Goal: Complete application form

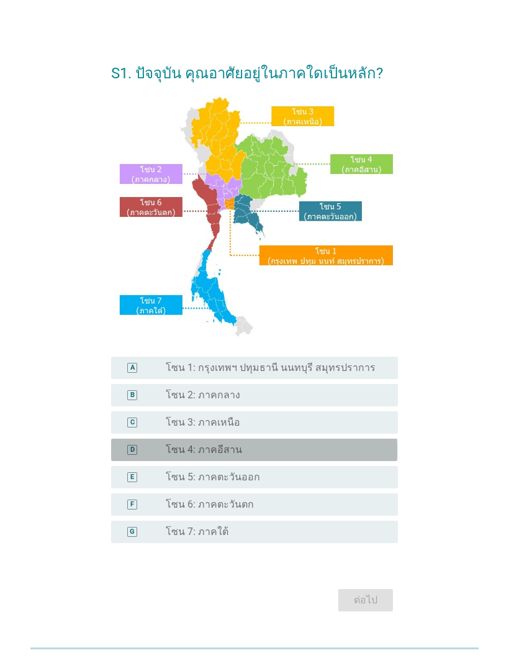
click at [158, 449] on div "D" at bounding box center [143, 450] width 45 height 12
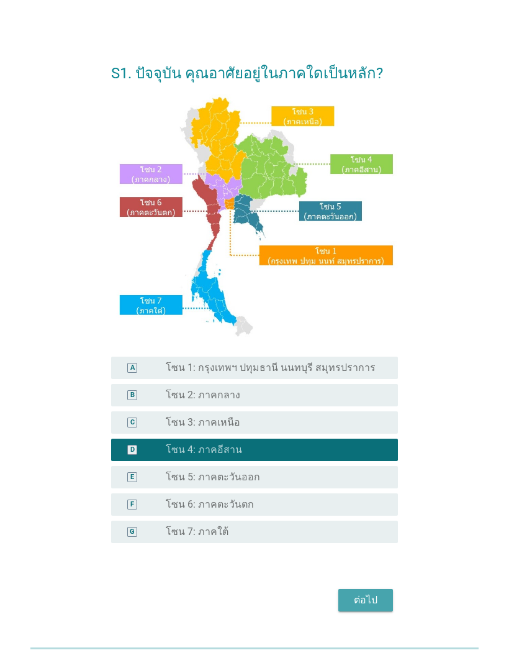
click at [368, 607] on div "ต่อไป" at bounding box center [365, 600] width 35 height 15
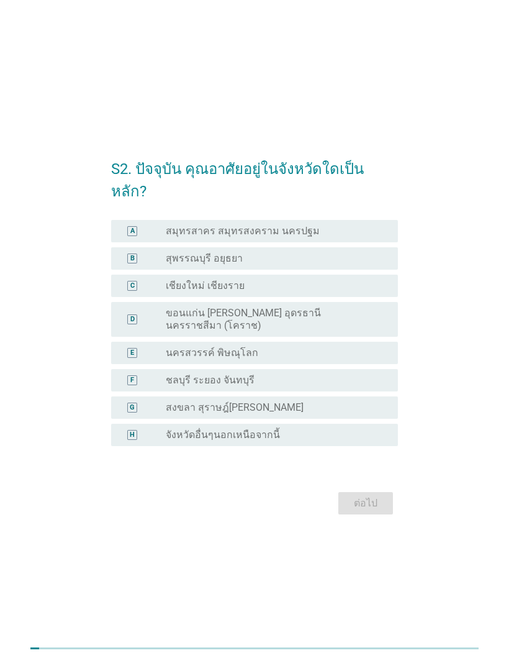
click at [140, 302] on div "D radio_button_unchecked ขอนแก่น [PERSON_NAME] อุดรธานี นครราชสีมา (โคราช)" at bounding box center [254, 319] width 286 height 35
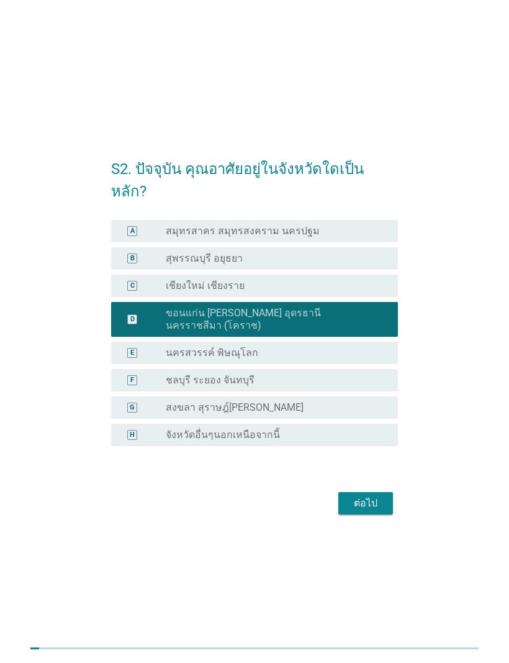
click at [348, 496] on div "ต่อไป" at bounding box center [365, 503] width 35 height 15
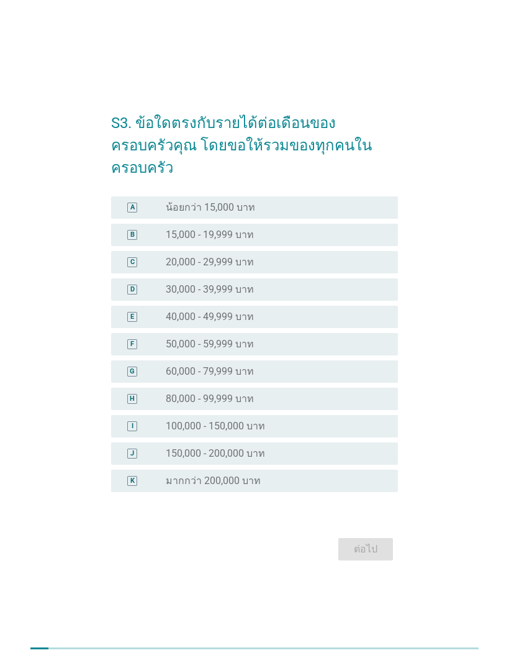
click at [137, 312] on div "E" at bounding box center [132, 317] width 10 height 10
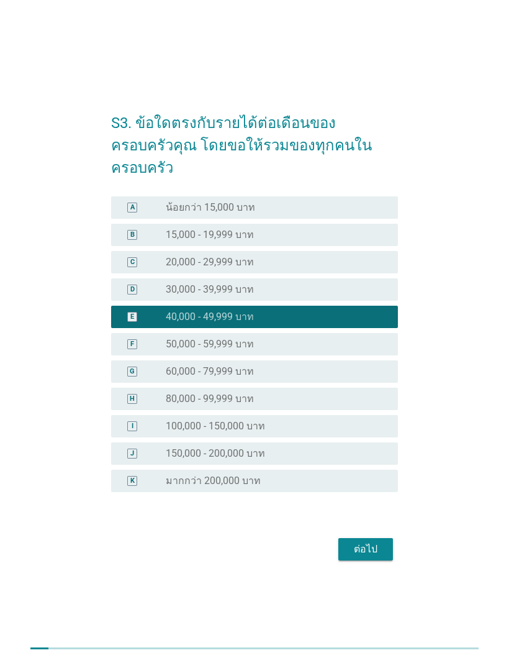
click at [360, 542] on div "ต่อไป" at bounding box center [365, 549] width 35 height 15
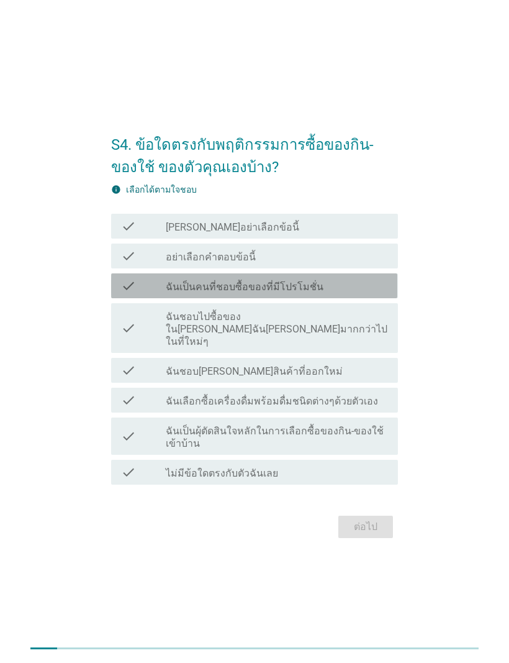
click at [129, 293] on icon "check" at bounding box center [128, 285] width 15 height 15
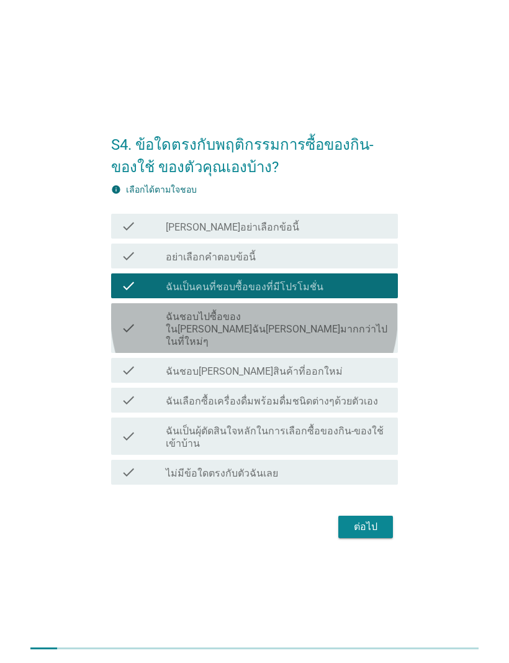
click at [126, 330] on icon "check" at bounding box center [128, 328] width 15 height 40
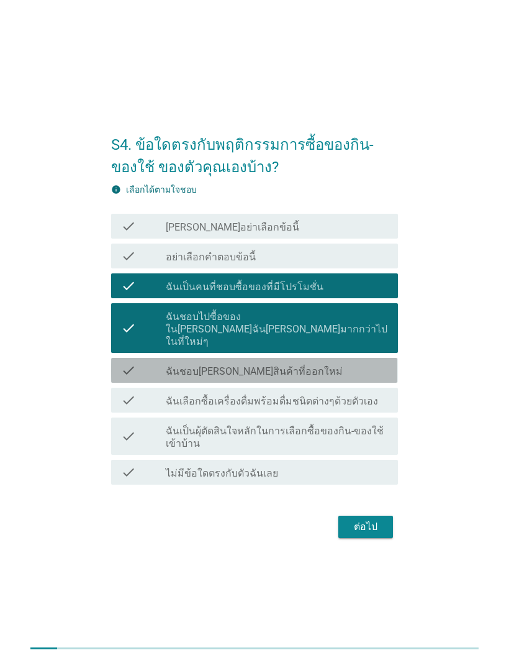
click at [126, 363] on icon "check" at bounding box center [128, 370] width 15 height 15
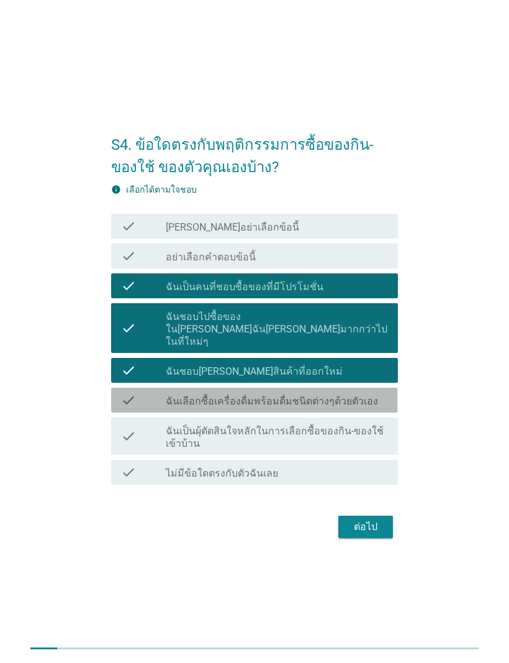
click at [125, 393] on icon "check" at bounding box center [128, 400] width 15 height 15
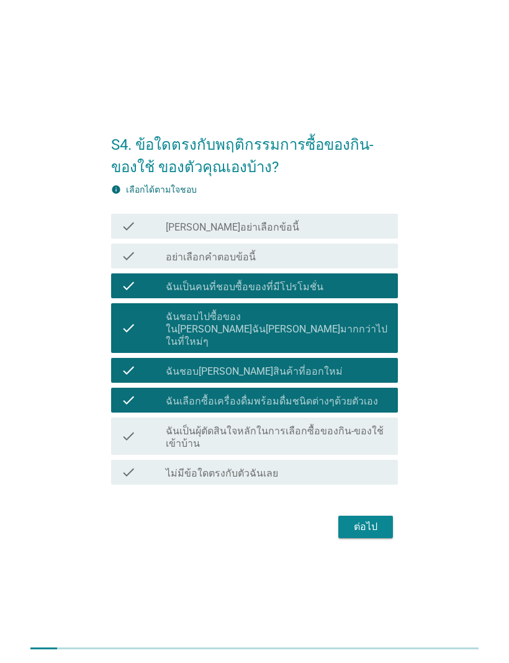
click at [130, 426] on icon "check" at bounding box center [128, 435] width 15 height 27
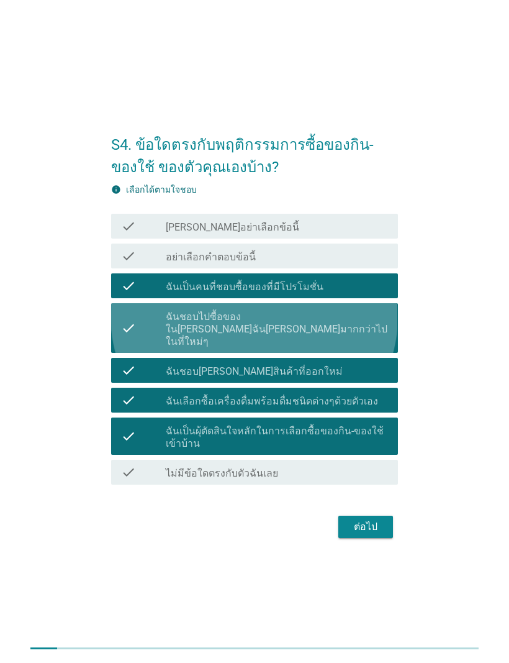
click at [126, 329] on icon "check" at bounding box center [128, 328] width 15 height 40
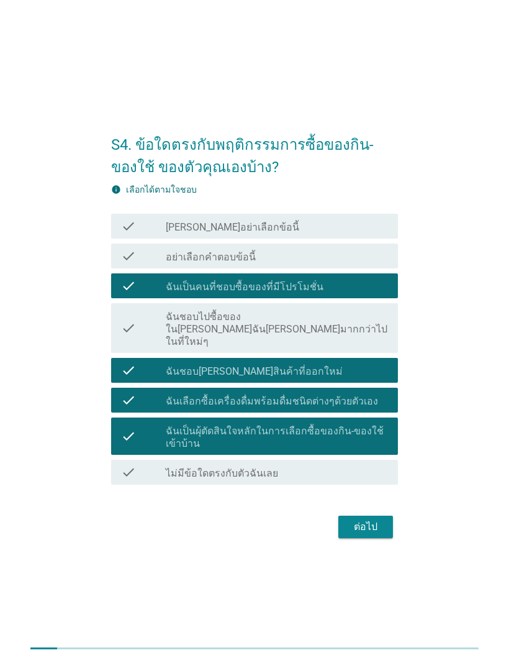
click at [122, 324] on icon "check" at bounding box center [128, 328] width 15 height 40
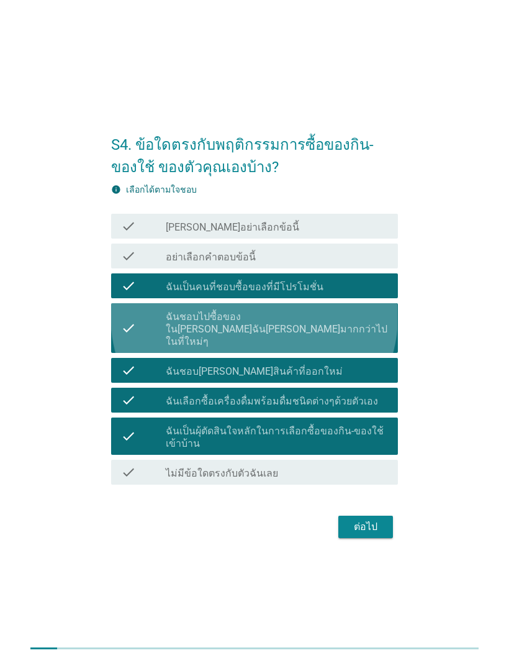
click at [137, 322] on div "check" at bounding box center [143, 328] width 45 height 40
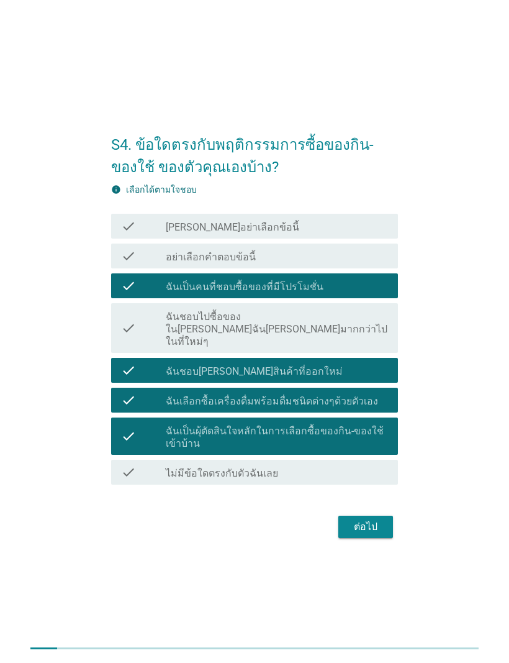
click at [348, 516] on button "ต่อไป" at bounding box center [366, 527] width 55 height 22
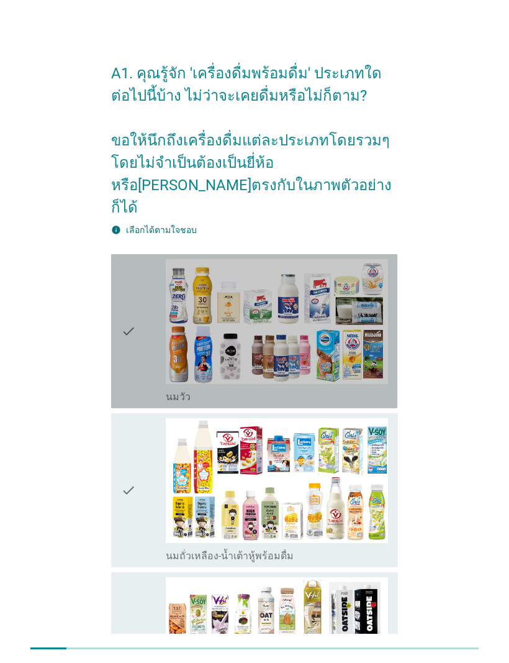
click at [124, 348] on icon "check" at bounding box center [128, 331] width 15 height 144
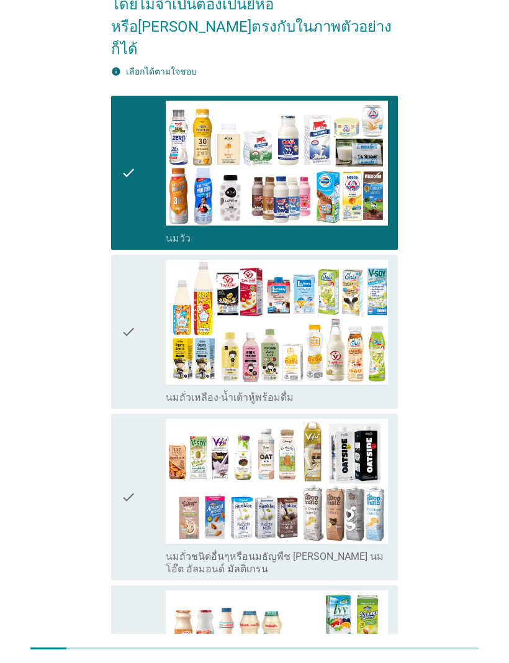
scroll to position [199, 0]
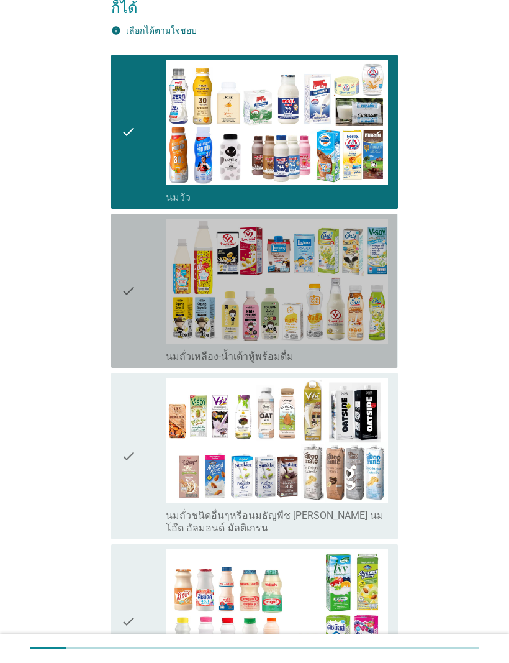
click at [116, 317] on div "check check_box_outline_blank นมถั่วเหลือง-น้ำเต้าหู้พร้อมดื่ม" at bounding box center [254, 291] width 286 height 154
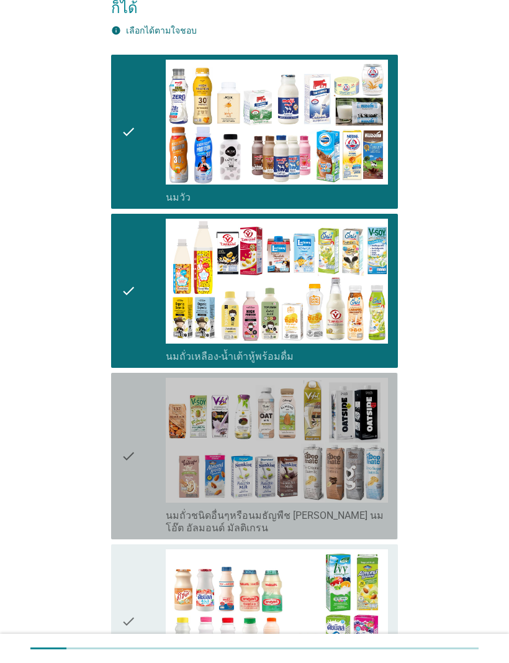
click at [127, 421] on icon "check" at bounding box center [128, 456] width 15 height 157
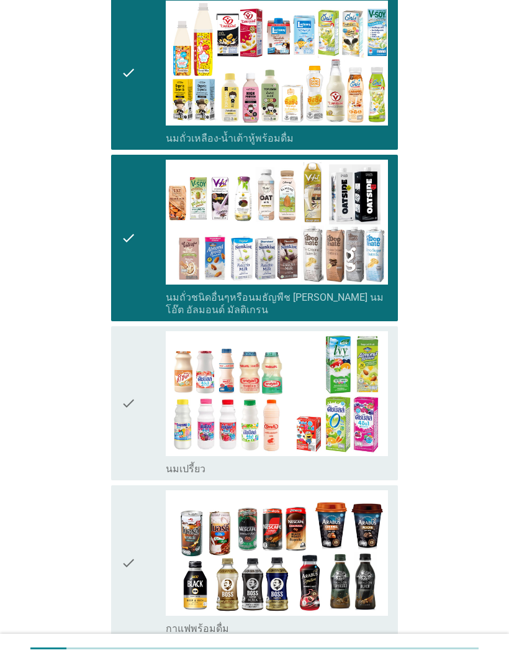
scroll to position [427, 0]
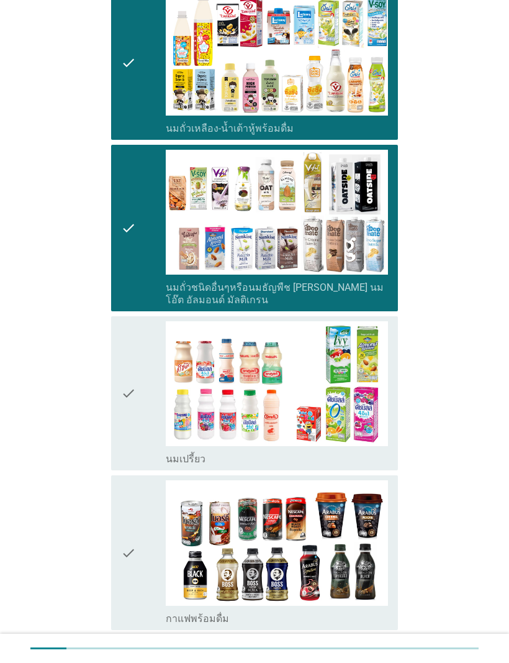
click at [127, 402] on icon "check" at bounding box center [128, 393] width 15 height 144
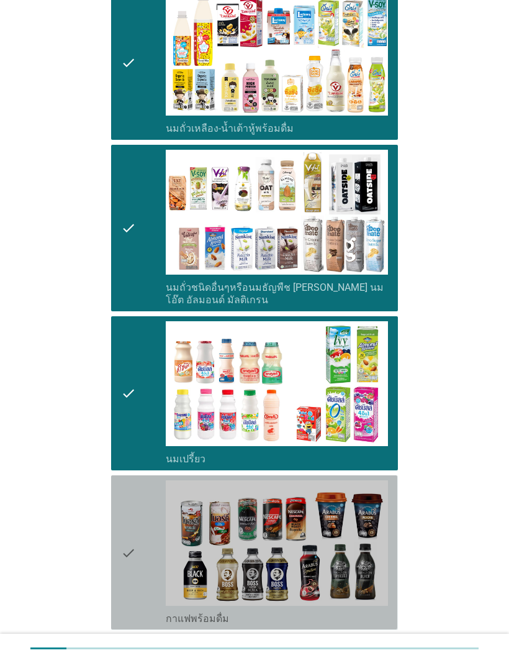
click at [122, 480] on icon "check" at bounding box center [128, 552] width 15 height 144
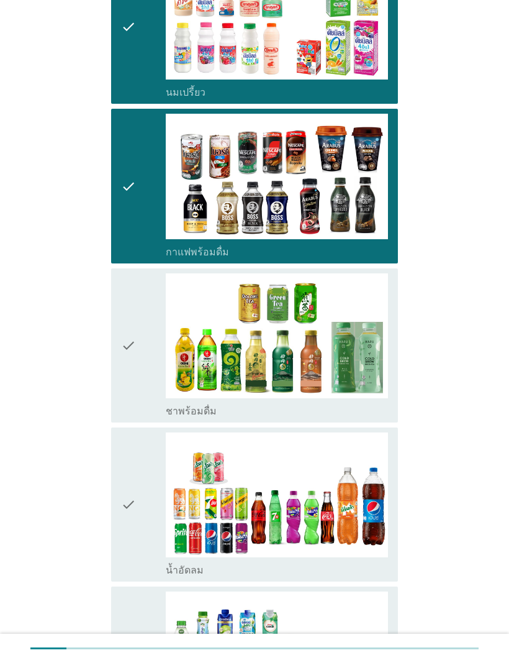
scroll to position [798, 0]
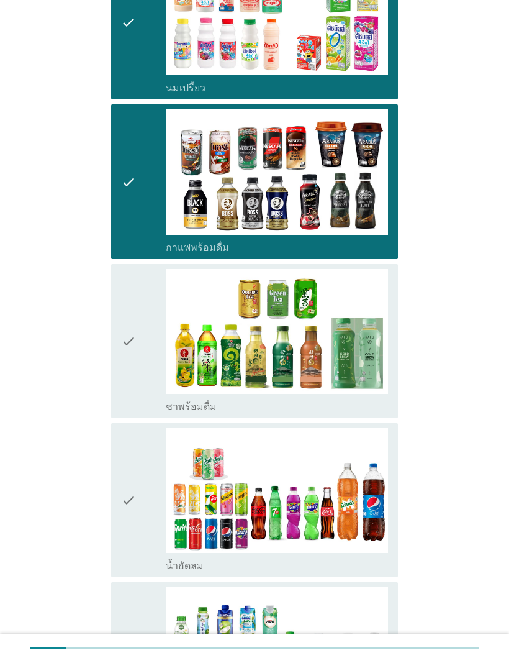
click at [120, 337] on div "check check_box_outline_blank ชาพร้อมดื่ม" at bounding box center [254, 341] width 286 height 154
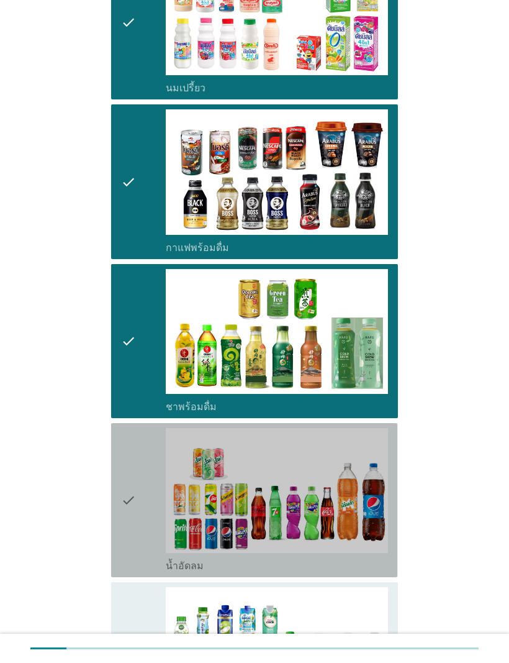
click at [126, 462] on icon "check" at bounding box center [128, 500] width 15 height 144
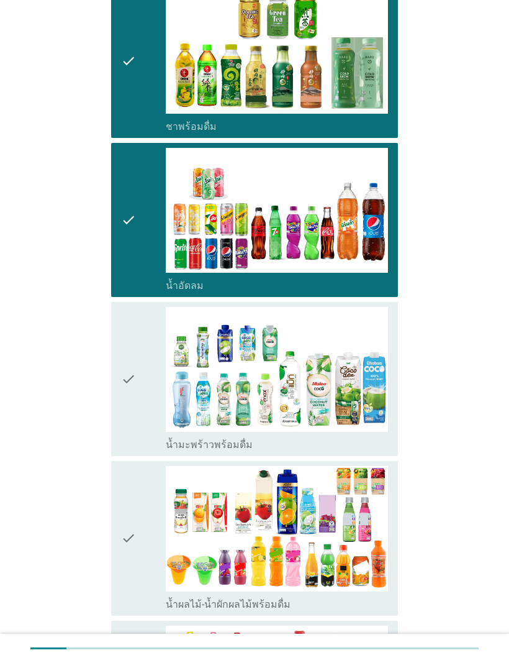
scroll to position [1086, 0]
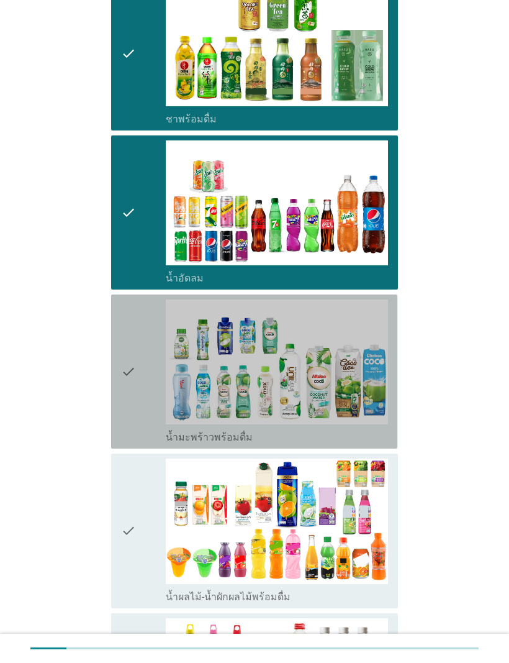
click at [120, 374] on div "check check_box_outline_blank น้ำมะพร้าวพร้อมดื่ม" at bounding box center [254, 371] width 286 height 154
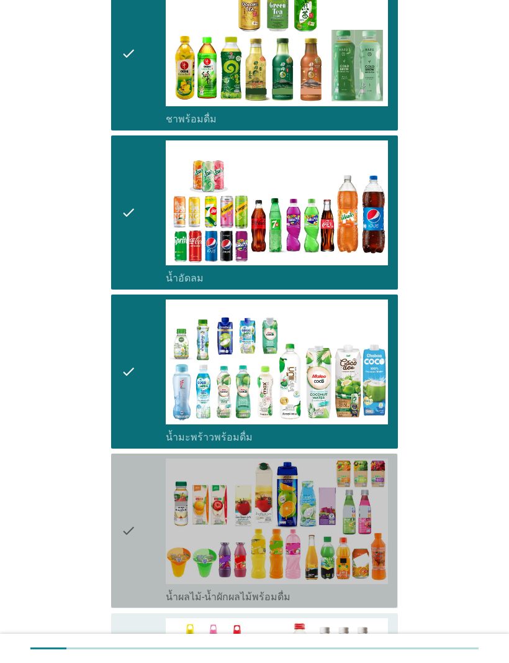
click at [137, 471] on div "check" at bounding box center [143, 530] width 45 height 144
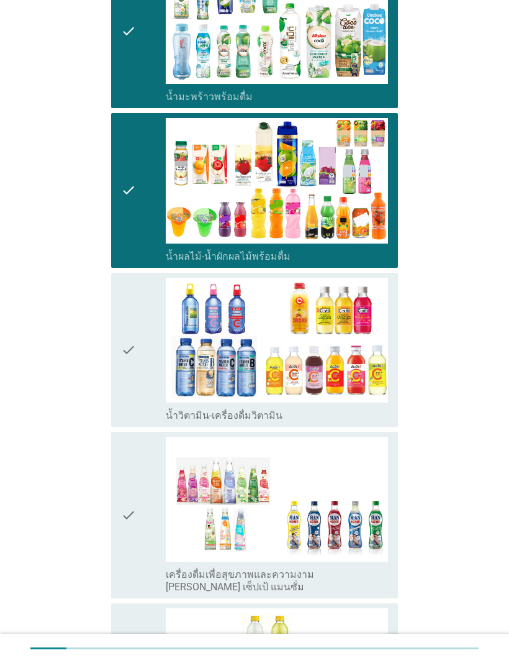
scroll to position [1441, 0]
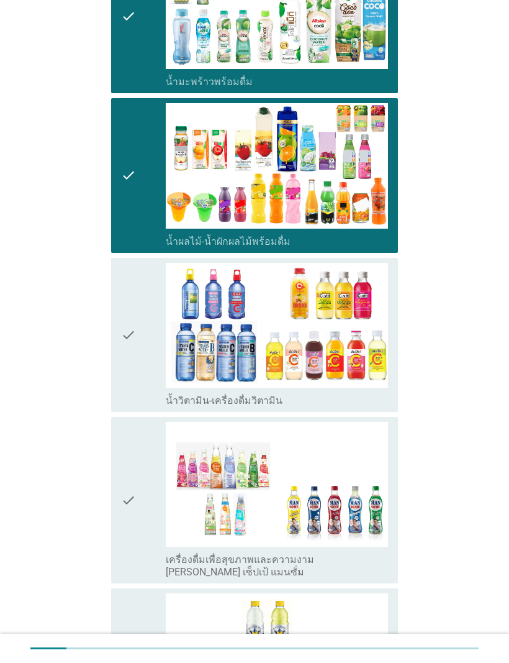
click at [120, 353] on div "check check_box_outline_blank น้ำวิตามิน-เครื่องดื่มวิตามิน" at bounding box center [254, 335] width 286 height 154
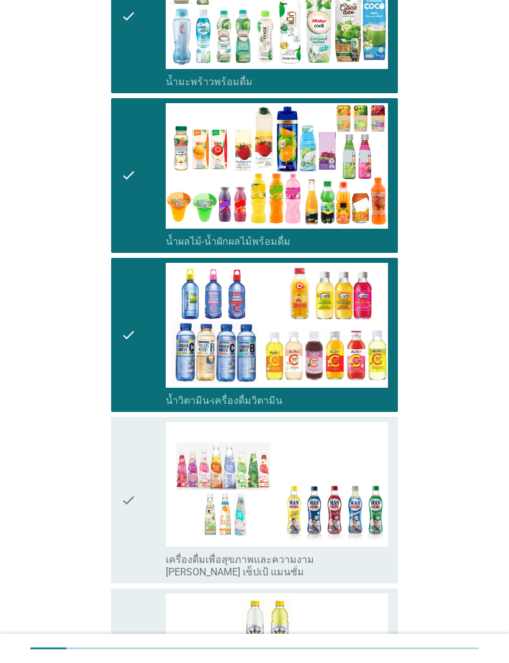
click at [124, 473] on icon "check" at bounding box center [128, 500] width 15 height 157
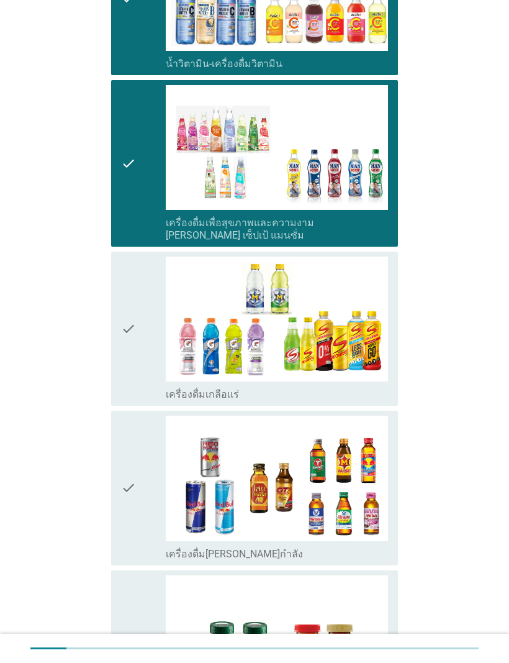
scroll to position [1783, 0]
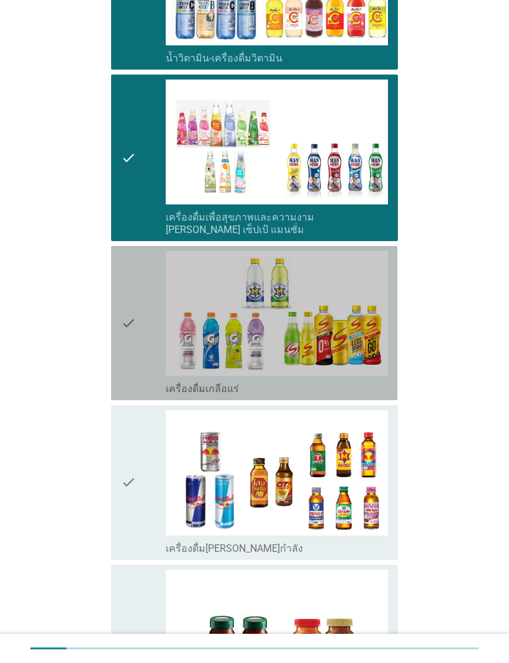
click at [121, 334] on div "check check_box_outline_blank เครื่องดื่มเกลือแร่" at bounding box center [254, 323] width 286 height 154
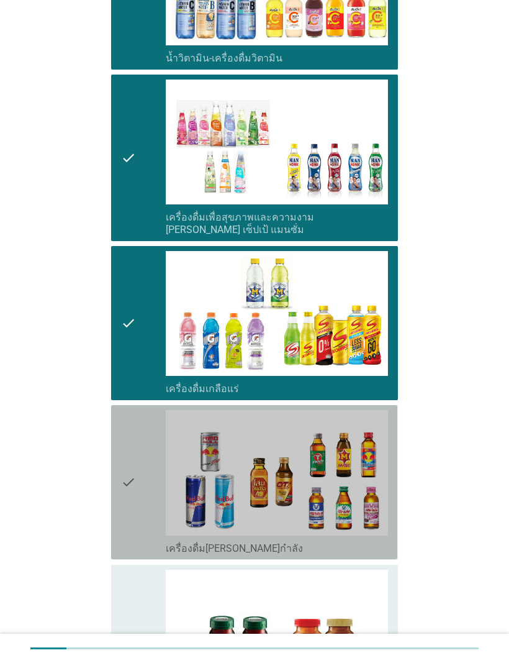
click at [124, 467] on icon "check" at bounding box center [128, 482] width 15 height 144
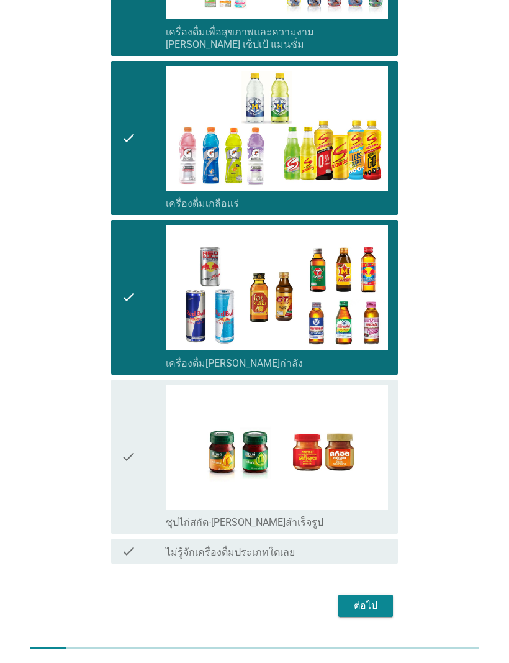
scroll to position [1968, 0]
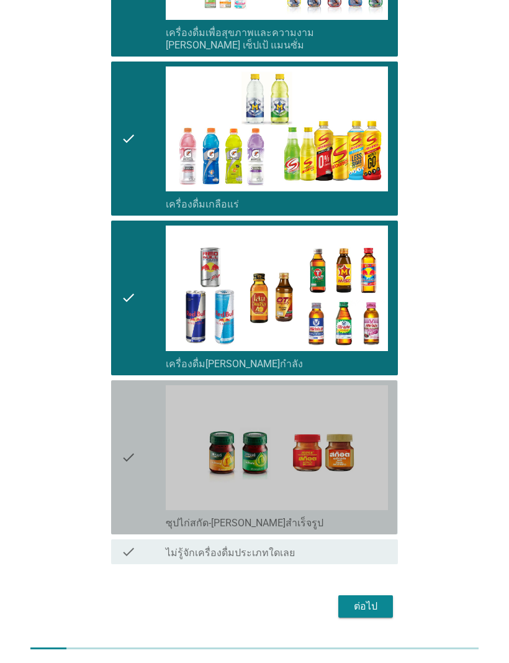
click at [130, 416] on icon "check" at bounding box center [128, 457] width 15 height 144
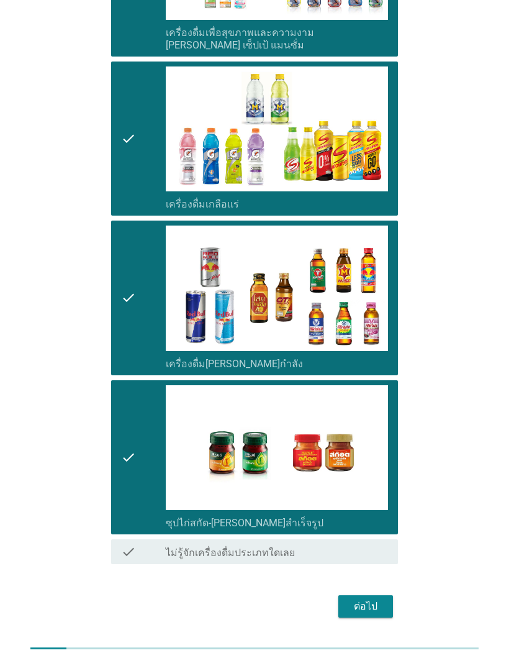
click at [343, 595] on button "ต่อไป" at bounding box center [366, 606] width 55 height 22
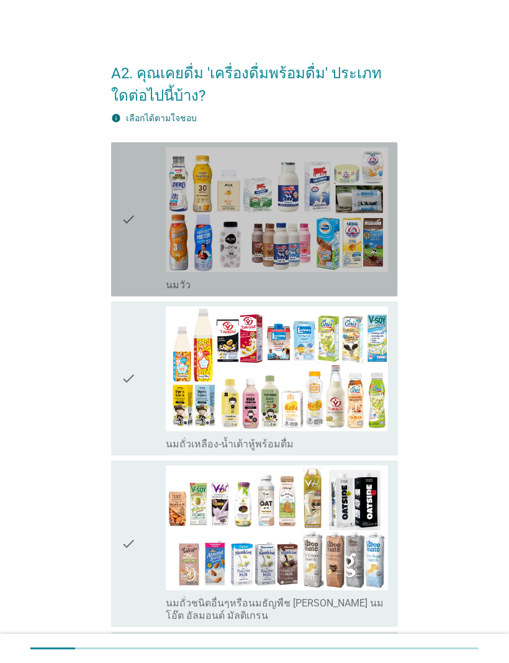
click at [117, 231] on div "check check_box_outline_blank [PERSON_NAME]" at bounding box center [254, 219] width 286 height 154
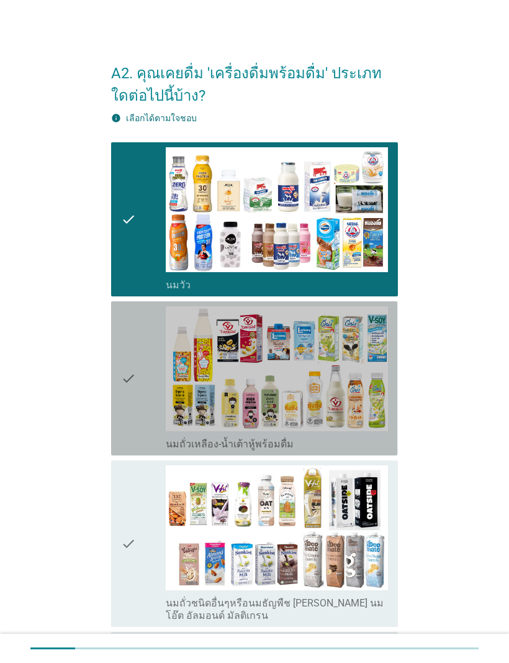
click at [117, 394] on div "check check_box_outline_blank นมถั่วเหลือง-น้ำเต้าหู้พร้อมดื่ม" at bounding box center [254, 378] width 286 height 154
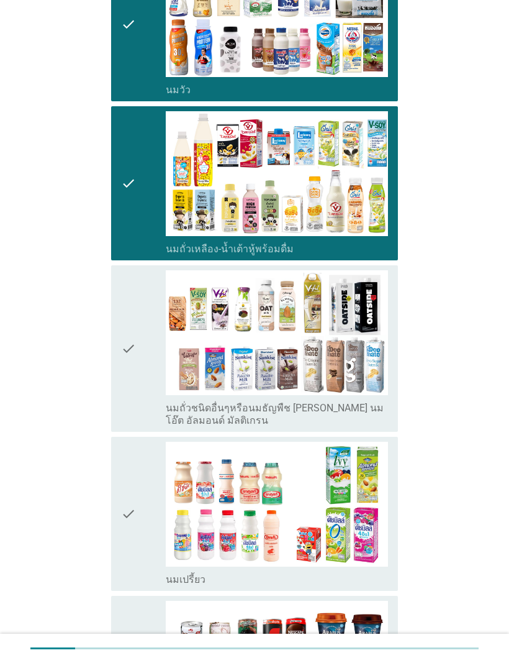
scroll to position [196, 0]
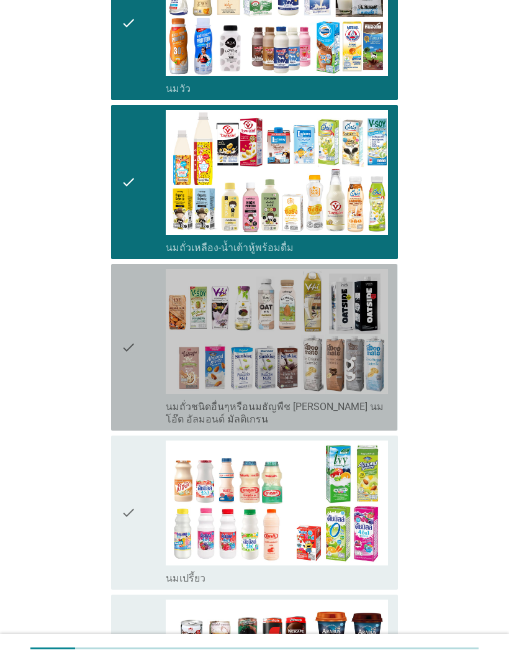
click at [117, 364] on div "check check_box_outline_blank นมถั่วชนิดอื่นๆหรือนมธัญพืช [PERSON_NAME] นมโอ๊ต …" at bounding box center [254, 347] width 286 height 166
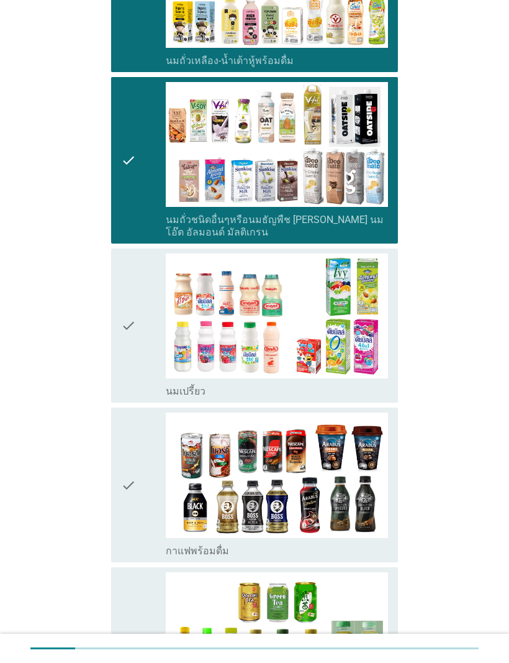
scroll to position [388, 0]
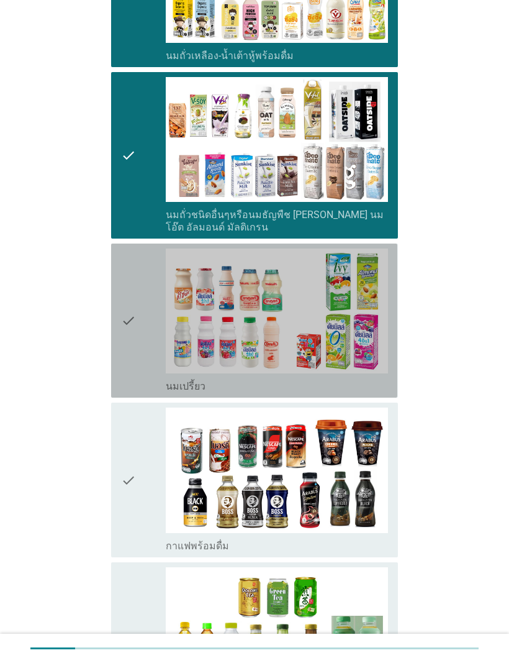
click at [124, 360] on icon "check" at bounding box center [128, 320] width 15 height 144
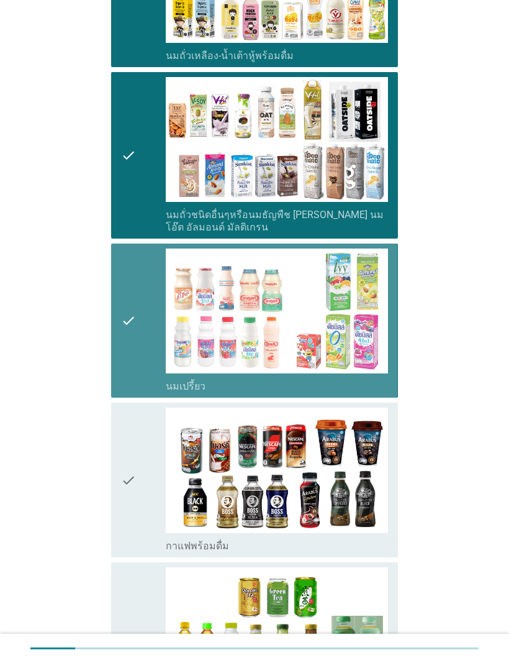
click at [117, 465] on div "check check_box_outline_blank กาแฟพร้อมดื่ม" at bounding box center [254, 480] width 286 height 154
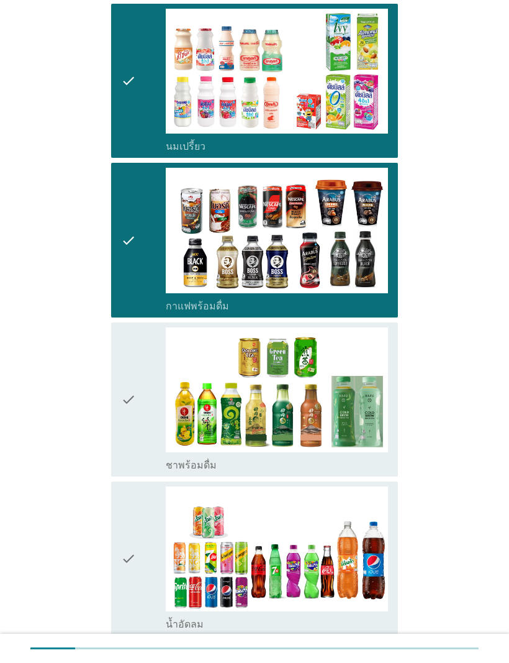
click at [122, 409] on icon "check" at bounding box center [128, 399] width 15 height 144
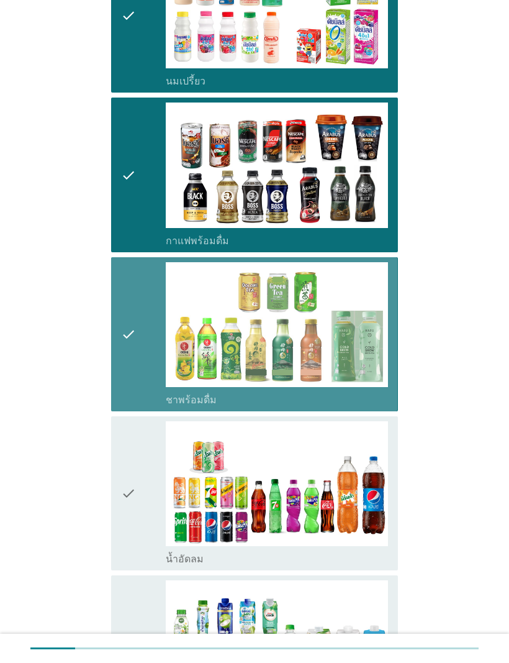
scroll to position [816, 0]
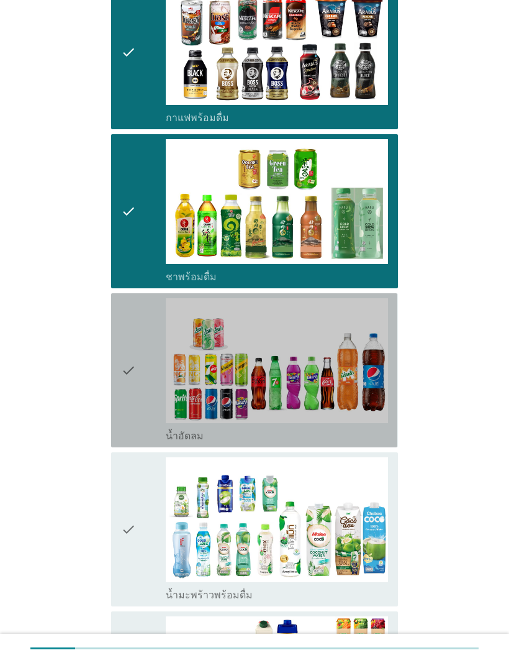
click at [124, 404] on icon "check" at bounding box center [128, 370] width 15 height 144
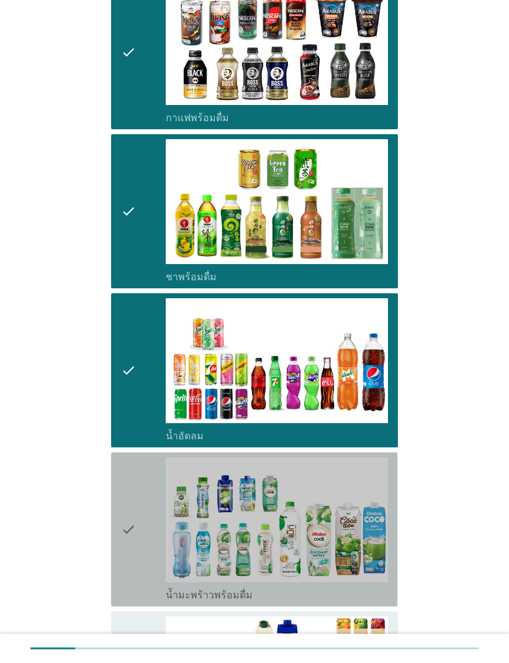
click at [130, 493] on icon "check" at bounding box center [128, 529] width 15 height 144
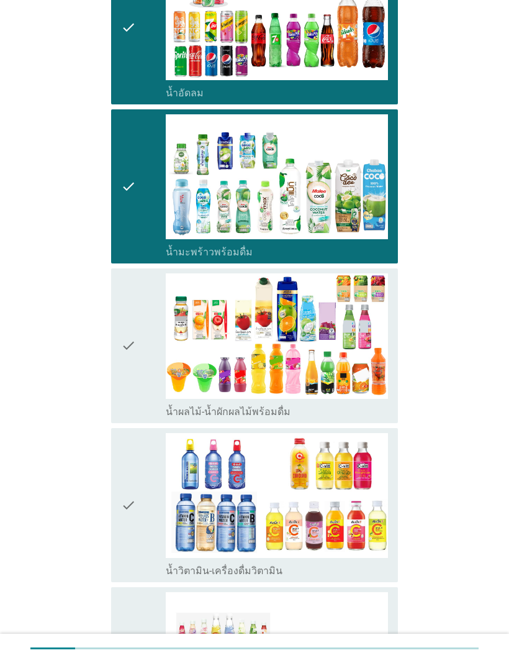
scroll to position [1211, 0]
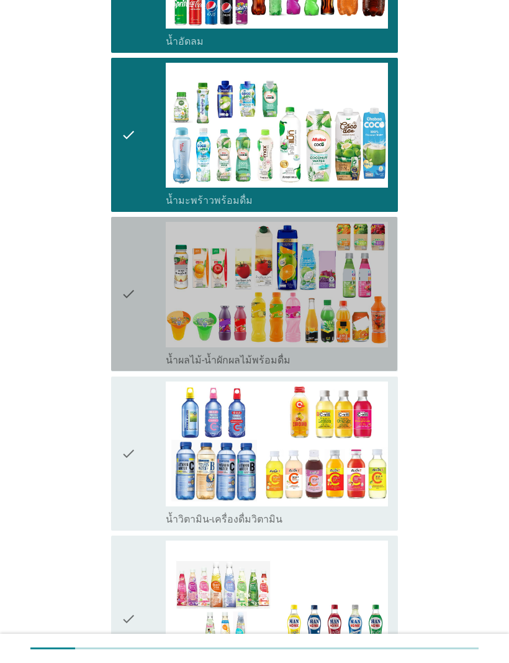
click at [119, 317] on div "check check_box_outline_blank น้ำผลไม้-น้ำผักผลไม้พร้อมดื่ม" at bounding box center [254, 294] width 286 height 154
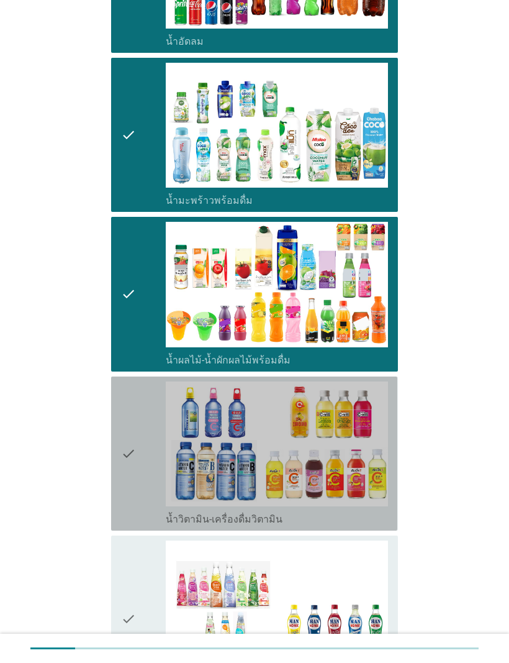
click at [136, 437] on icon "check" at bounding box center [128, 453] width 15 height 144
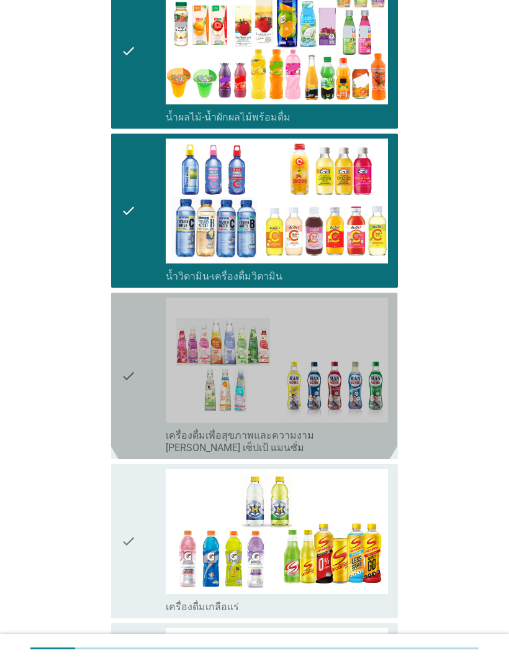
click at [120, 379] on div "check check_box_outline_blank เครื่องดื่มเพื่อสุขภาพและความงาม [PERSON_NAME] เซ…" at bounding box center [254, 376] width 286 height 166
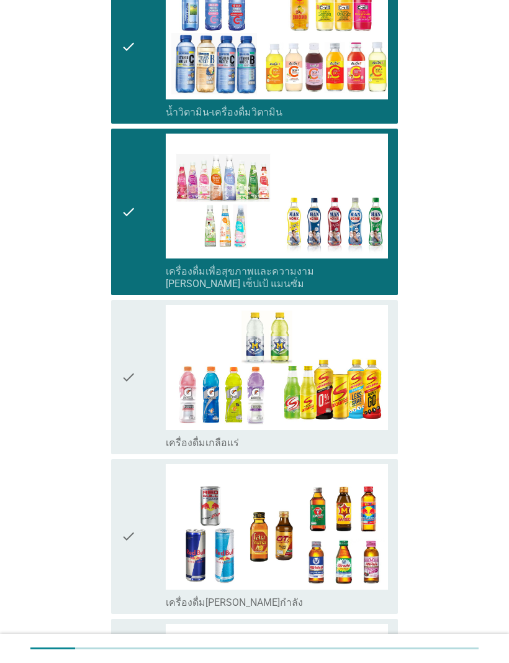
scroll to position [1619, 0]
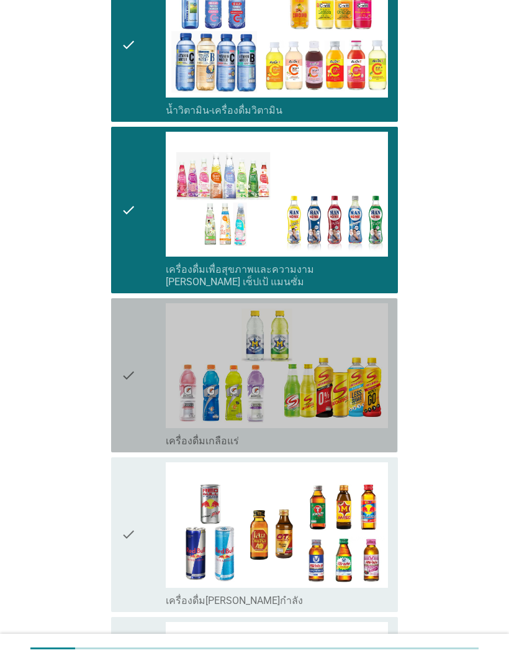
click at [126, 384] on icon "check" at bounding box center [128, 375] width 15 height 144
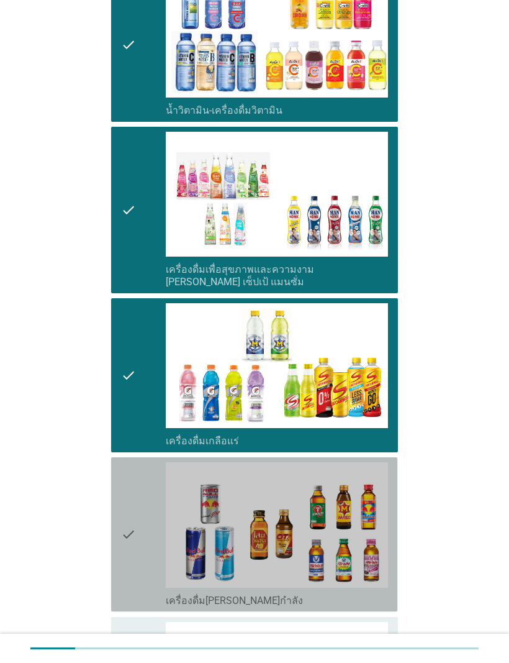
click at [121, 494] on icon "check" at bounding box center [128, 534] width 15 height 144
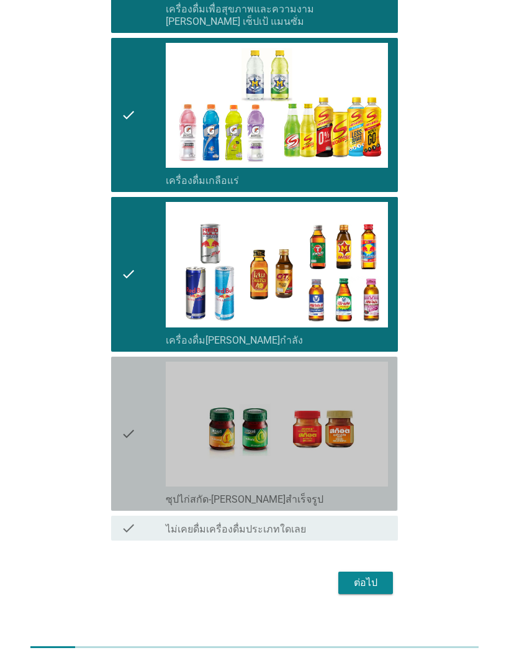
scroll to position [1878, 0]
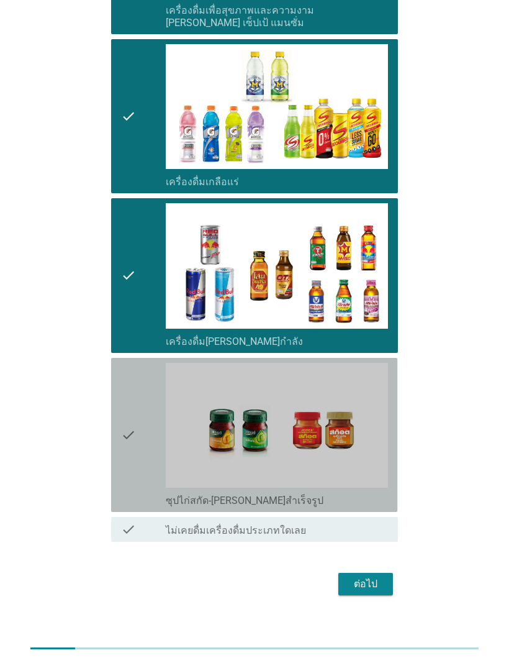
click at [123, 439] on icon "check" at bounding box center [128, 435] width 15 height 144
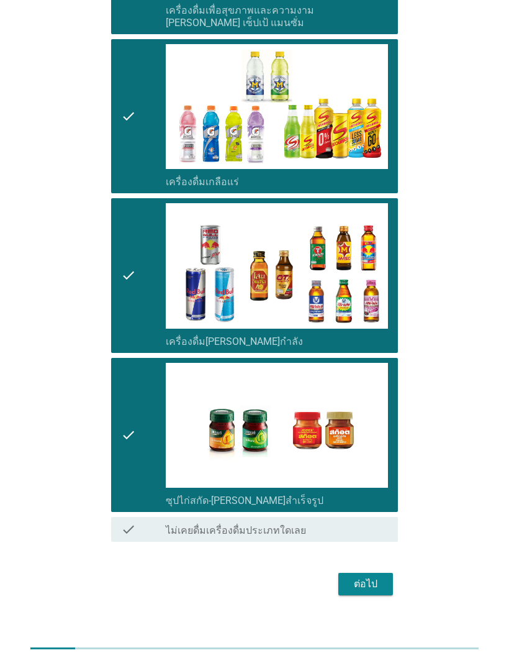
click at [351, 576] on div "ต่อไป" at bounding box center [365, 583] width 35 height 15
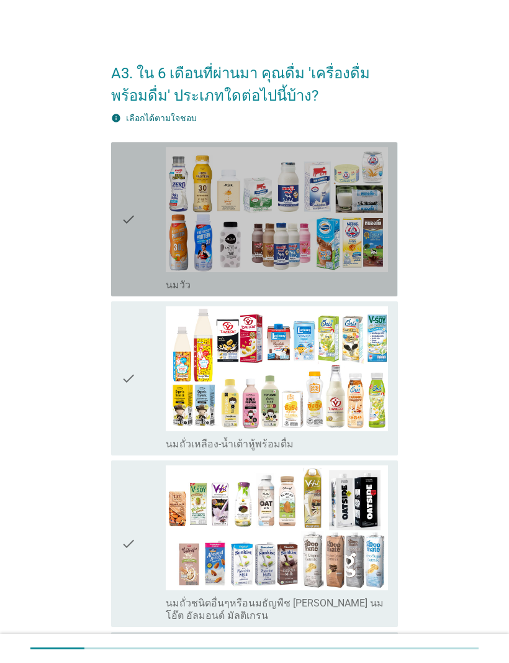
click at [121, 235] on icon "check" at bounding box center [128, 219] width 15 height 144
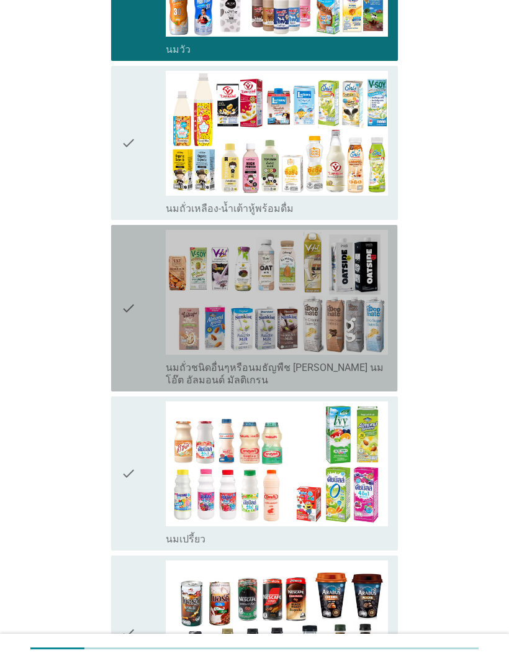
scroll to position [237, 0]
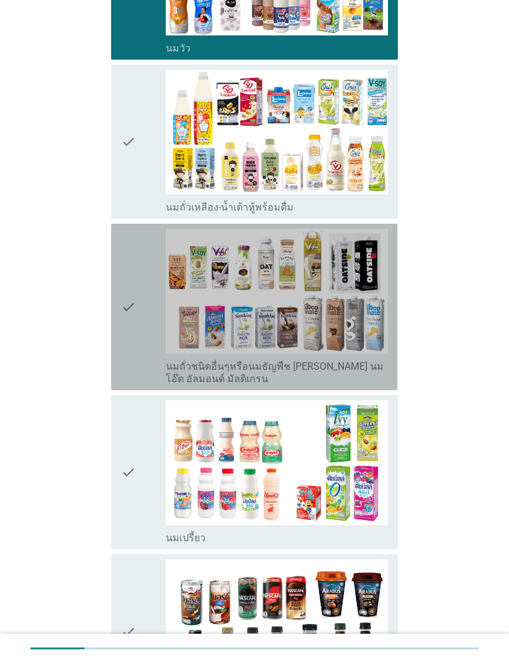
click at [121, 342] on div "check check_box_outline_blank นมถั่วชนิดอื่นๆหรือนมธัญพืช [PERSON_NAME] นมโอ๊ต …" at bounding box center [254, 307] width 286 height 166
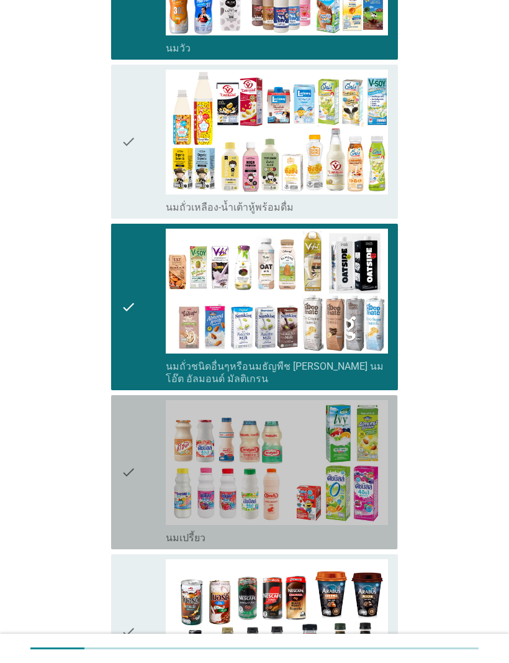
click at [119, 462] on div "check check_box_outline_blank นมเปรี้ยว" at bounding box center [254, 472] width 286 height 154
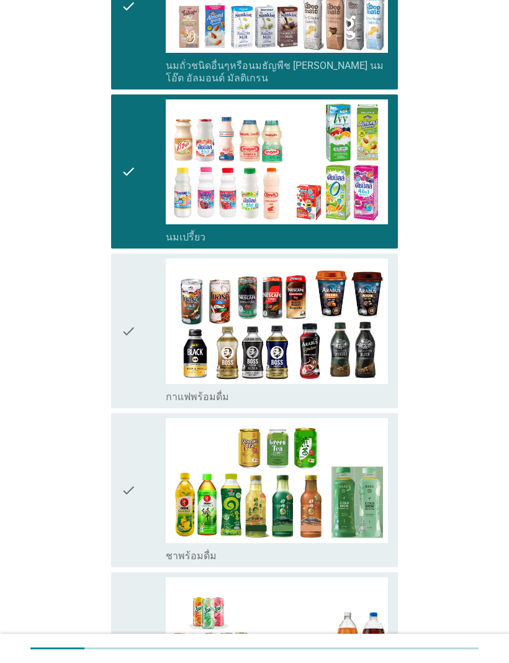
scroll to position [540, 0]
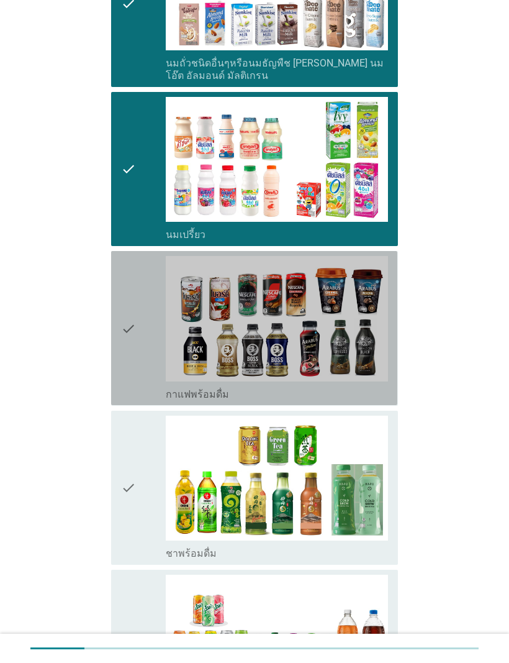
click at [115, 343] on div "check check_box_outline_blank กาแฟพร้อมดื่ม" at bounding box center [254, 328] width 286 height 154
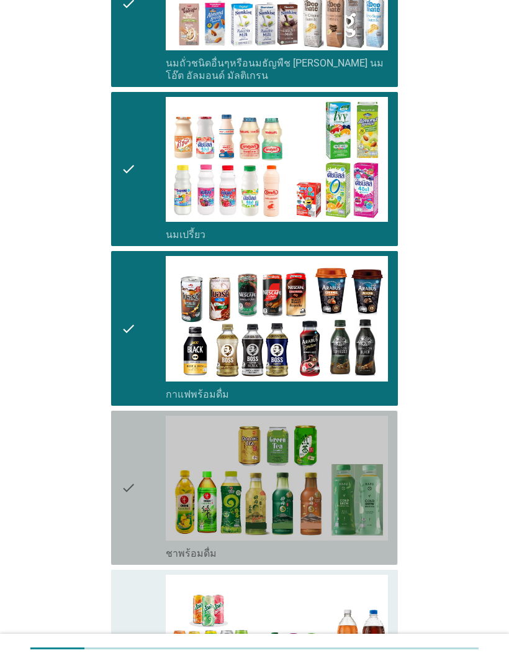
click at [121, 451] on div "check check_box_outline_blank ชาพร้อมดื่ม" at bounding box center [254, 488] width 286 height 154
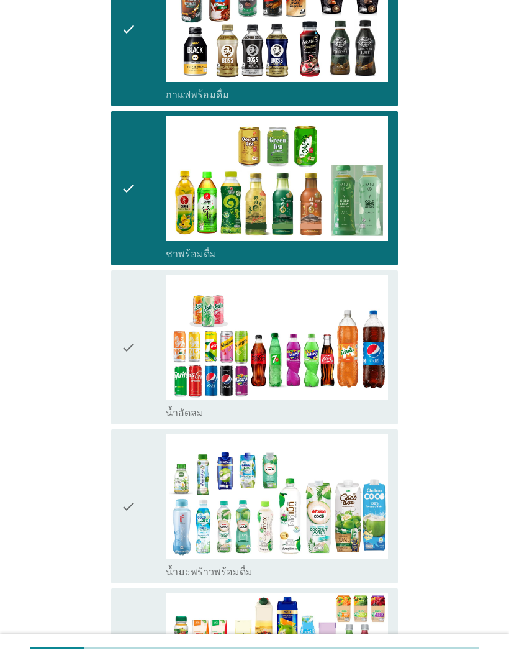
scroll to position [854, 0]
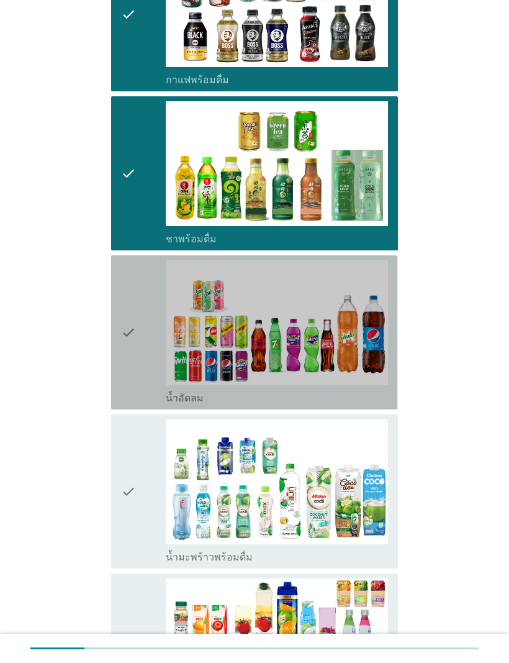
click at [127, 371] on icon "check" at bounding box center [128, 332] width 15 height 144
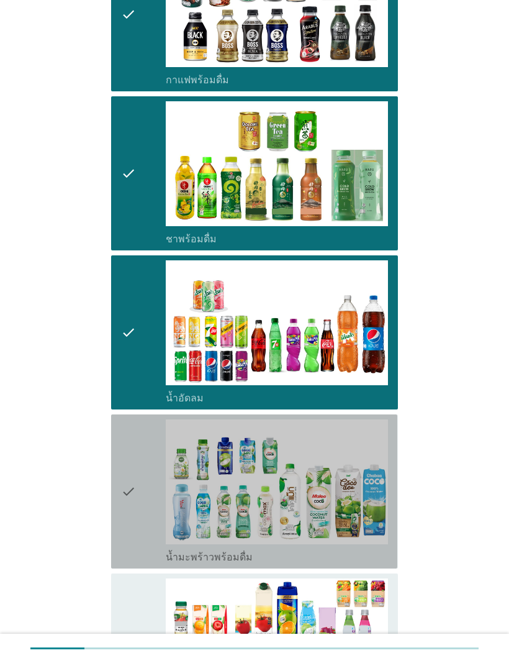
click at [123, 458] on icon "check" at bounding box center [128, 491] width 15 height 144
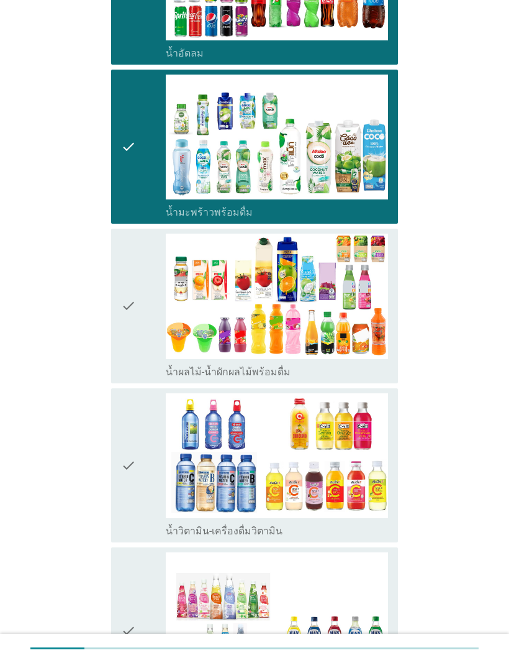
scroll to position [1199, 0]
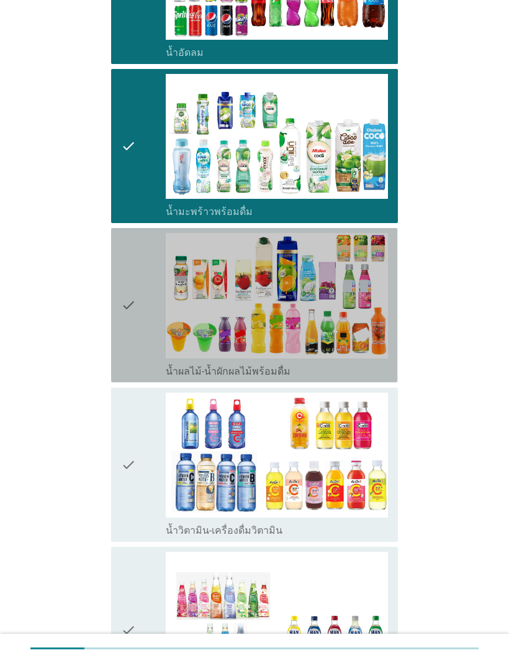
click at [119, 334] on div "check check_box_outline_blank น้ำผลไม้-น้ำผักผลไม้พร้อมดื่ม" at bounding box center [254, 305] width 286 height 154
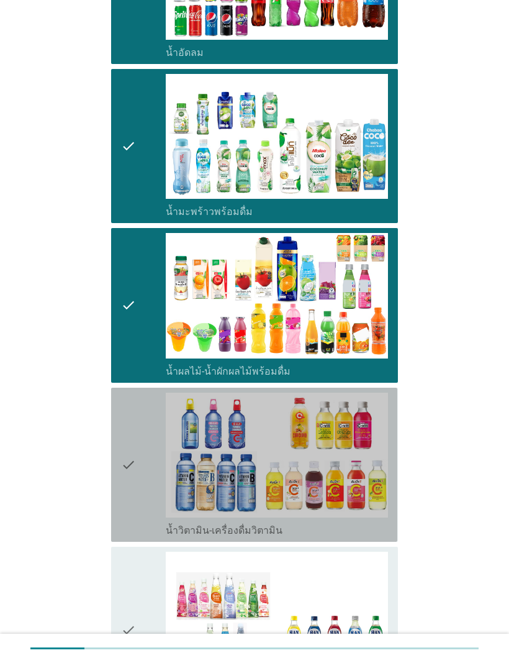
click at [126, 460] on icon "check" at bounding box center [128, 465] width 15 height 144
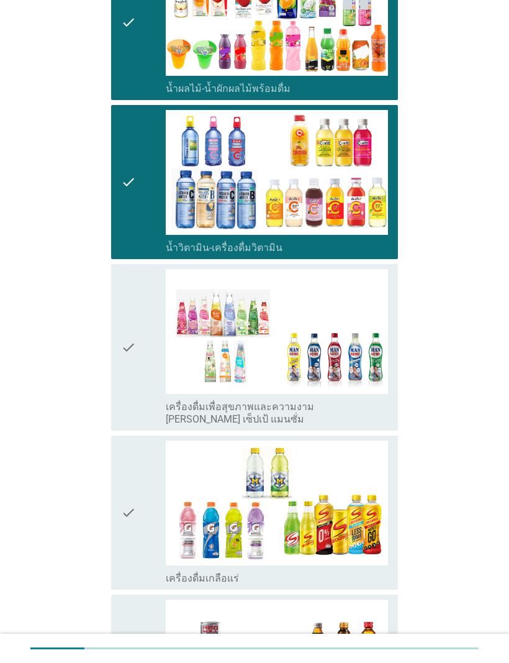
scroll to position [1502, 0]
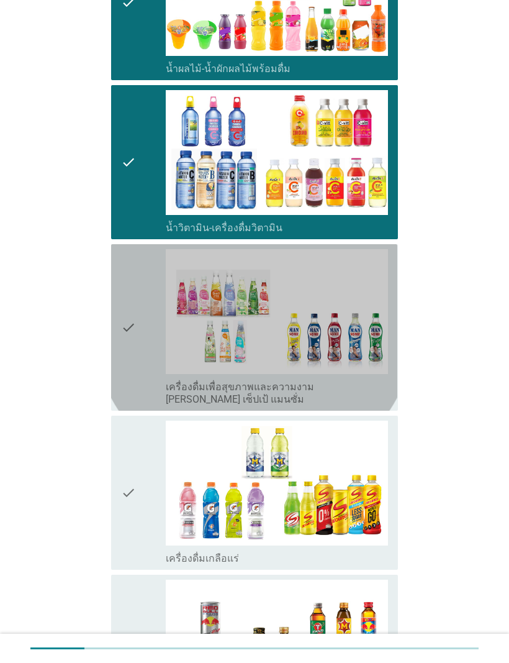
click at [115, 348] on div "check check_box_outline_blank เครื่องดื่มเพื่อสุขภาพและความงาม [PERSON_NAME] เซ…" at bounding box center [254, 327] width 286 height 166
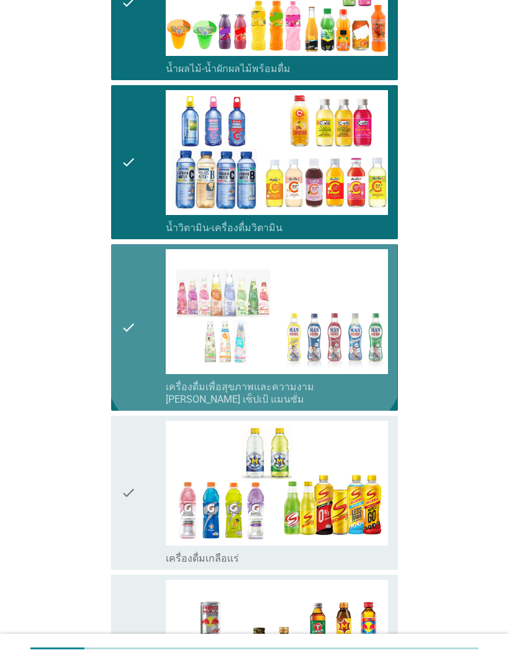
click at [117, 353] on div "check check_box_outline_blank เครื่องดื่มเพื่อสุขภาพและความงาม [PERSON_NAME] เซ…" at bounding box center [254, 327] width 286 height 166
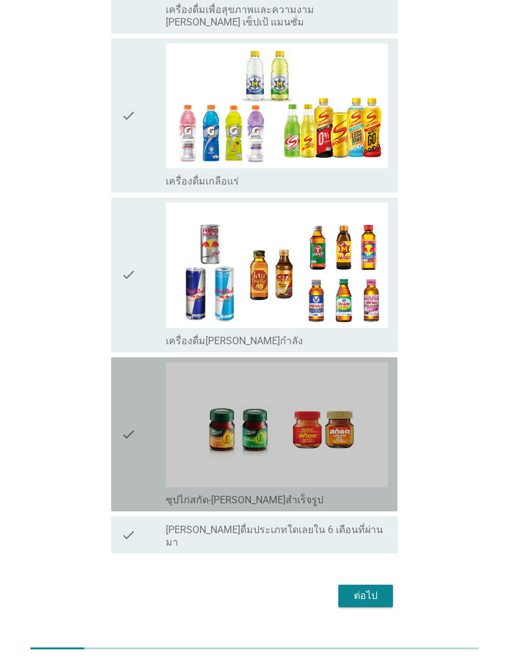
scroll to position [1878, 0]
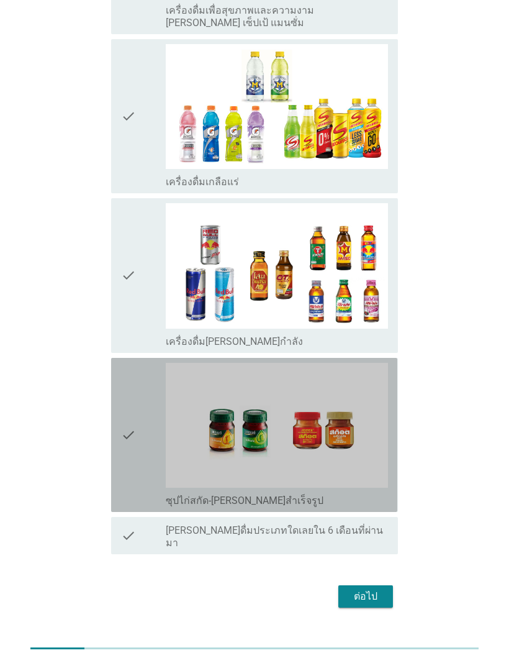
click at [133, 448] on icon "check" at bounding box center [128, 435] width 15 height 144
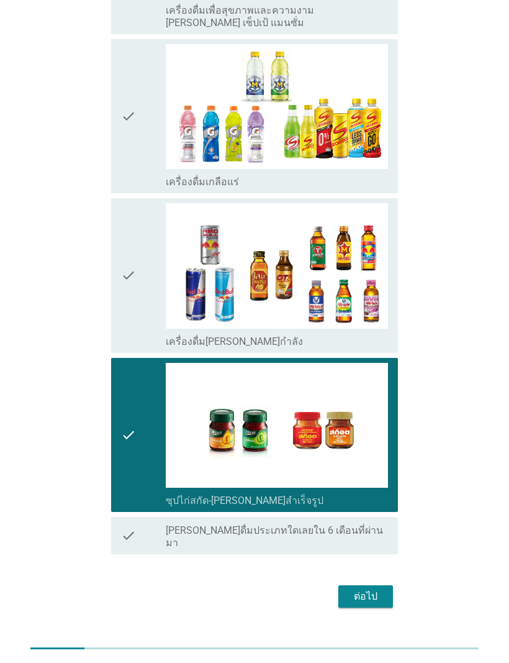
click at [355, 589] on div "ต่อไป" at bounding box center [365, 596] width 35 height 15
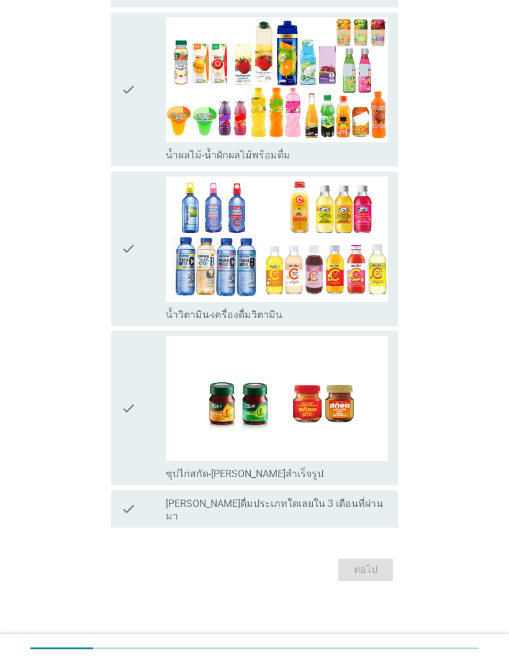
scroll to position [0, 0]
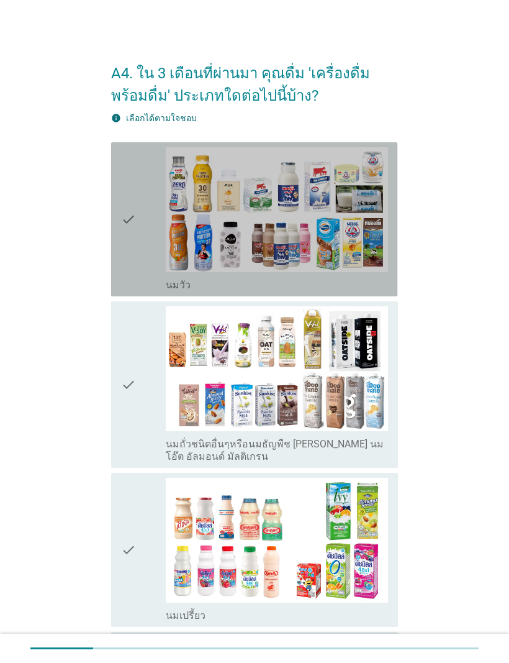
click at [116, 238] on div "check check_box_outline_blank [PERSON_NAME]" at bounding box center [254, 219] width 286 height 154
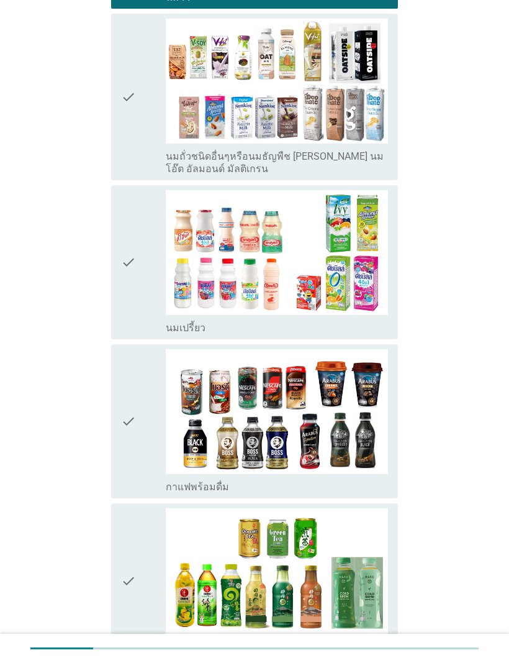
scroll to position [301, 0]
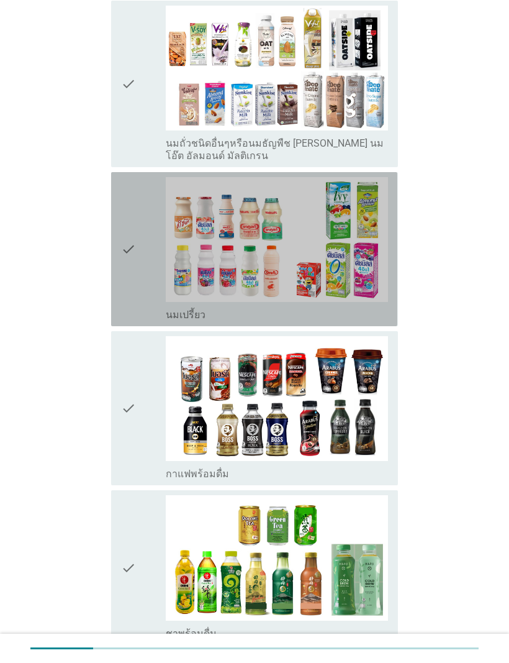
click at [112, 257] on div "check check_box นมเปรี้ยว" at bounding box center [254, 249] width 286 height 154
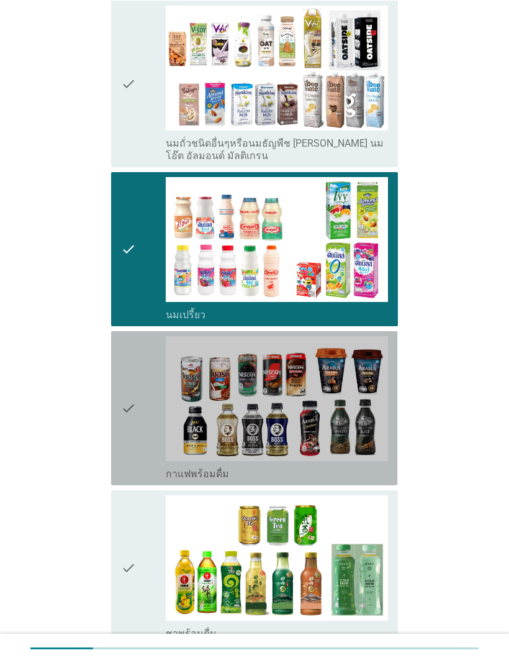
click at [128, 386] on icon "check" at bounding box center [128, 408] width 15 height 144
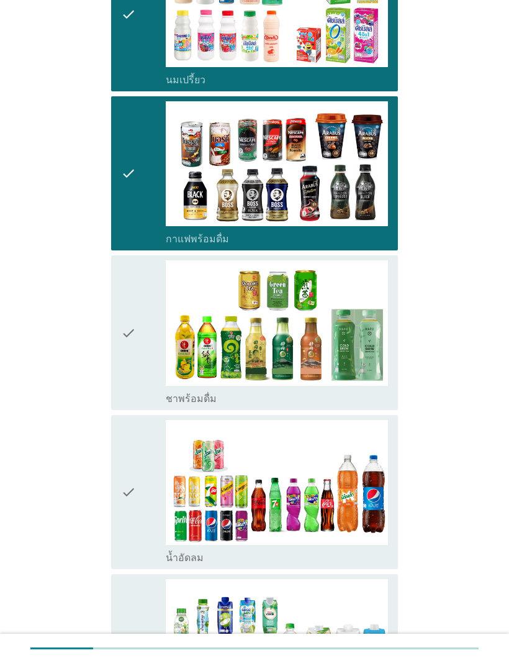
scroll to position [550, 0]
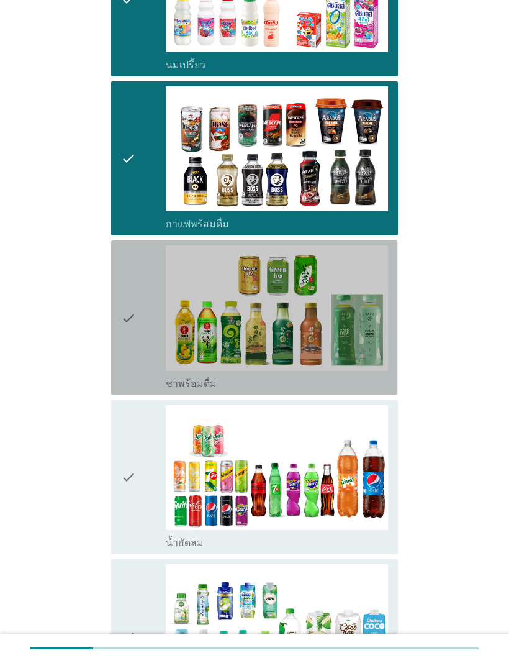
click at [112, 335] on div "check check_box ชาพร้อมดื่ม" at bounding box center [254, 317] width 286 height 154
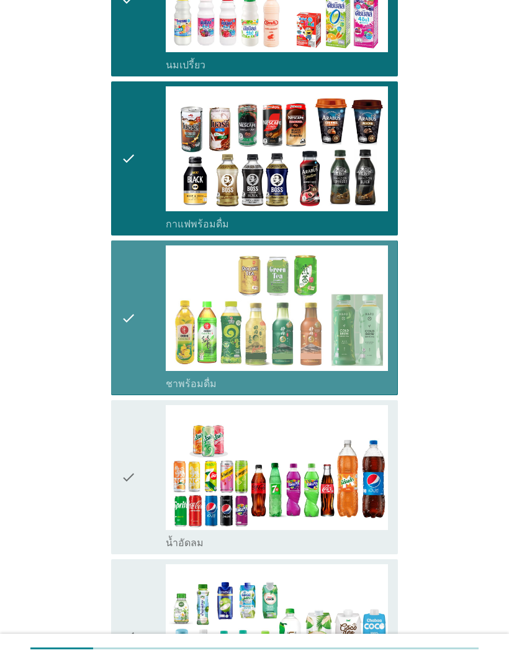
click at [142, 450] on div "check" at bounding box center [143, 477] width 45 height 144
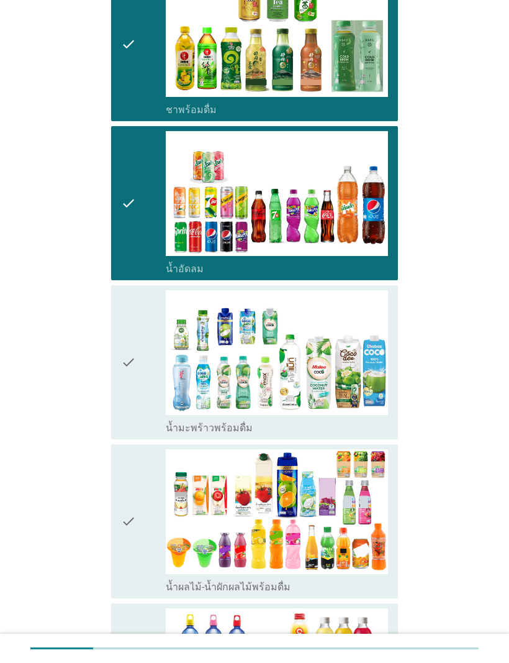
scroll to position [869, 0]
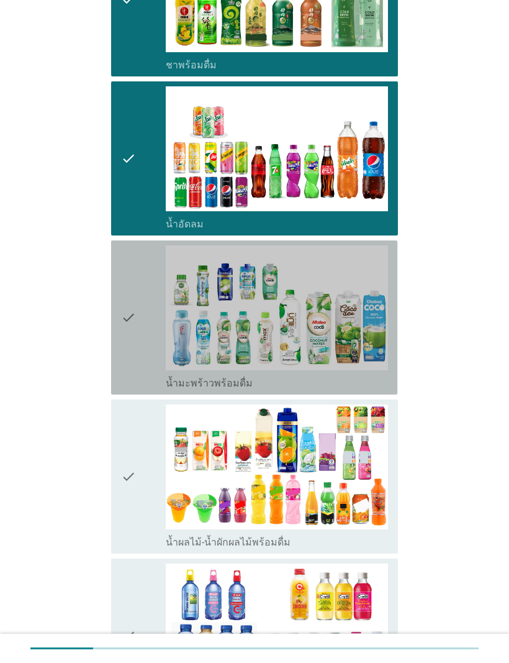
click at [121, 319] on icon "check" at bounding box center [128, 317] width 15 height 144
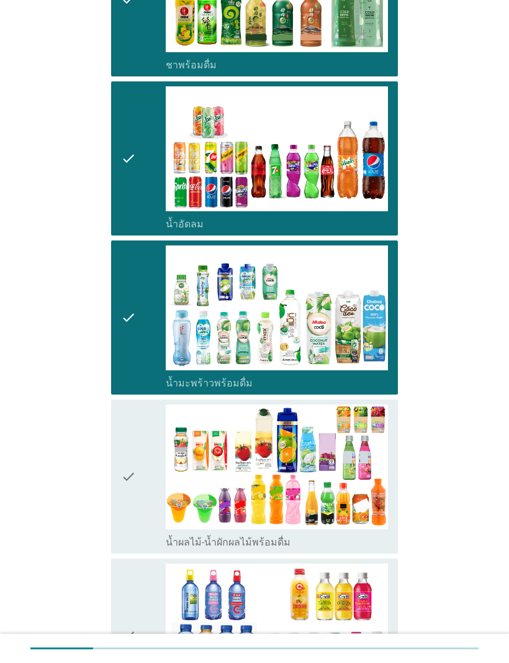
click at [125, 456] on icon "check" at bounding box center [128, 476] width 15 height 144
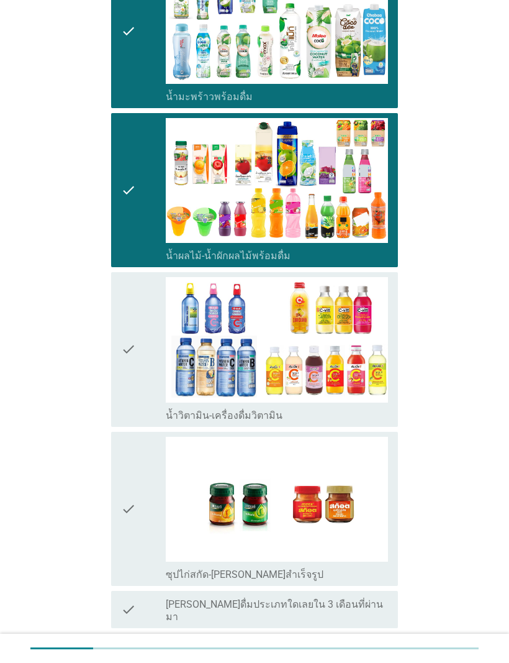
scroll to position [1229, 0]
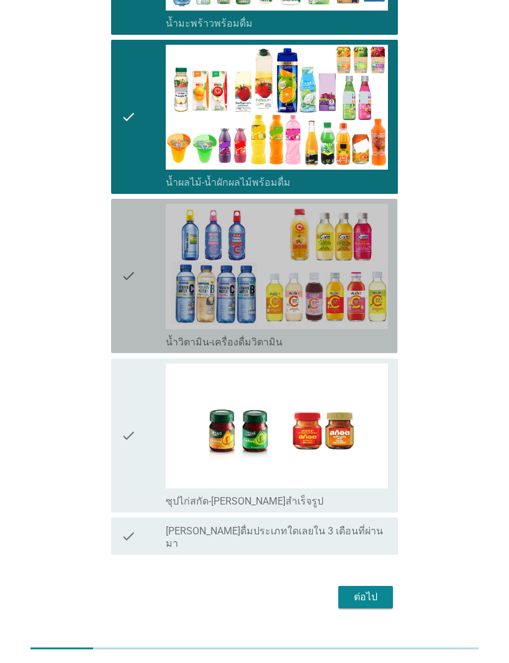
click at [117, 283] on div "check check_box น้ำวิตามิน-เครื่องดื่มวิตามิน" at bounding box center [254, 276] width 286 height 154
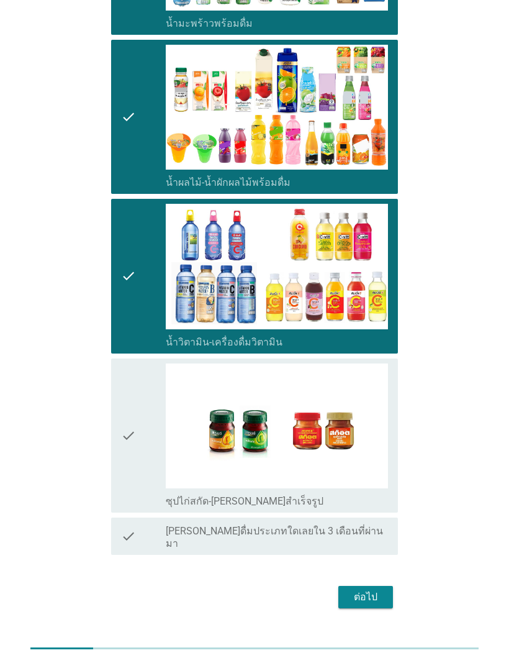
click at [133, 397] on icon "check" at bounding box center [128, 435] width 15 height 144
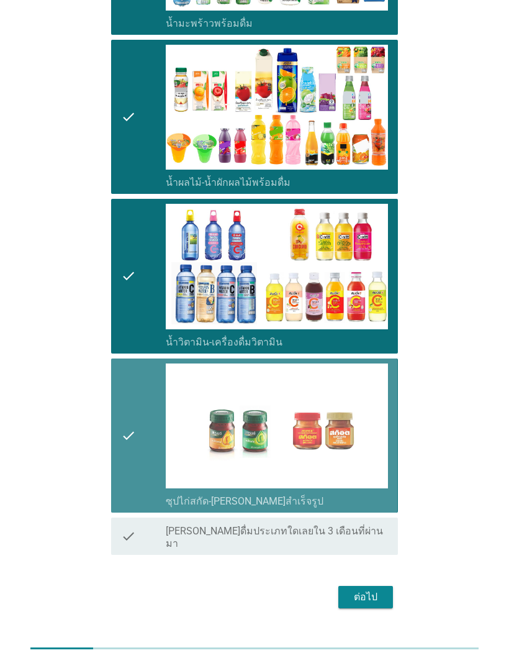
click at [134, 410] on icon "check" at bounding box center [128, 435] width 15 height 144
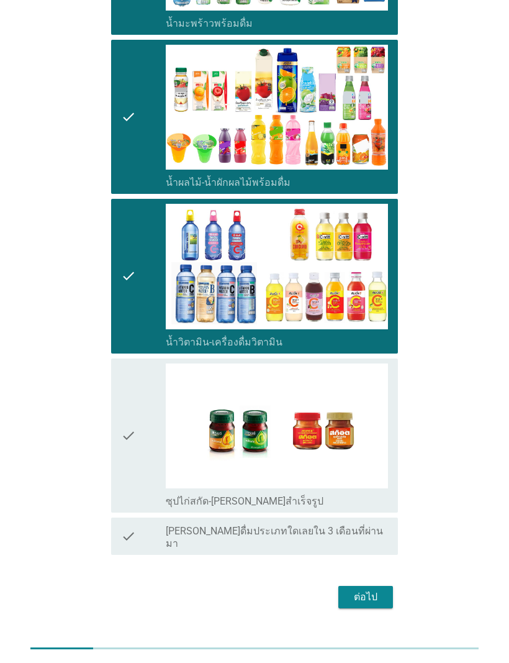
click at [345, 590] on button "ต่อไป" at bounding box center [366, 597] width 55 height 22
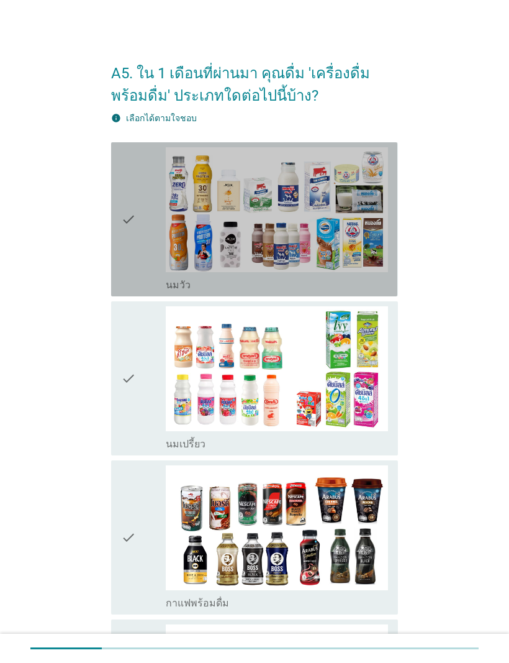
click at [121, 216] on div "check check_box_outline_blank [PERSON_NAME]" at bounding box center [254, 219] width 286 height 154
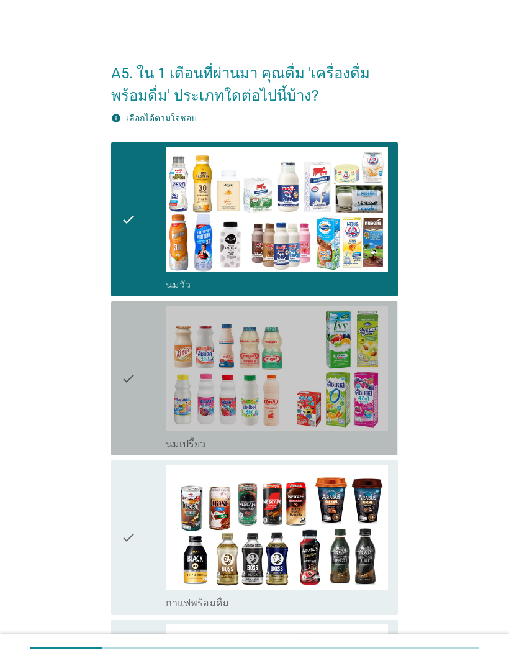
click at [124, 383] on icon "check" at bounding box center [128, 378] width 15 height 144
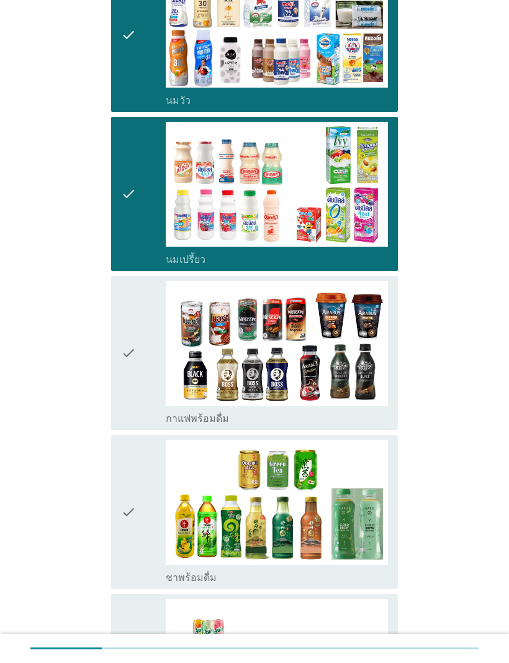
scroll to position [184, 0]
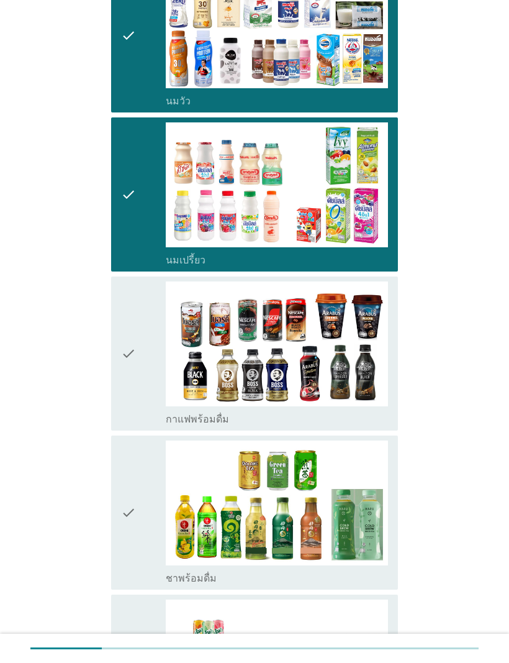
click at [117, 366] on div "check check_box กาแฟพร้อมดื่ม" at bounding box center [254, 353] width 286 height 154
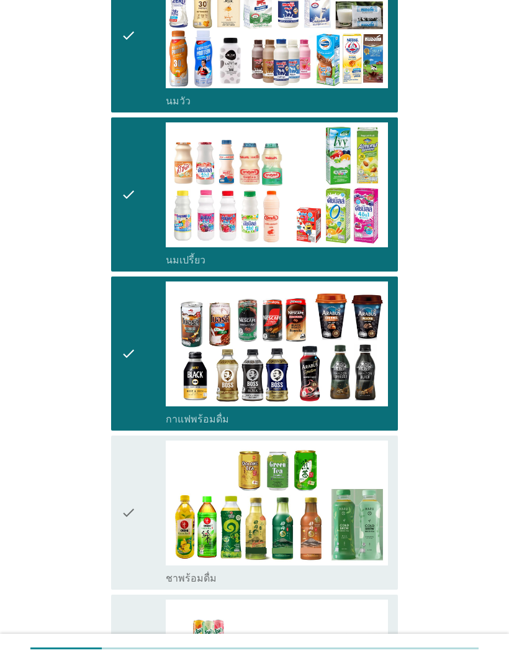
click at [122, 473] on icon "check" at bounding box center [128, 512] width 15 height 144
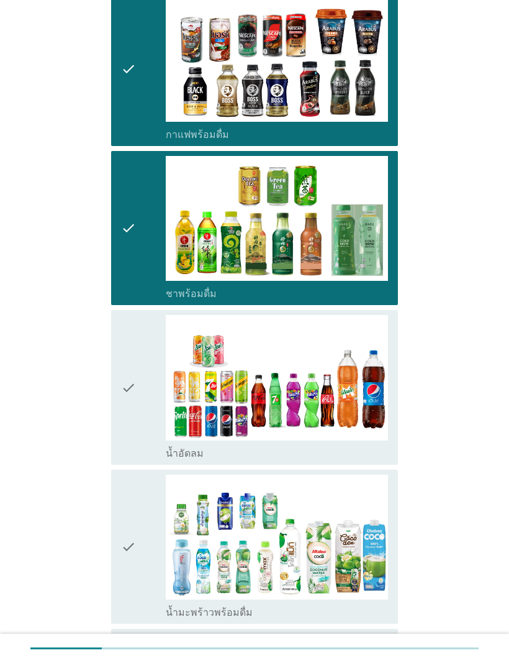
scroll to position [513, 0]
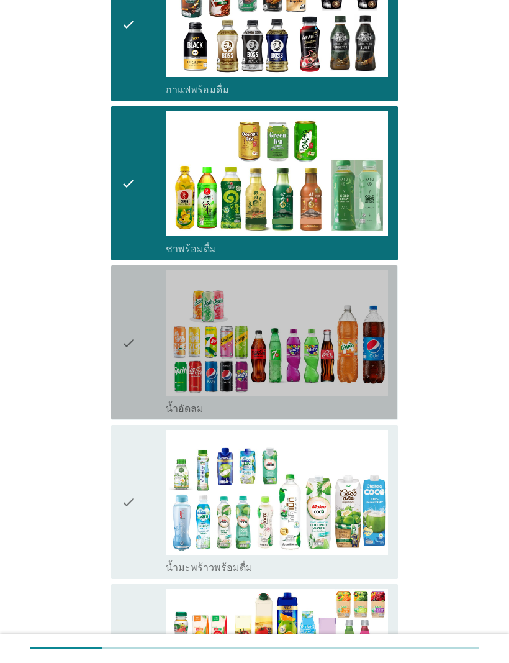
click at [122, 347] on icon "check" at bounding box center [128, 342] width 15 height 144
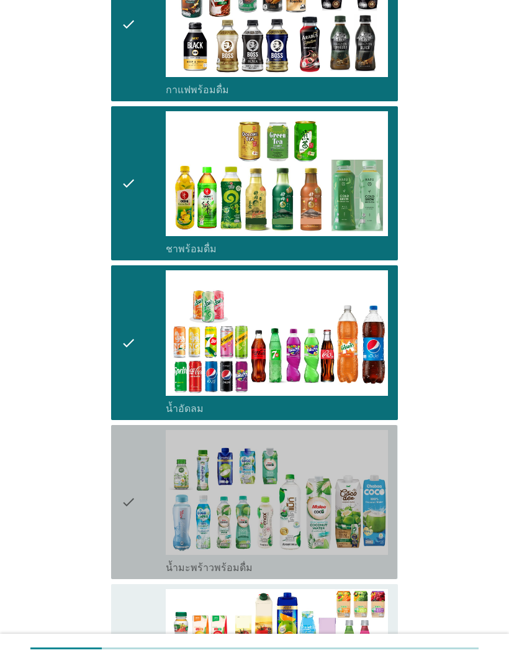
click at [135, 457] on icon "check" at bounding box center [128, 502] width 15 height 144
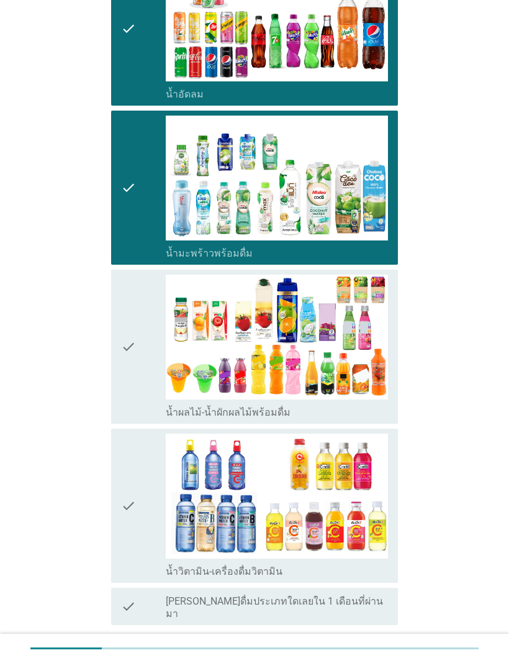
scroll to position [830, 0]
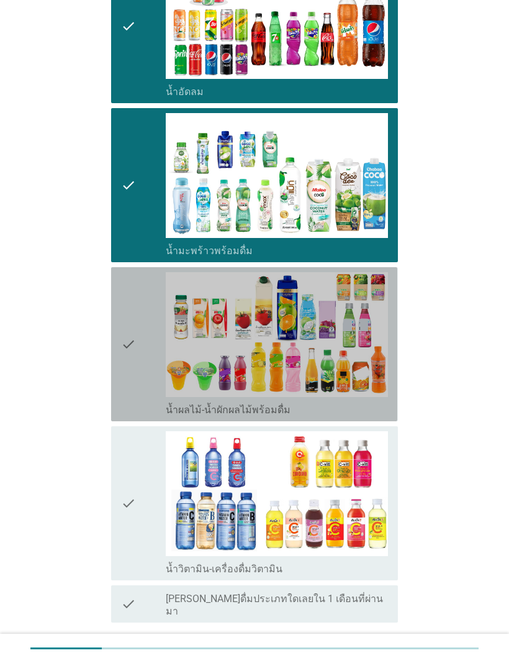
click at [123, 347] on icon "check" at bounding box center [128, 344] width 15 height 144
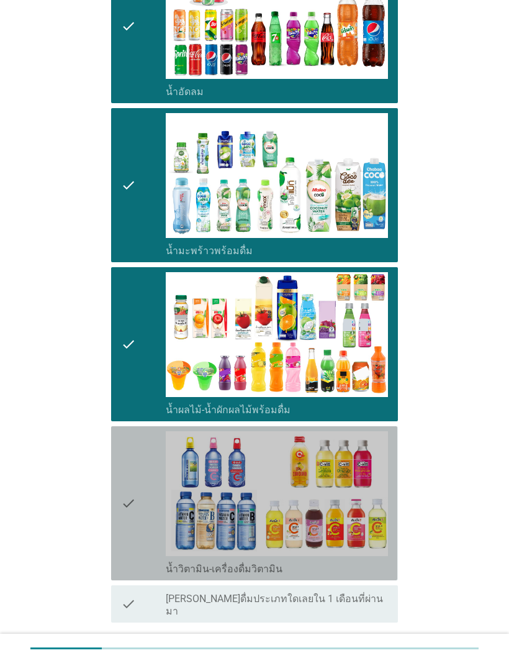
click at [118, 475] on div "check check_box น้ำวิตามิน-เครื่องดื่มวิตามิน" at bounding box center [254, 503] width 286 height 154
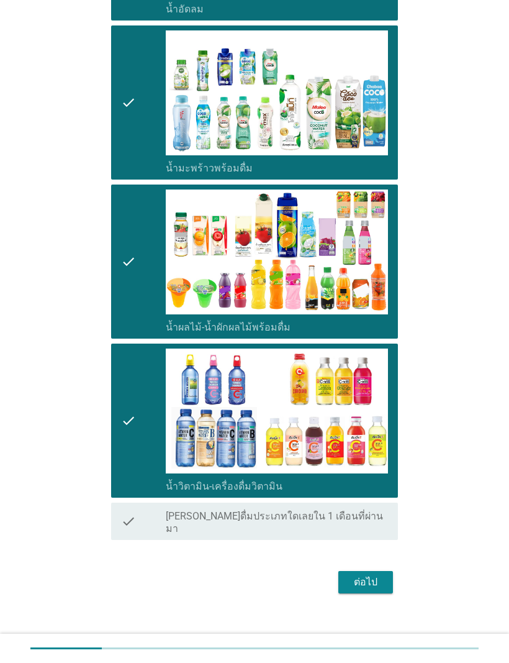
scroll to position [912, 0]
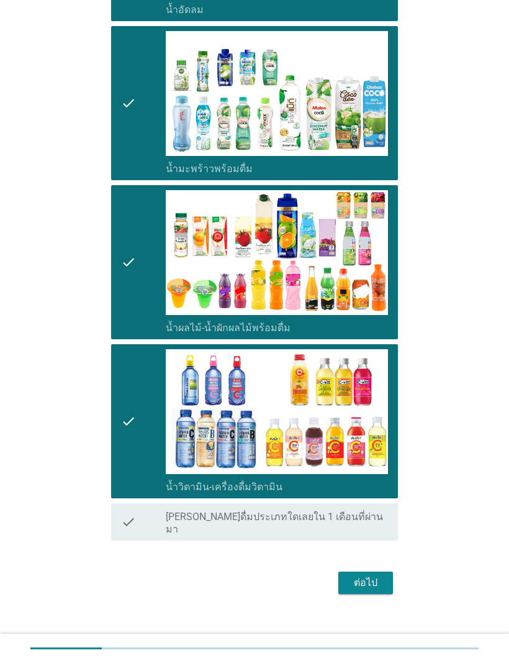
click at [357, 575] on div "ต่อไป" at bounding box center [365, 582] width 35 height 15
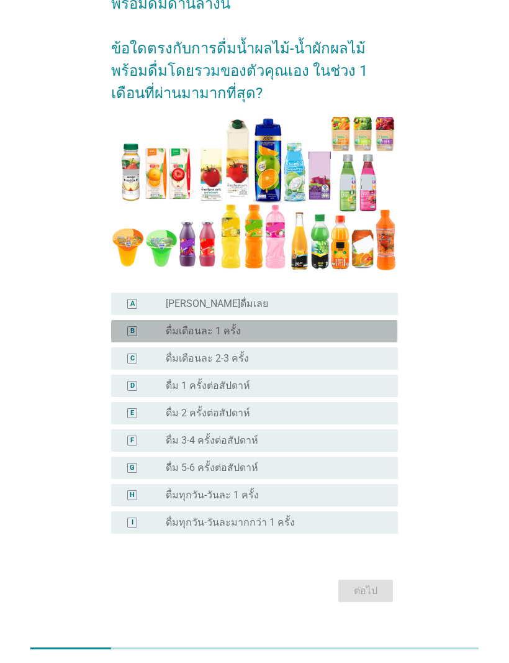
scroll to position [97, 0]
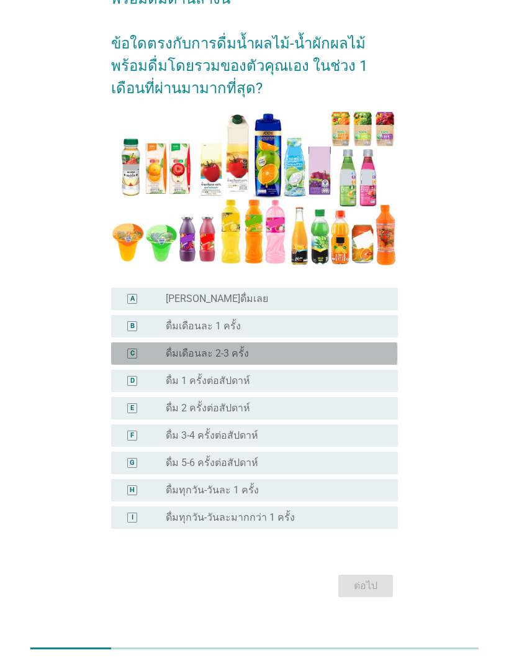
click at [137, 356] on div "C" at bounding box center [132, 353] width 10 height 10
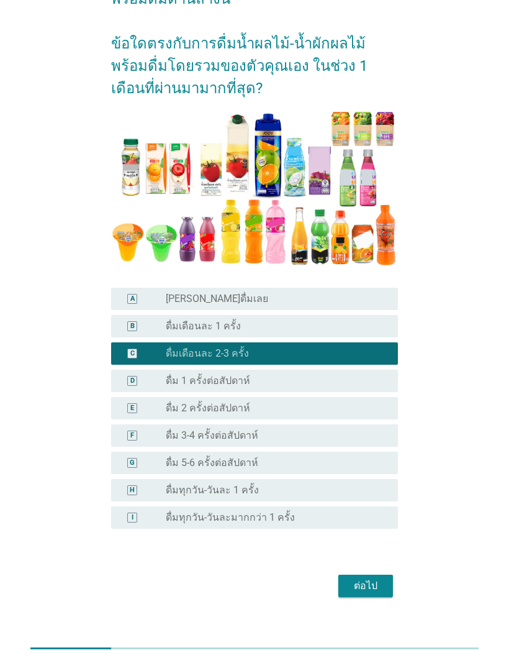
click at [358, 580] on div "ต่อไป" at bounding box center [365, 585] width 35 height 15
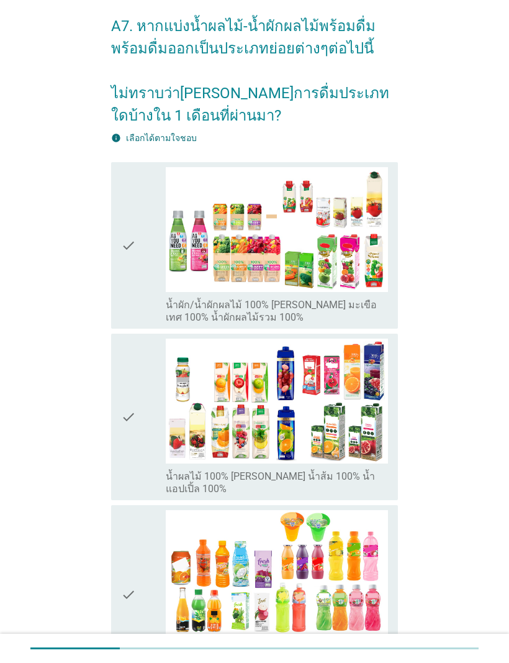
scroll to position [50, 0]
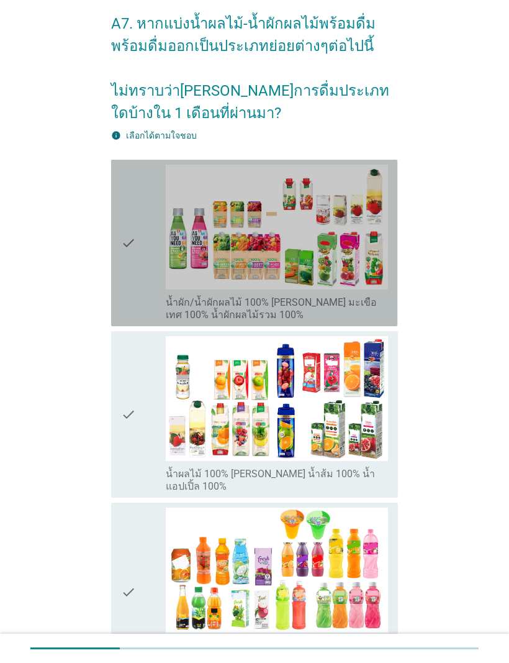
click at [124, 295] on icon "check" at bounding box center [128, 243] width 15 height 157
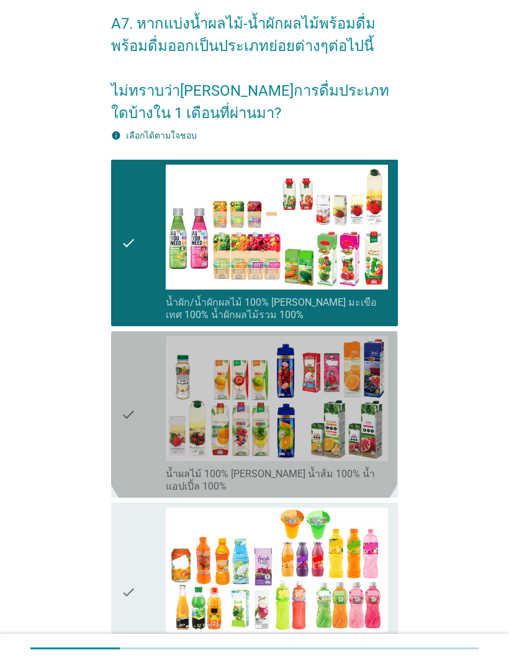
click at [117, 409] on div "check check_box_outline_blank น้ำผลไม้ 100% [PERSON_NAME] น้ำส้ม 100% น้ำแอปเปิ…" at bounding box center [254, 414] width 286 height 166
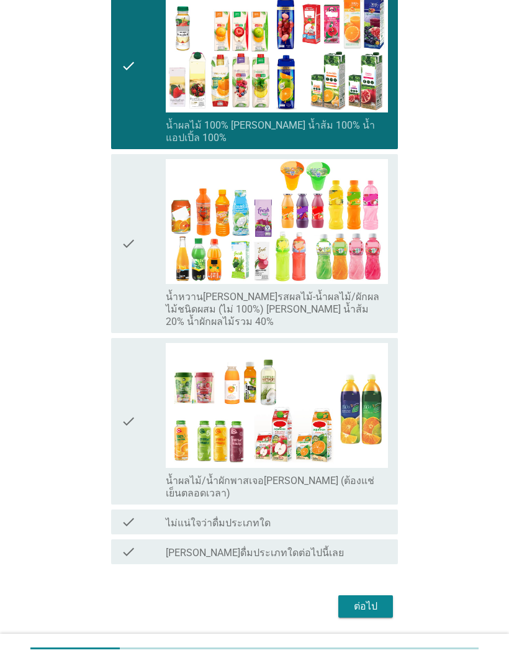
scroll to position [398, 0]
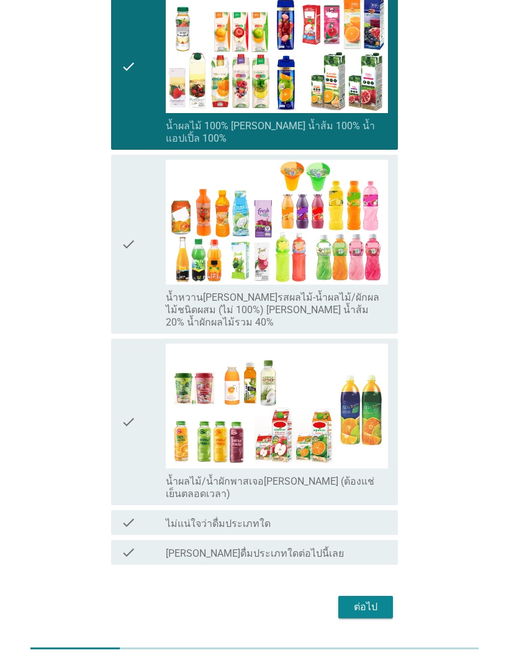
click at [352, 599] on div "ต่อไป" at bounding box center [365, 606] width 35 height 15
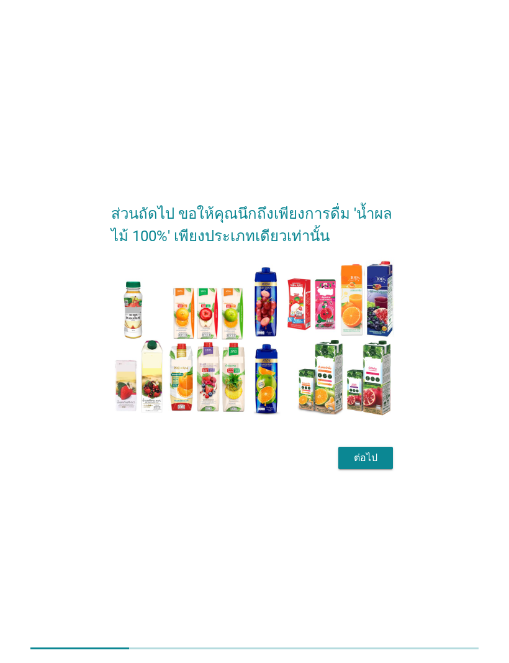
click at [355, 463] on div "ต่อไป" at bounding box center [365, 457] width 35 height 15
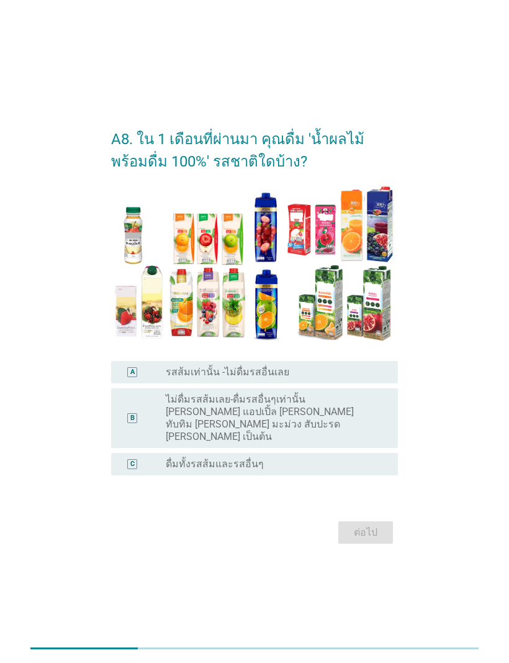
click at [130, 459] on div "C" at bounding box center [132, 464] width 4 height 11
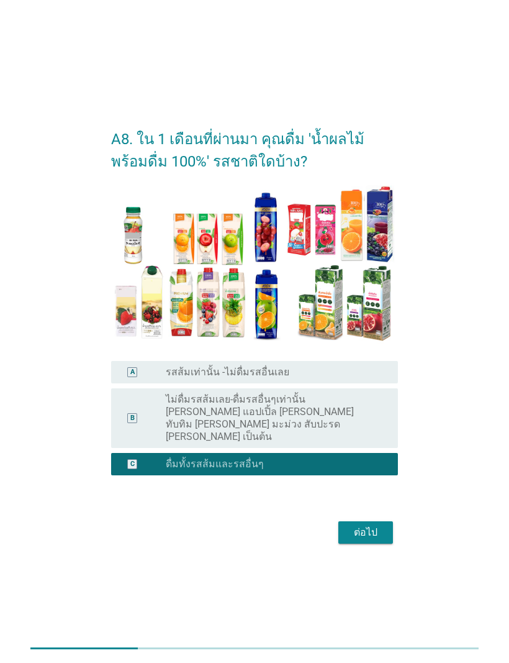
click at [351, 525] on div "ต่อไป" at bounding box center [365, 532] width 35 height 15
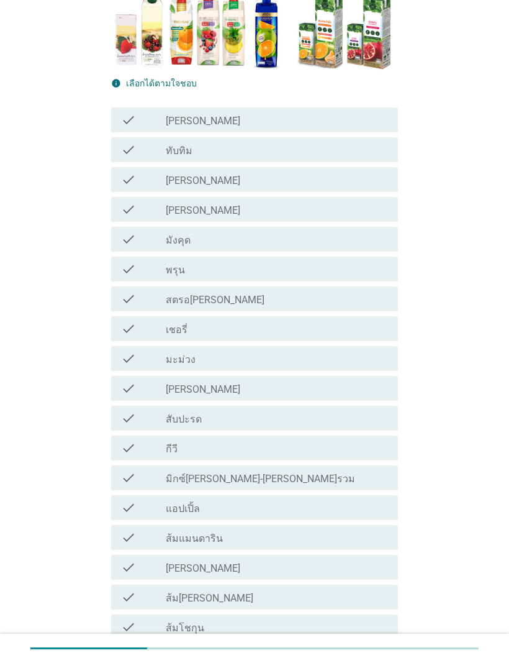
scroll to position [230, 0]
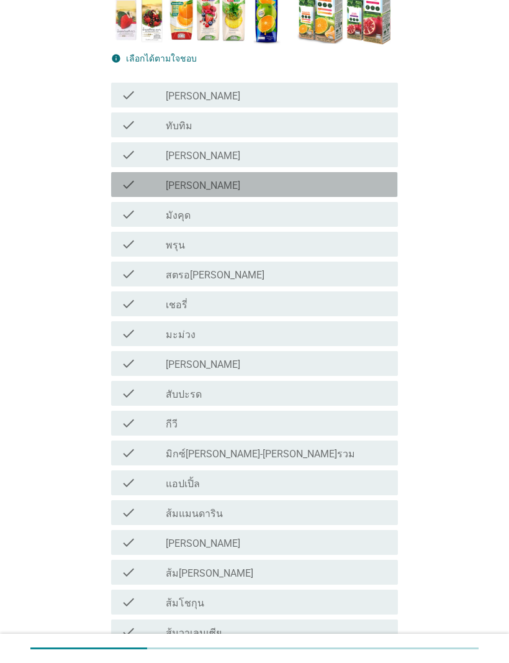
click at [128, 191] on icon "check" at bounding box center [128, 184] width 15 height 15
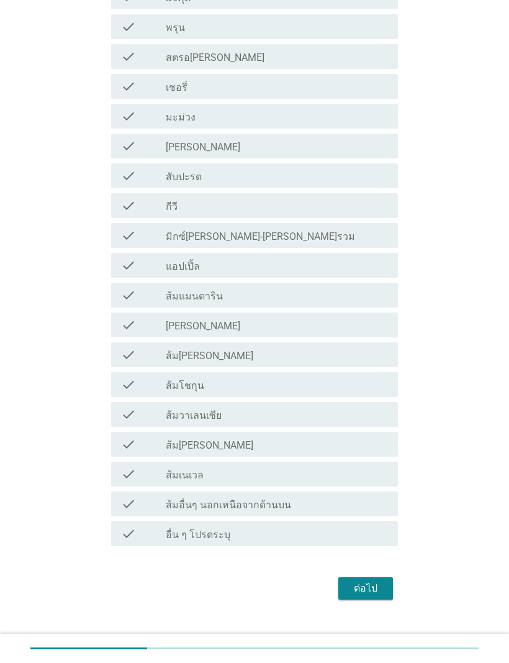
scroll to position [455, 0]
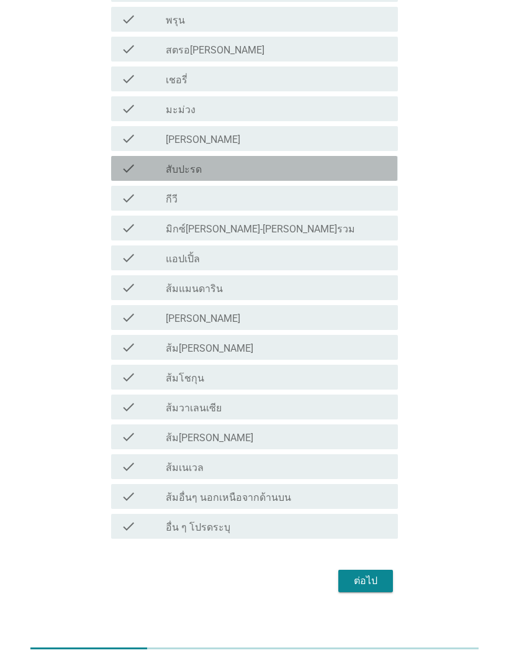
click at [396, 170] on div "check check_box_outline_blank สับปะรด" at bounding box center [254, 168] width 286 height 25
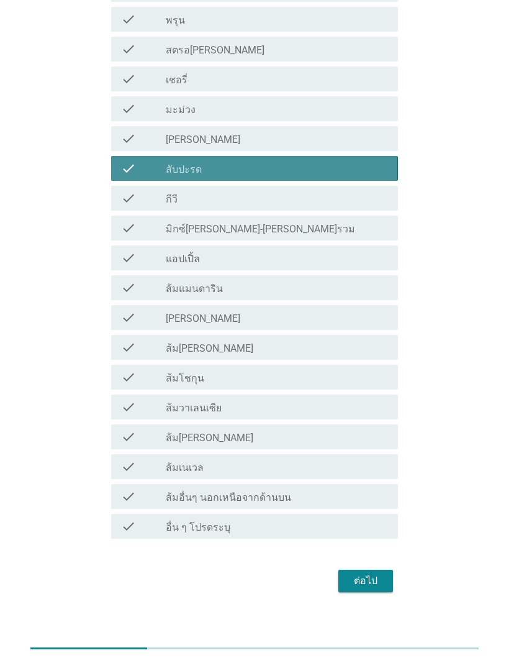
click at [394, 169] on div "check check_box_outline_blank สับปะรด" at bounding box center [254, 168] width 286 height 25
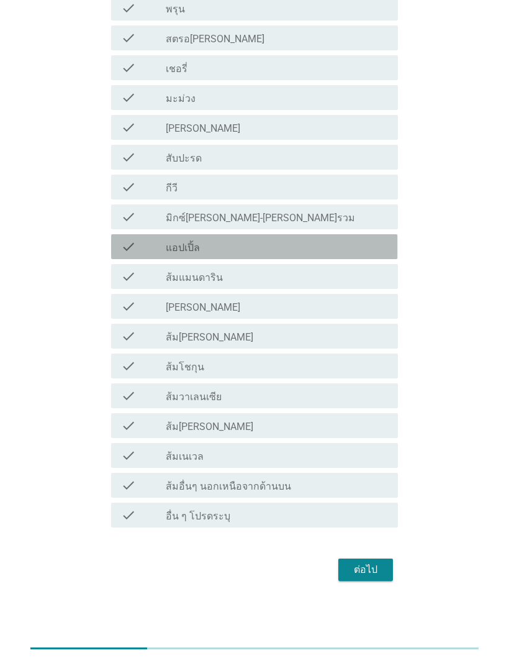
scroll to position [467, 0]
click at [129, 244] on icon "check" at bounding box center [128, 246] width 15 height 15
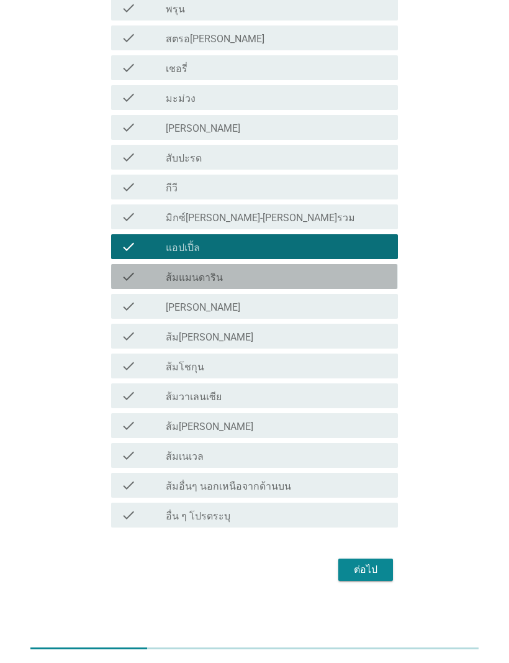
click at [131, 278] on icon "check" at bounding box center [128, 276] width 15 height 15
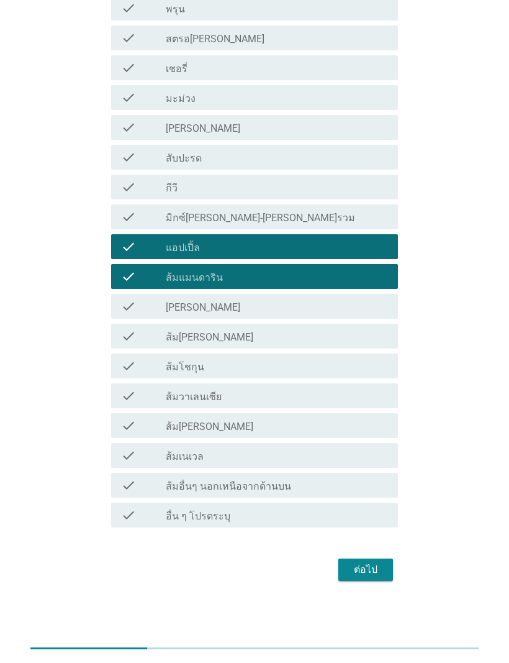
click at [353, 578] on button "ต่อไป" at bounding box center [366, 569] width 55 height 22
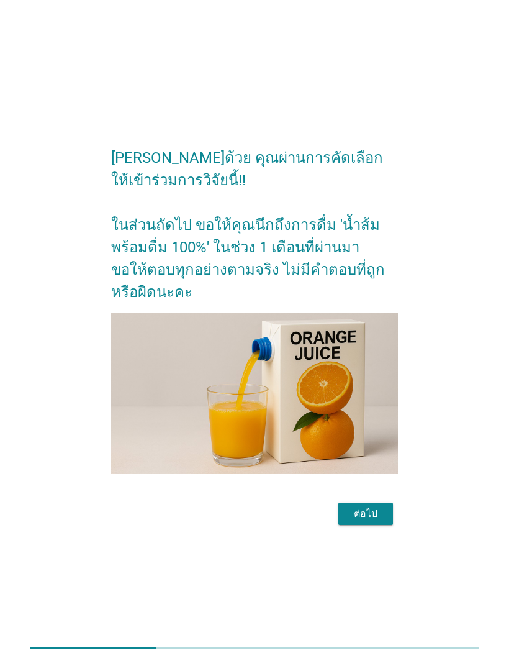
click at [339, 524] on button "ต่อไป" at bounding box center [366, 514] width 55 height 22
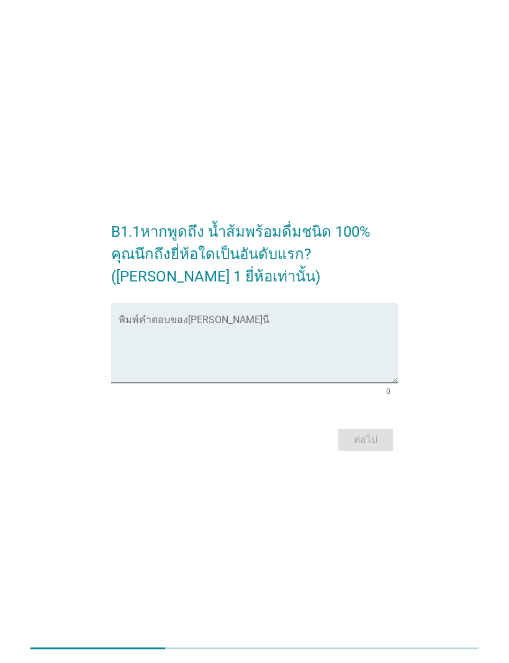
click at [134, 318] on textarea "พิมพ์คำตอบของคุณ ที่นี่" at bounding box center [258, 349] width 279 height 65
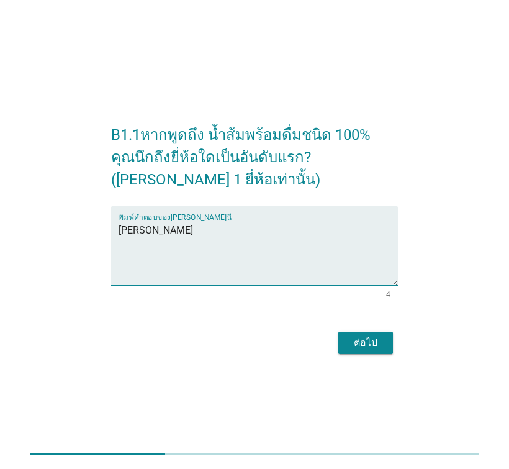
type textarea "[PERSON_NAME]"
click at [366, 353] on button "ต่อไป" at bounding box center [366, 343] width 55 height 22
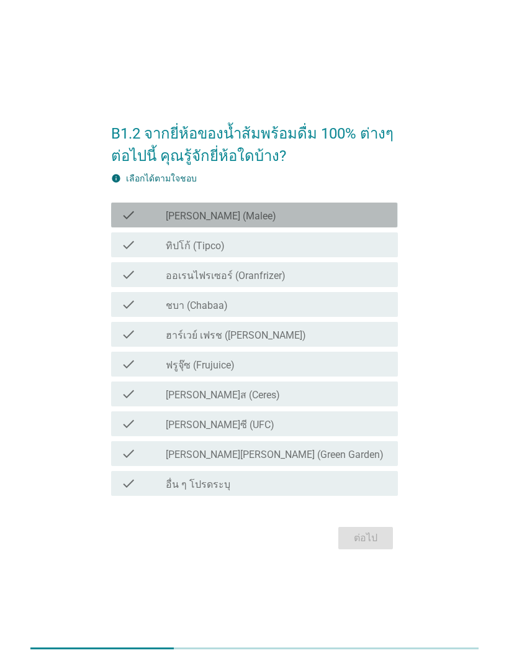
click at [130, 218] on icon "check" at bounding box center [128, 214] width 15 height 15
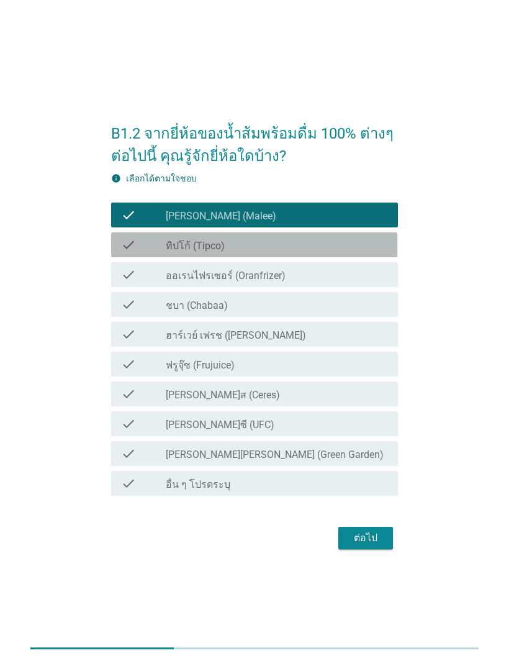
click at [132, 245] on icon "check" at bounding box center [128, 244] width 15 height 15
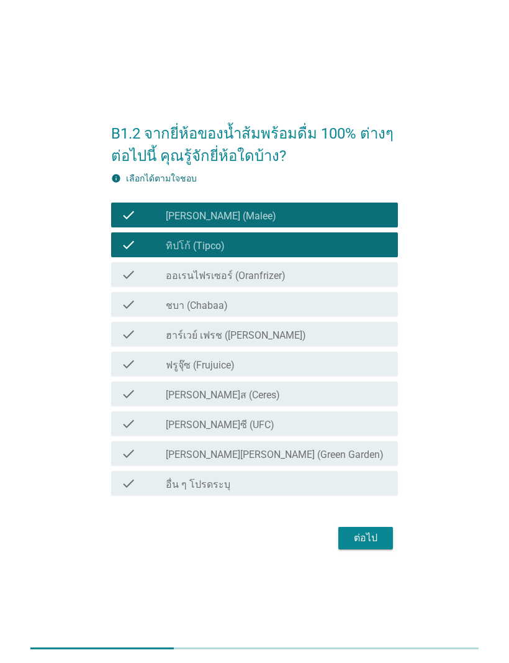
click at [129, 303] on icon "check" at bounding box center [128, 304] width 15 height 15
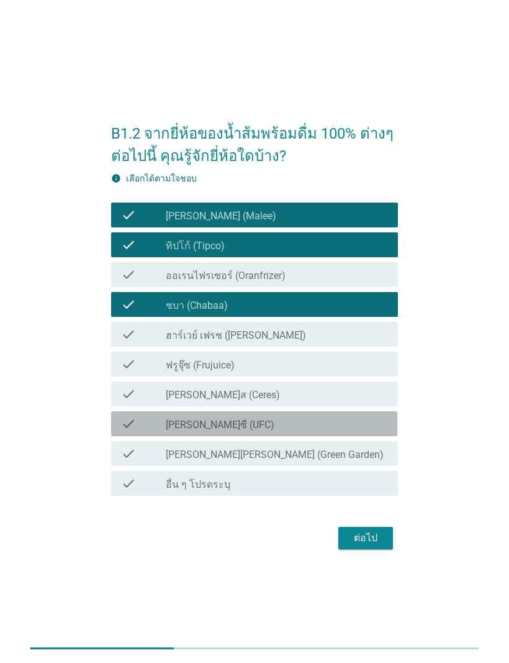
click at [124, 425] on icon "check" at bounding box center [128, 423] width 15 height 15
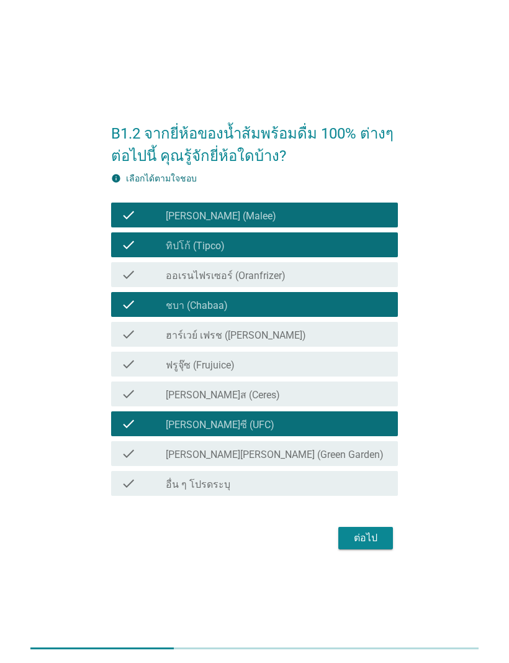
click at [373, 544] on div "ต่อไป" at bounding box center [365, 537] width 35 height 15
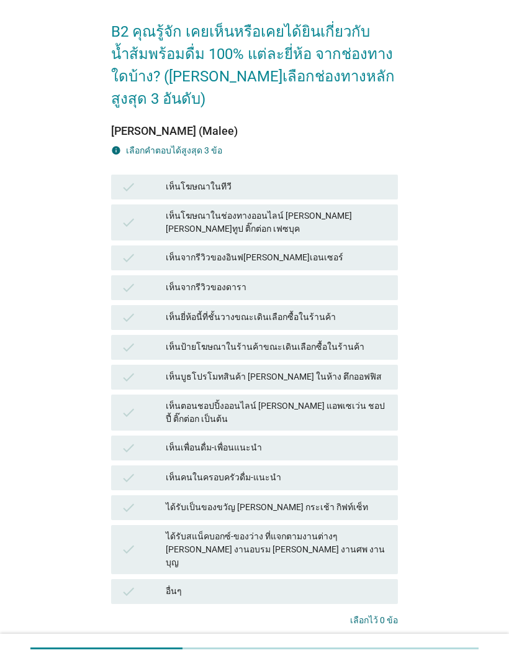
scroll to position [42, 0]
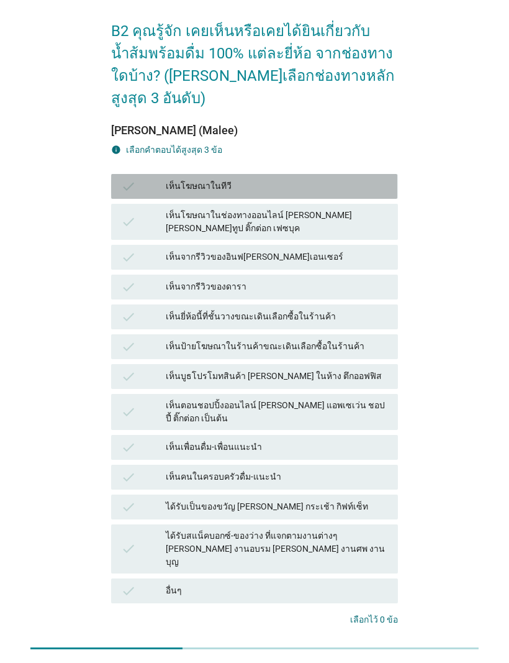
click at [132, 174] on div "check เห็นโฆษณาในทีวี" at bounding box center [254, 186] width 286 height 25
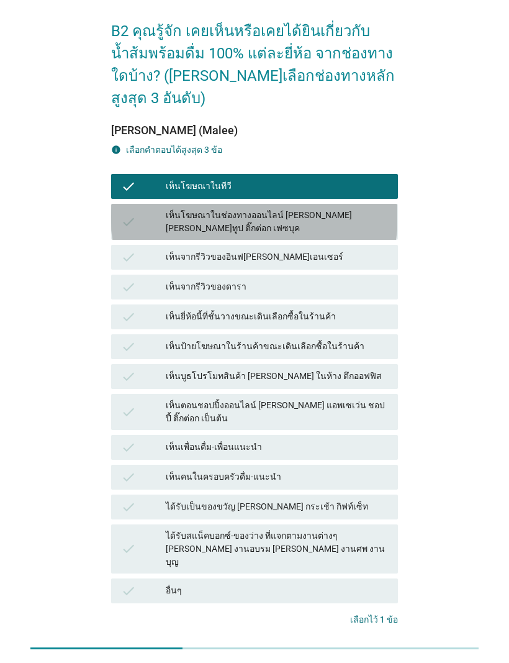
click at [129, 209] on icon "check" at bounding box center [128, 222] width 15 height 26
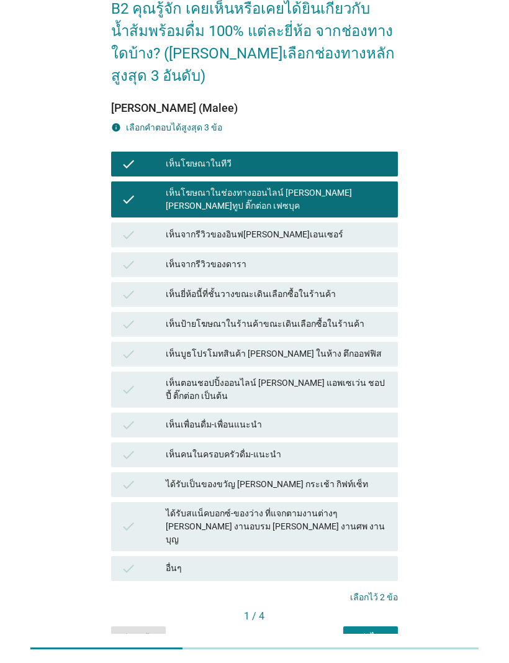
scroll to position [65, 0]
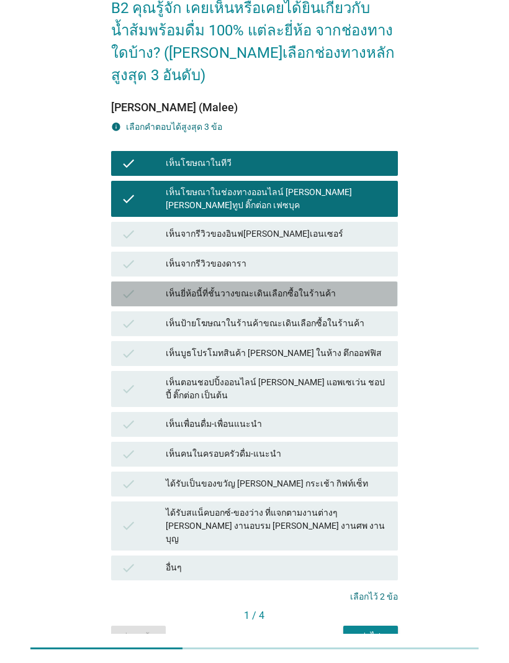
click at [124, 286] on icon "check" at bounding box center [128, 293] width 15 height 15
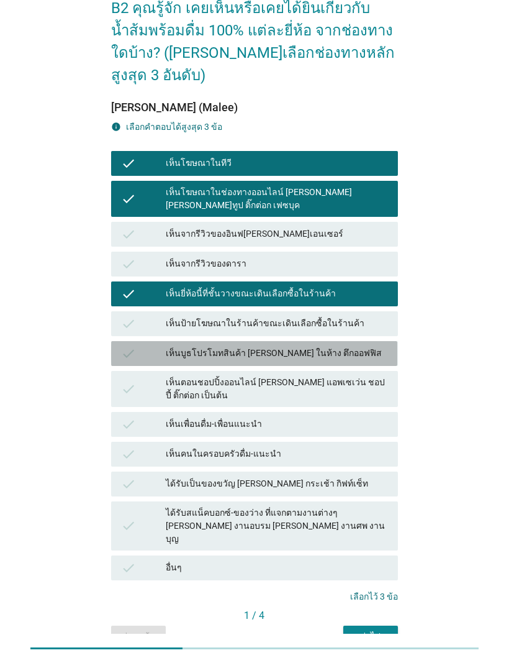
click at [129, 346] on icon "check" at bounding box center [128, 353] width 15 height 15
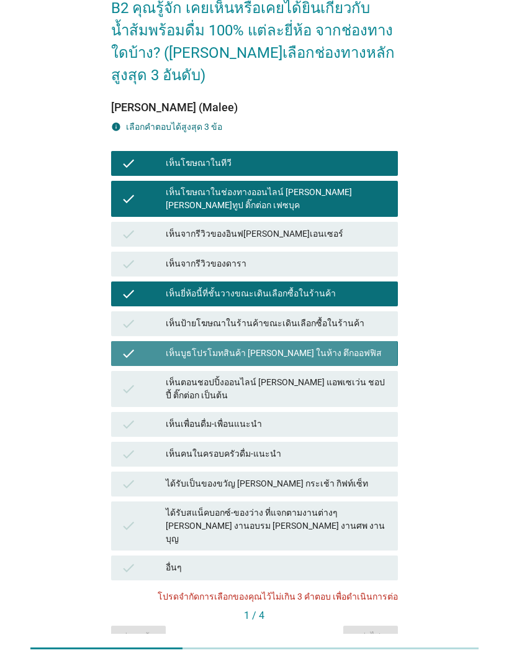
click at [124, 346] on icon "check" at bounding box center [128, 353] width 15 height 15
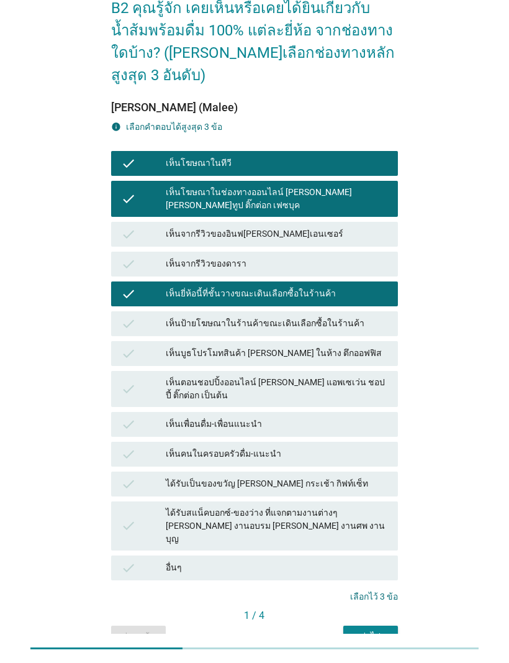
click at [362, 626] on button "ต่อไป" at bounding box center [371, 637] width 55 height 22
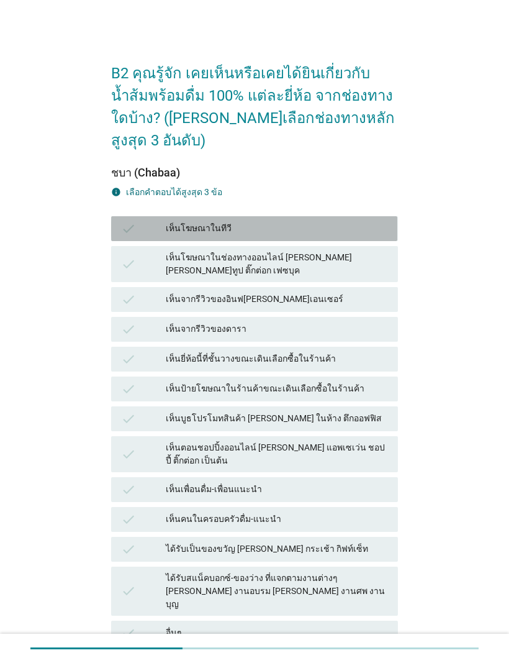
click at [125, 216] on div "check เห็นโฆษณาในทีวี" at bounding box center [254, 228] width 286 height 25
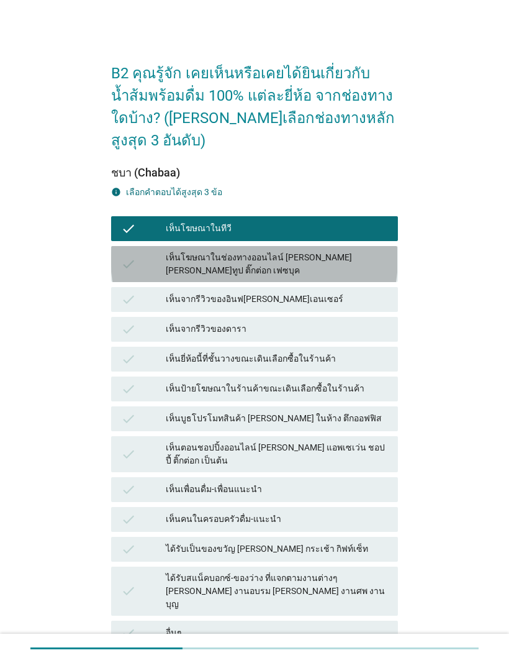
click at [132, 251] on icon "check" at bounding box center [128, 264] width 15 height 26
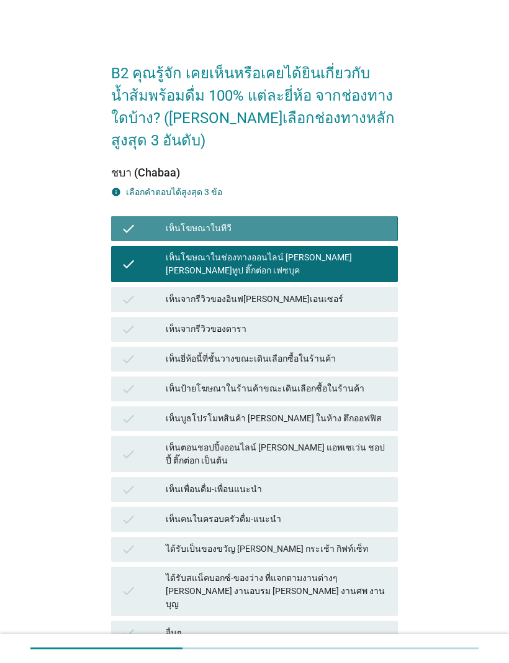
click at [116, 217] on div "check เห็นโฆษณาในทีวี" at bounding box center [254, 228] width 286 height 25
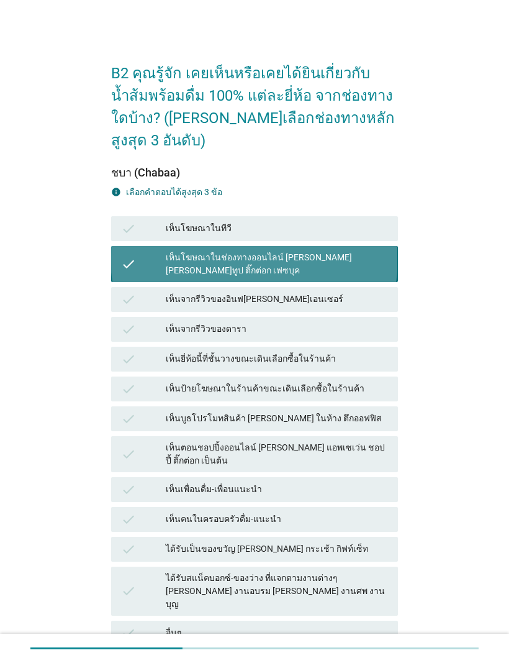
click at [124, 251] on icon "check" at bounding box center [128, 264] width 15 height 26
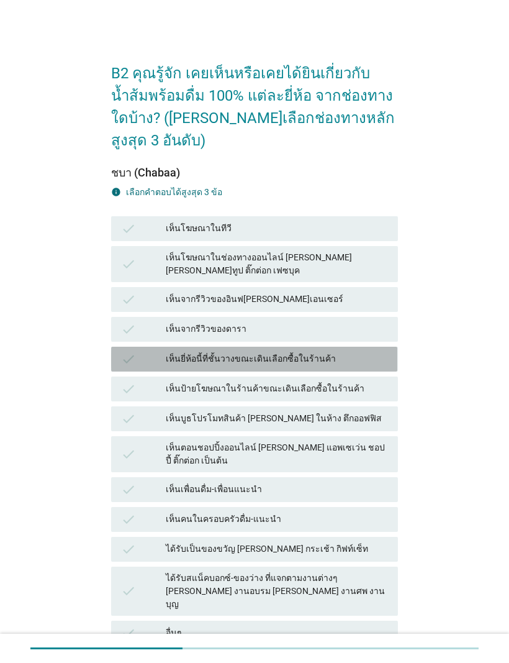
click at [121, 352] on icon "check" at bounding box center [128, 359] width 15 height 15
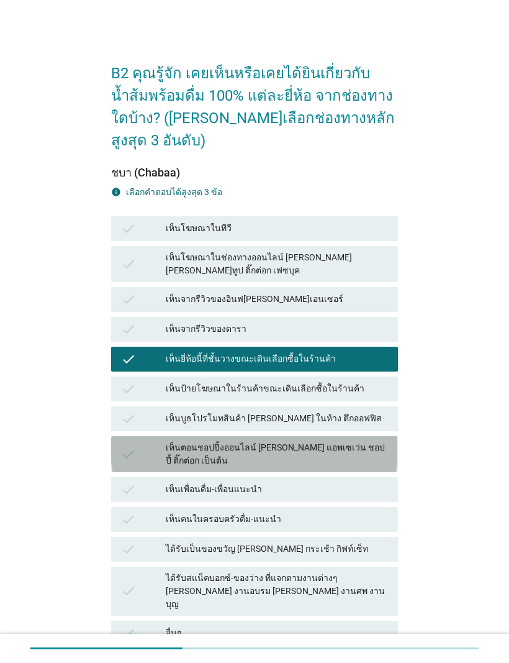
click at [128, 441] on icon "check" at bounding box center [128, 454] width 15 height 26
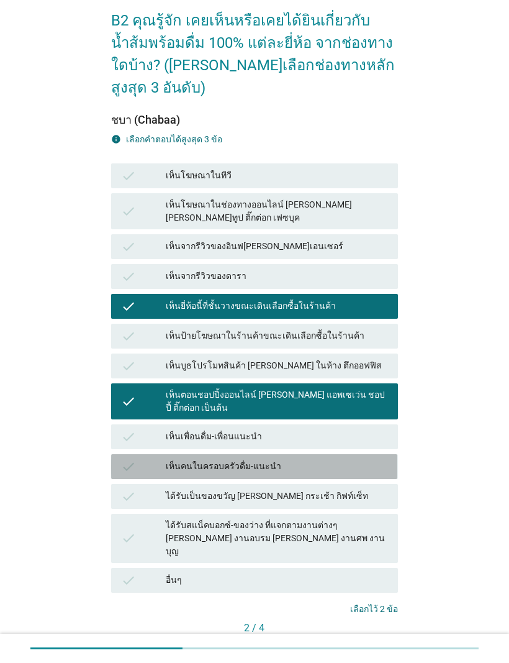
scroll to position [61, 0]
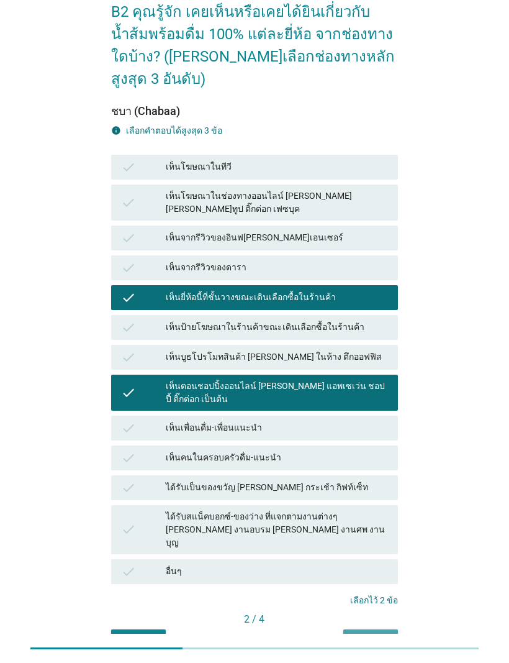
click at [370, 634] on div "ต่อไป" at bounding box center [370, 640] width 35 height 13
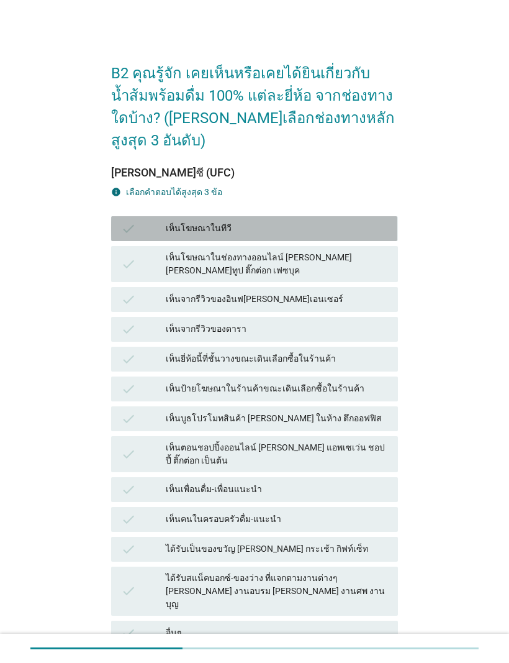
click at [119, 216] on div "check เห็นโฆษณาในทีวี" at bounding box center [254, 228] width 286 height 25
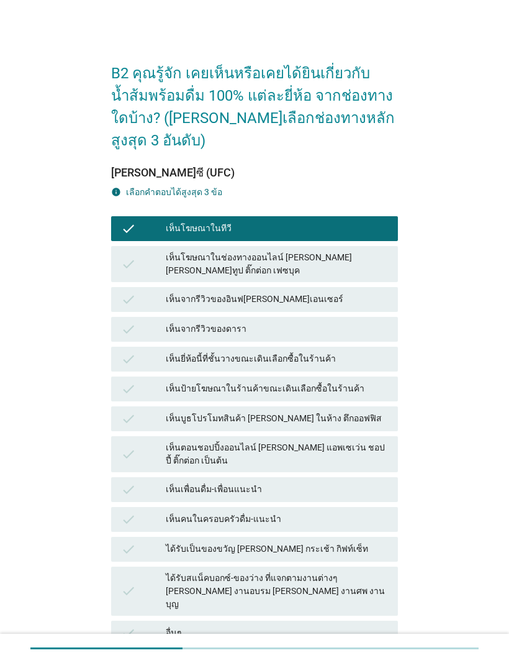
click at [130, 248] on div "check เห็นโฆษณาในช่องทางออนไลน์ [PERSON_NAME] [PERSON_NAME]ทูป ติ๊กต่อก เฟซบุค" at bounding box center [254, 264] width 286 height 36
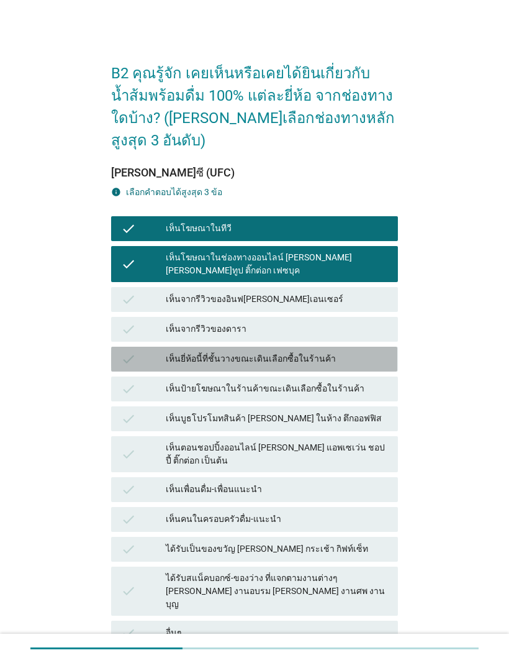
click at [144, 352] on div "check" at bounding box center [143, 359] width 45 height 15
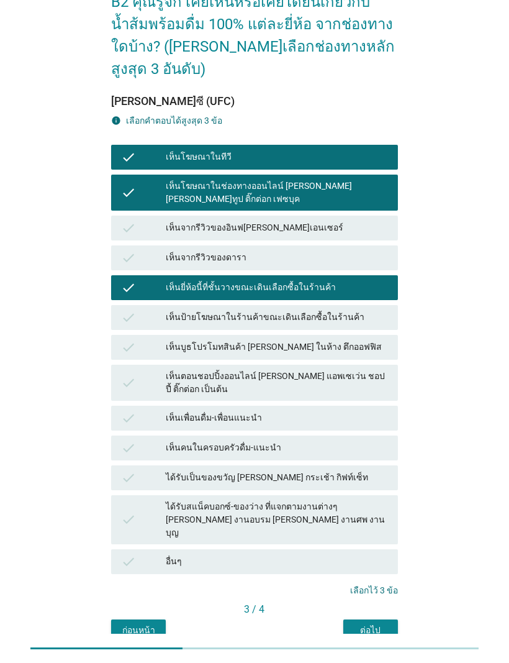
scroll to position [71, 0]
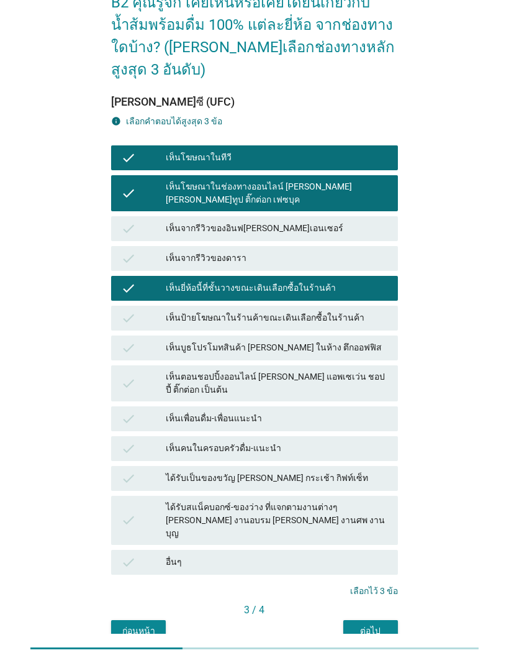
click at [367, 620] on button "ต่อไป" at bounding box center [371, 631] width 55 height 22
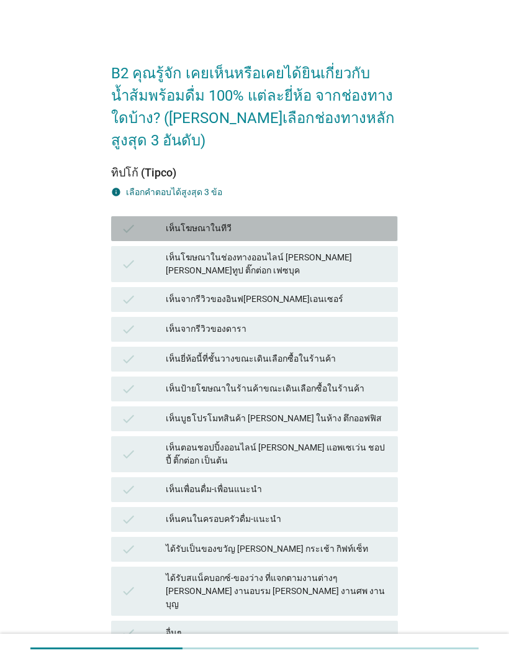
click at [129, 221] on icon "check" at bounding box center [128, 228] width 15 height 15
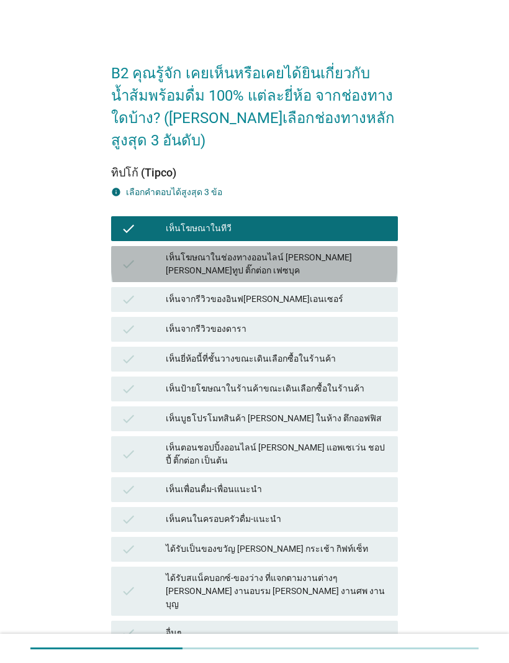
click at [140, 251] on div "check" at bounding box center [143, 264] width 45 height 26
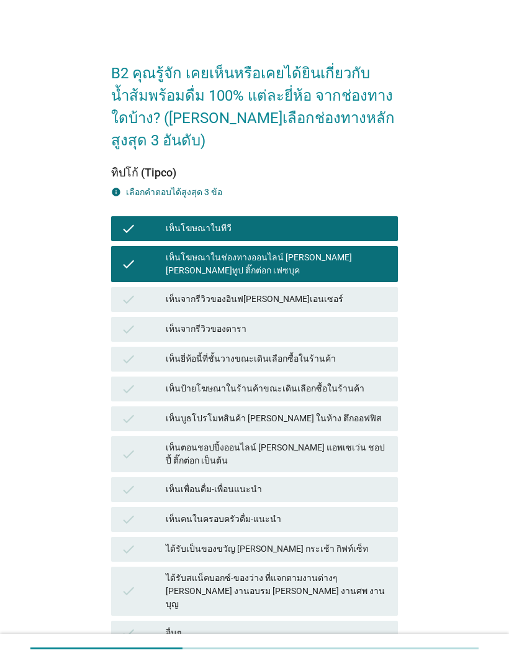
click at [140, 352] on div "check" at bounding box center [143, 359] width 45 height 15
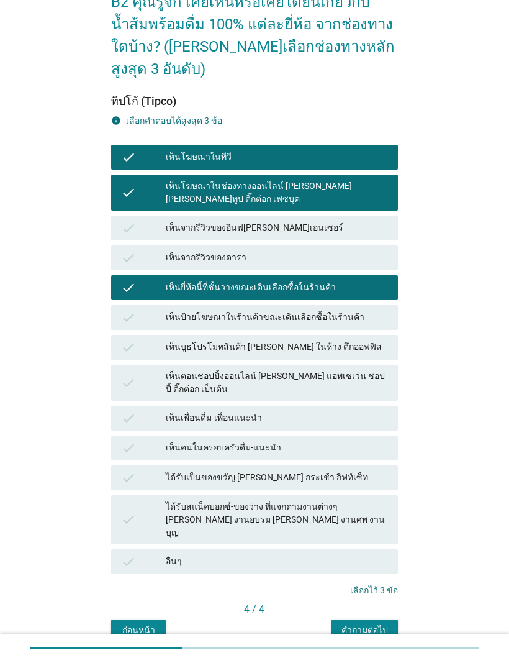
scroll to position [71, 0]
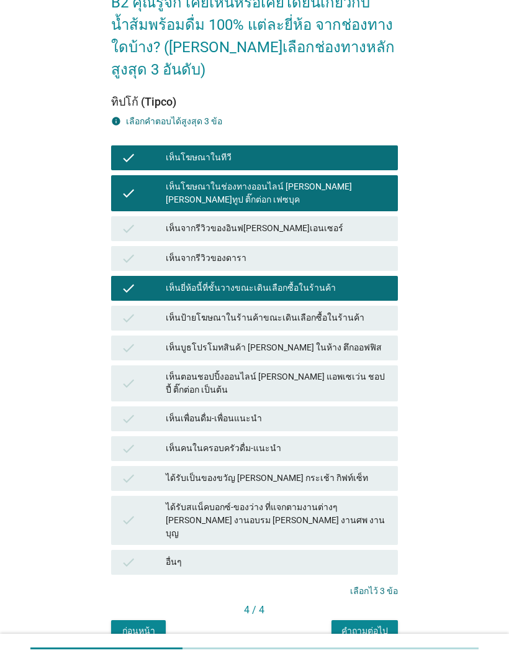
click at [367, 624] on div "คำถามต่อไป" at bounding box center [365, 630] width 47 height 13
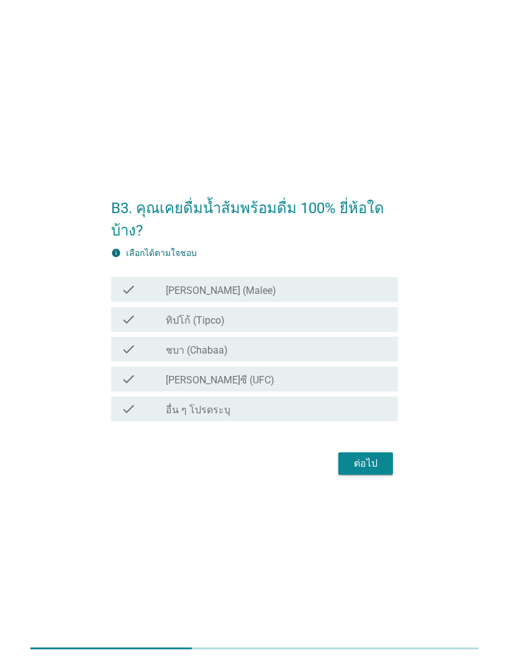
click at [124, 296] on icon "check" at bounding box center [128, 289] width 15 height 15
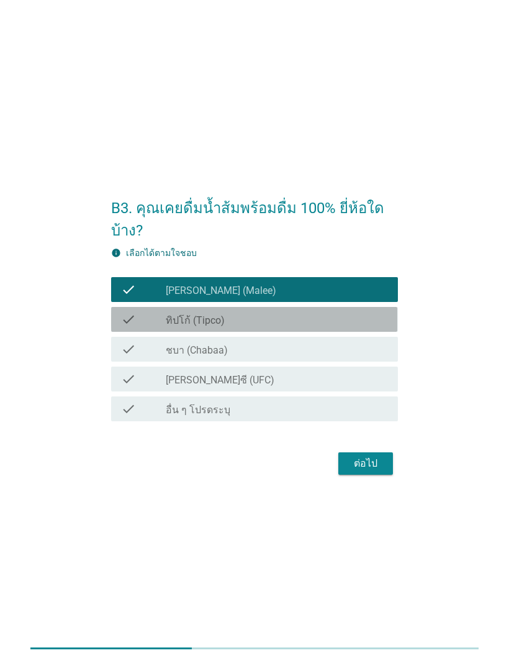
click at [121, 325] on icon "check" at bounding box center [128, 319] width 15 height 15
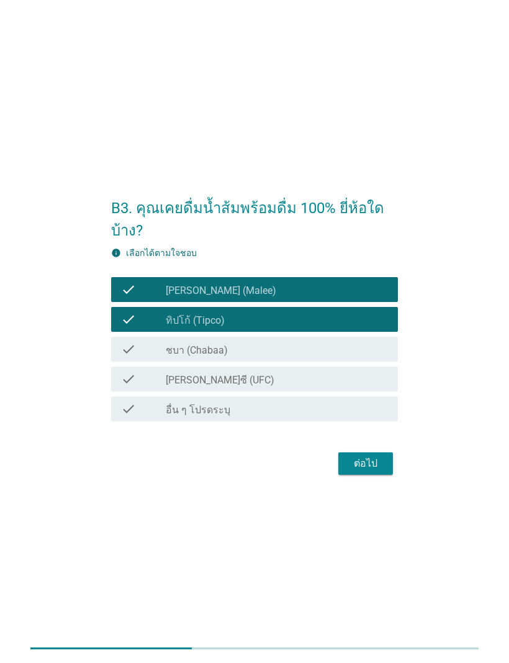
click at [124, 375] on icon "check" at bounding box center [128, 378] width 15 height 15
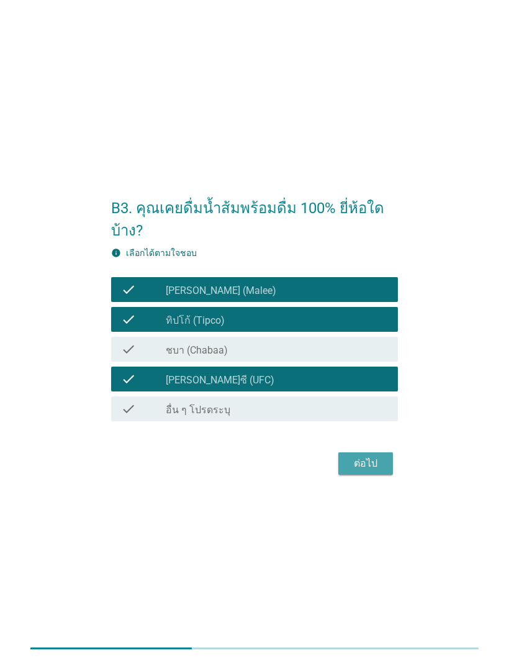
click at [344, 469] on button "ต่อไป" at bounding box center [366, 463] width 55 height 22
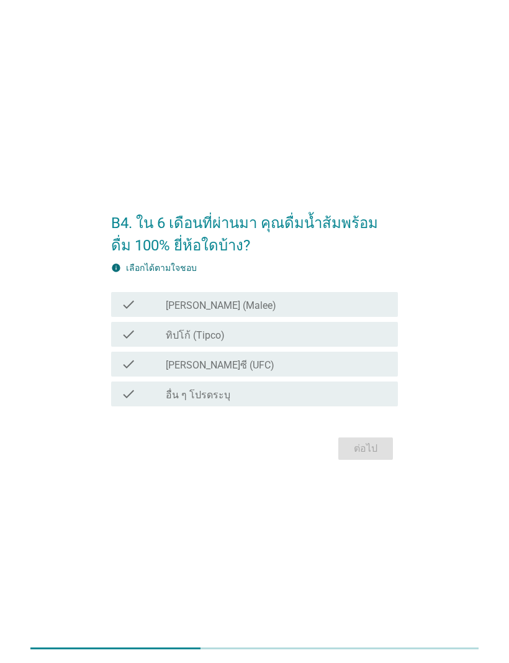
click at [120, 305] on div "check check_box_outline_blank [PERSON_NAME] (Malee)" at bounding box center [254, 304] width 286 height 25
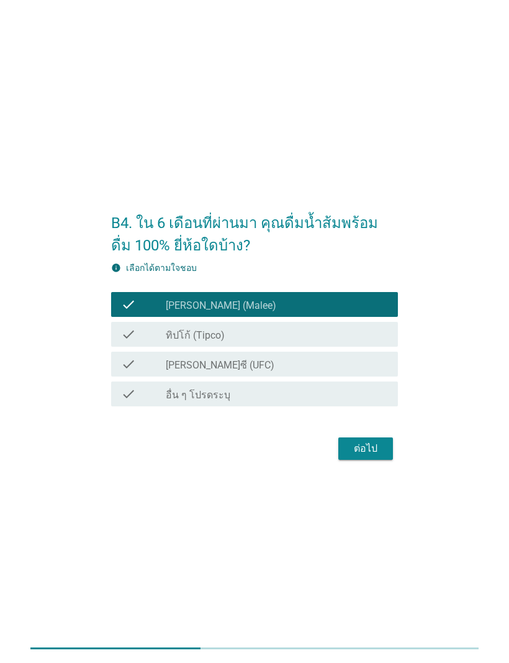
click at [124, 337] on icon "check" at bounding box center [128, 334] width 15 height 15
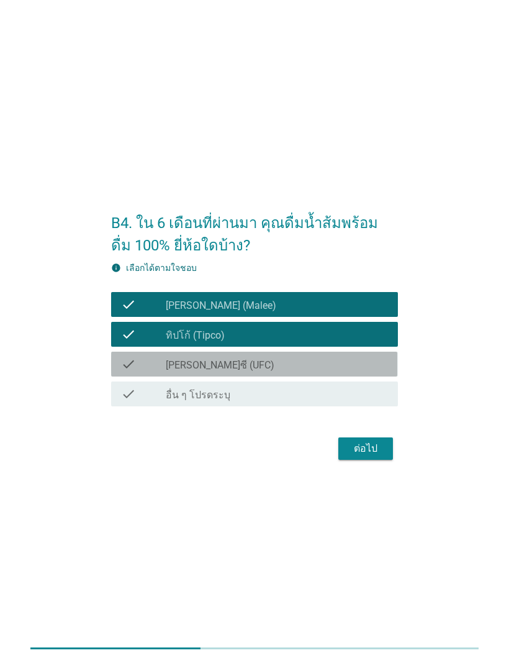
click at [131, 366] on icon "check" at bounding box center [128, 364] width 15 height 15
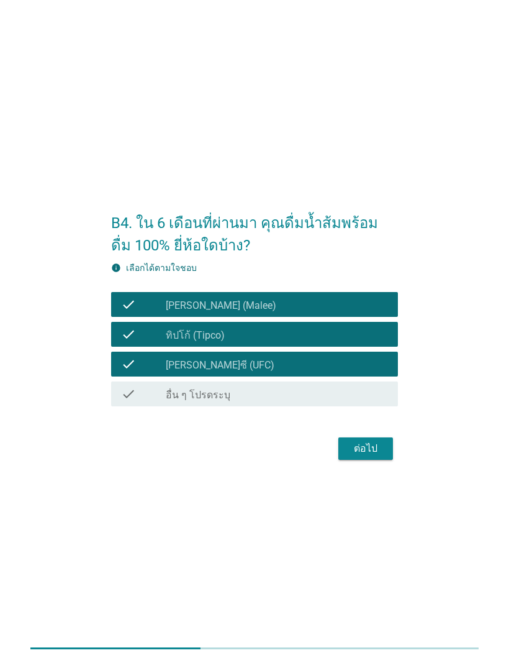
click at [354, 455] on div "ต่อไป" at bounding box center [365, 448] width 35 height 15
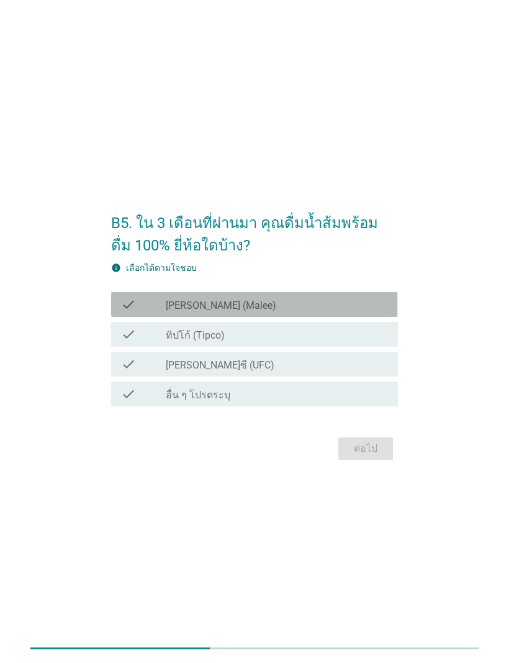
click at [119, 306] on div "check check_box_outline_blank [PERSON_NAME] (Malee)" at bounding box center [254, 304] width 286 height 25
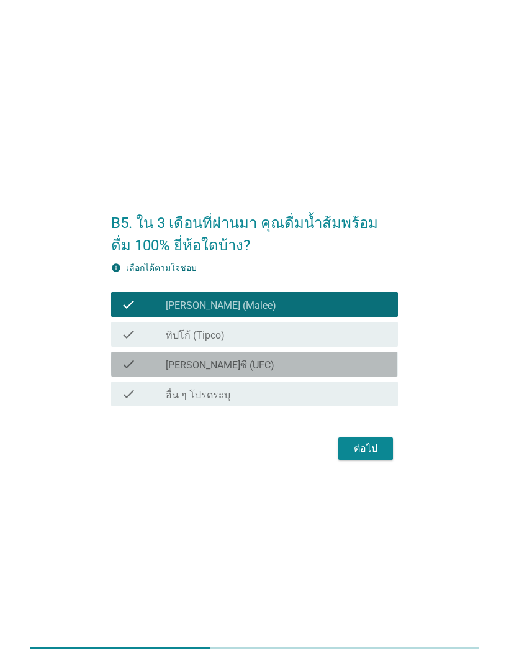
click at [124, 359] on icon "check" at bounding box center [128, 364] width 15 height 15
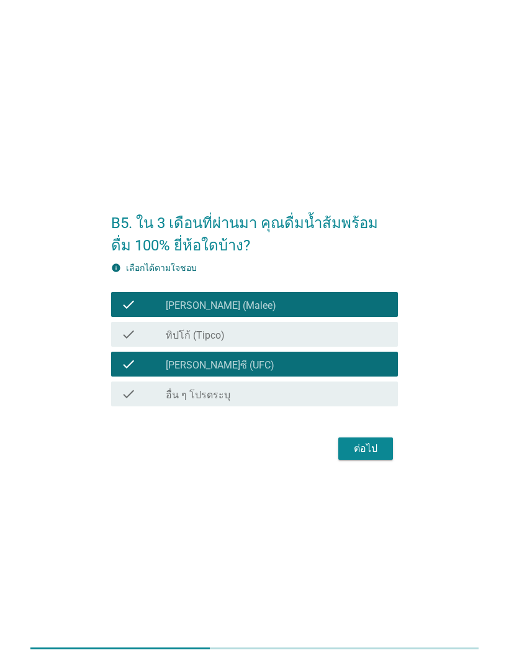
click at [348, 458] on button "ต่อไป" at bounding box center [366, 448] width 55 height 22
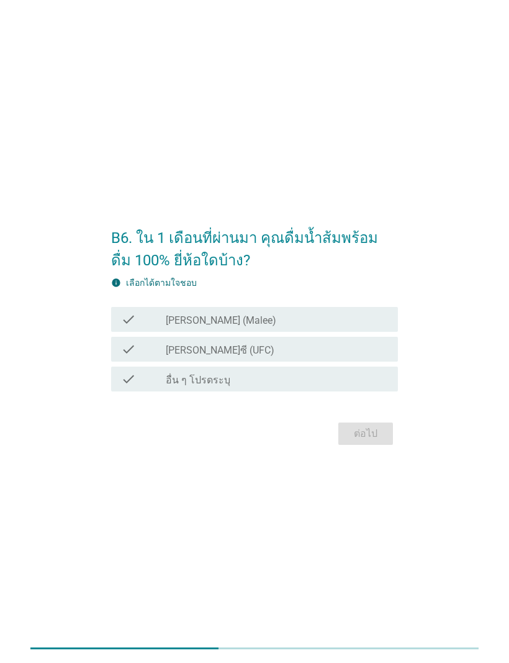
click at [131, 327] on div "check check_box_outline_blank [PERSON_NAME] (Malee)" at bounding box center [254, 319] width 286 height 25
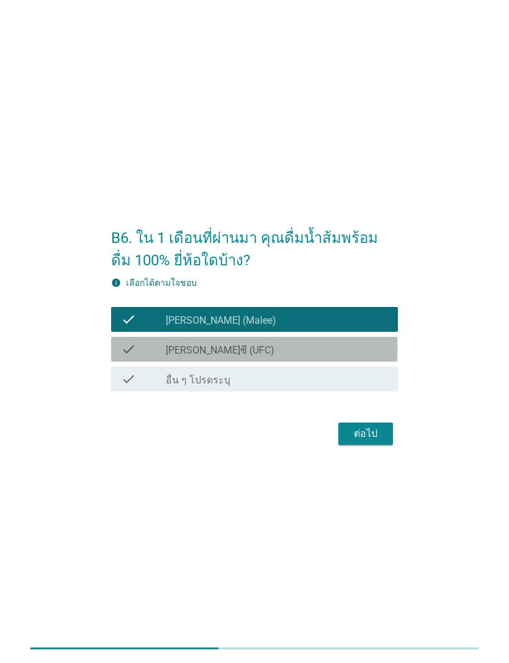
click at [136, 348] on icon "check" at bounding box center [128, 349] width 15 height 15
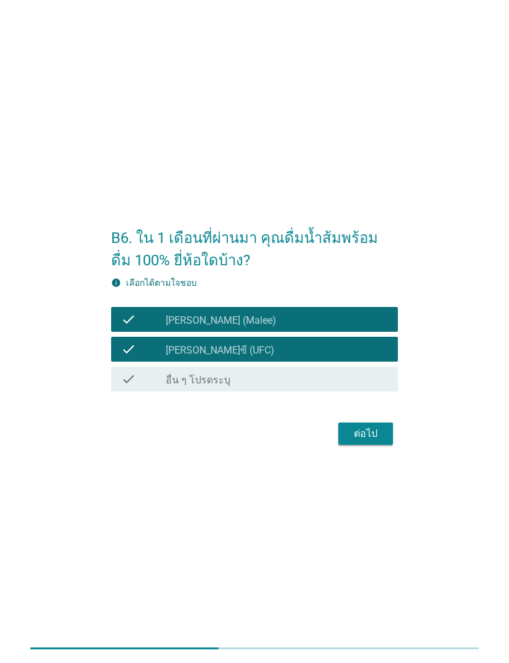
click at [355, 426] on div "ต่อไป" at bounding box center [365, 433] width 35 height 15
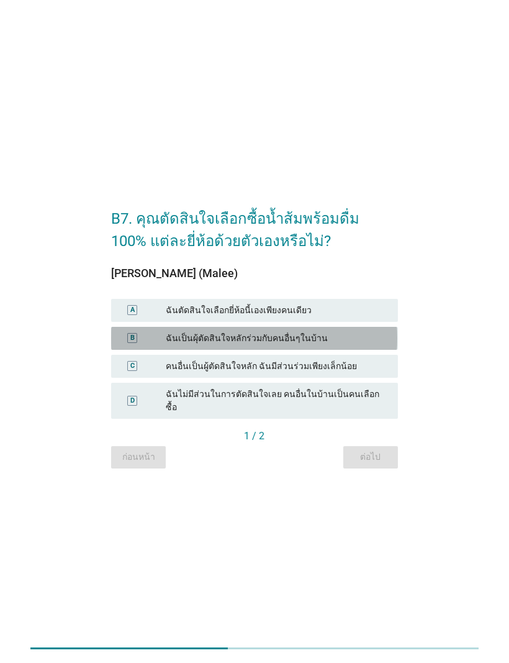
click at [132, 342] on div "B" at bounding box center [132, 338] width 4 height 11
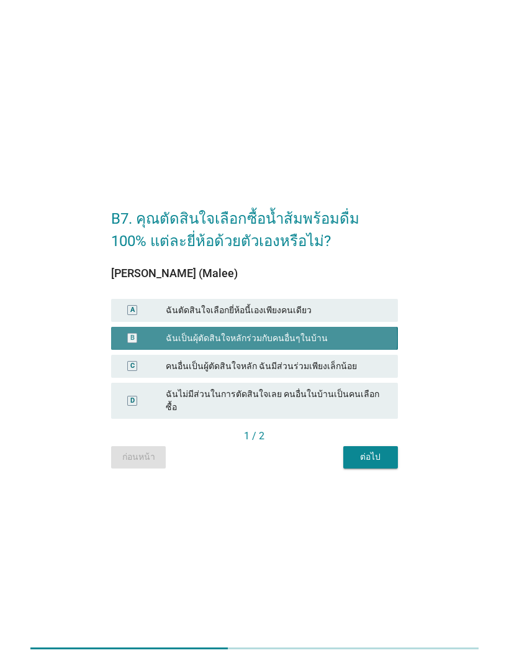
click at [128, 315] on div "A" at bounding box center [132, 310] width 10 height 10
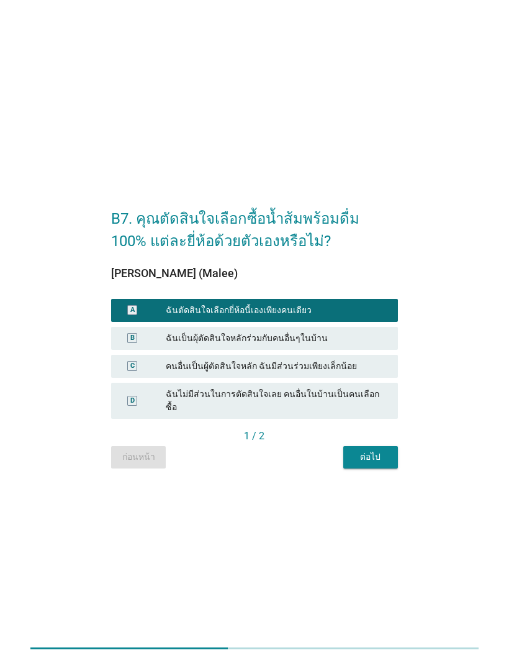
click at [383, 460] on button "ต่อไป" at bounding box center [371, 457] width 55 height 22
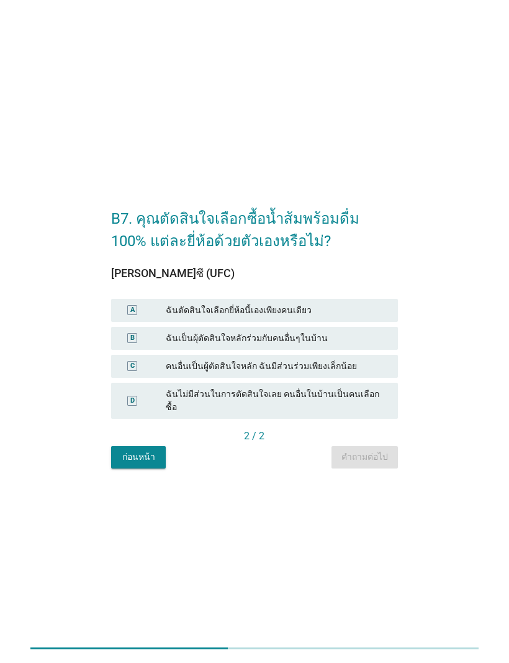
click at [130, 316] on div "A" at bounding box center [132, 310] width 4 height 11
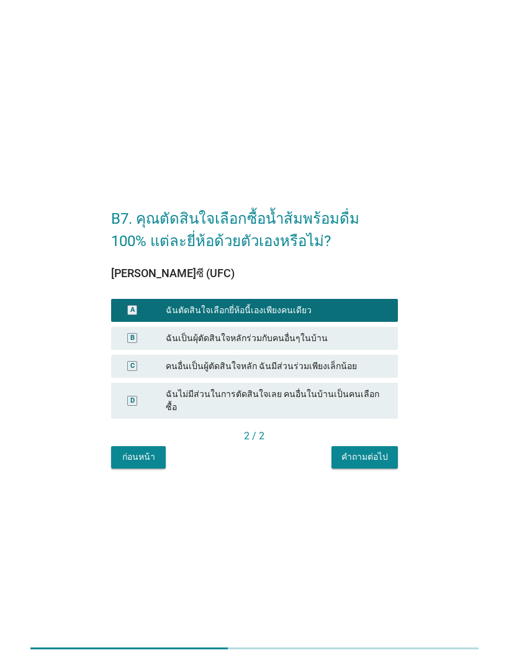
click at [365, 457] on div "คำถามต่อไป" at bounding box center [365, 456] width 47 height 13
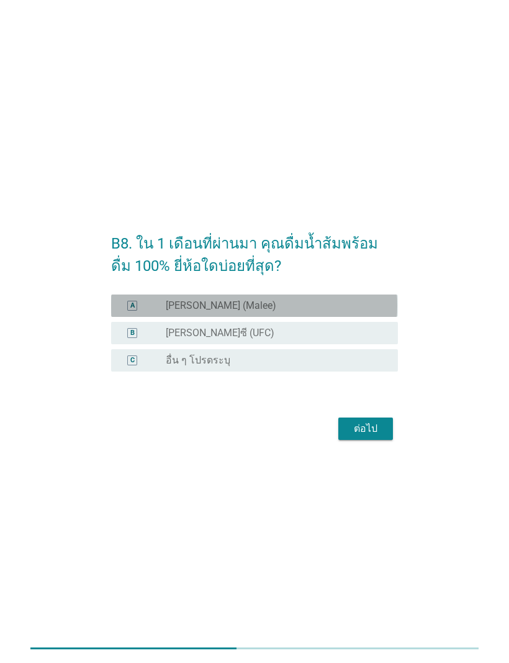
click at [127, 310] on div "A" at bounding box center [132, 306] width 10 height 10
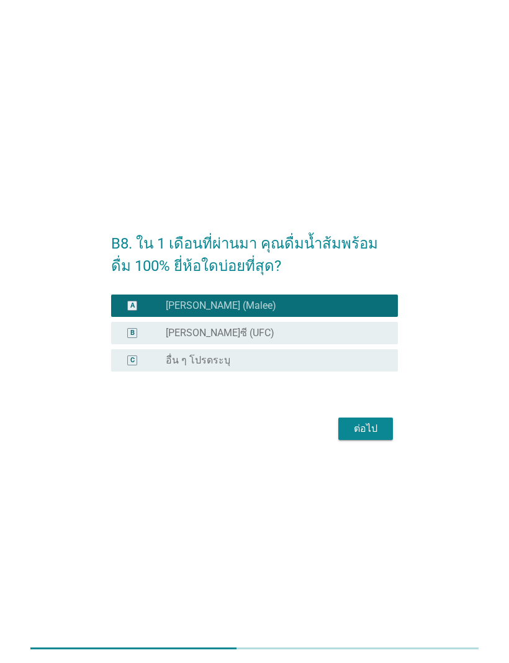
click at [354, 435] on div "ต่อไป" at bounding box center [365, 428] width 35 height 15
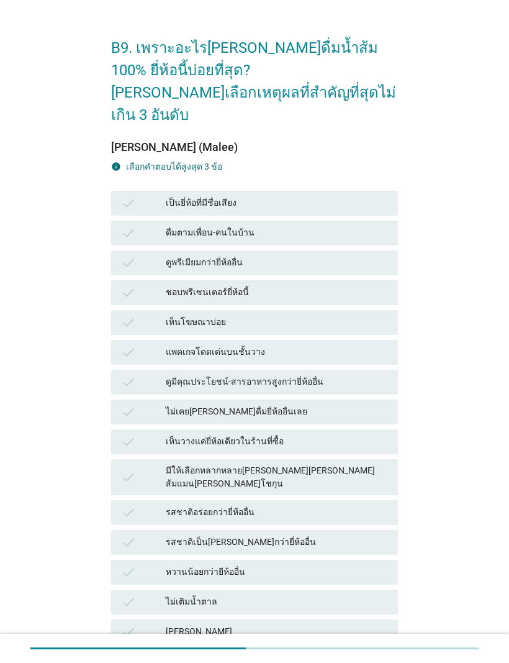
click at [137, 193] on div "check เป็นยี่ห้อที่มีชื่อเสียง" at bounding box center [254, 203] width 286 height 25
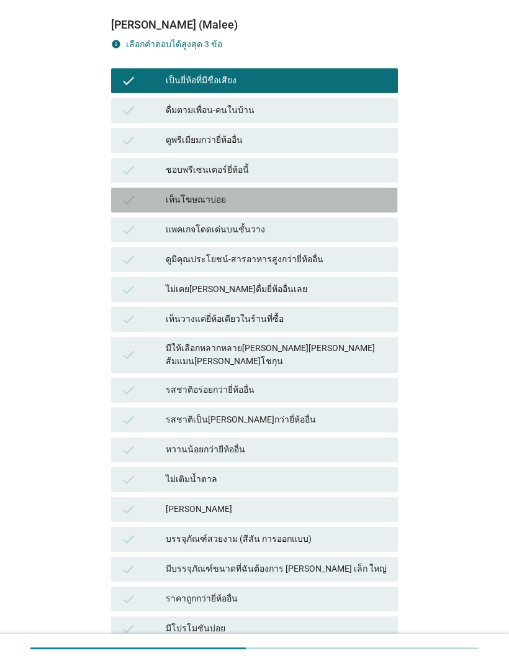
click at [147, 193] on div "check" at bounding box center [143, 200] width 45 height 15
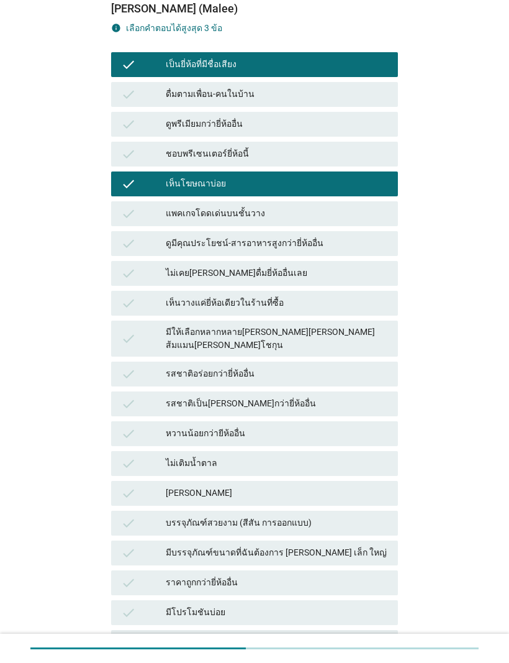
click at [124, 206] on icon "check" at bounding box center [128, 213] width 15 height 15
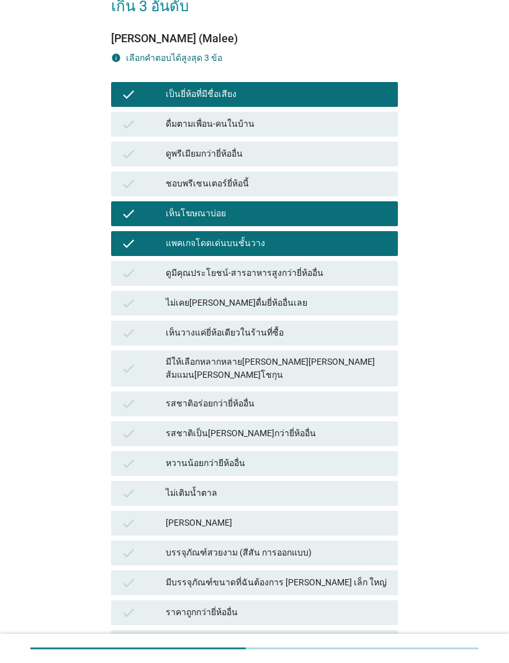
scroll to position [135, 0]
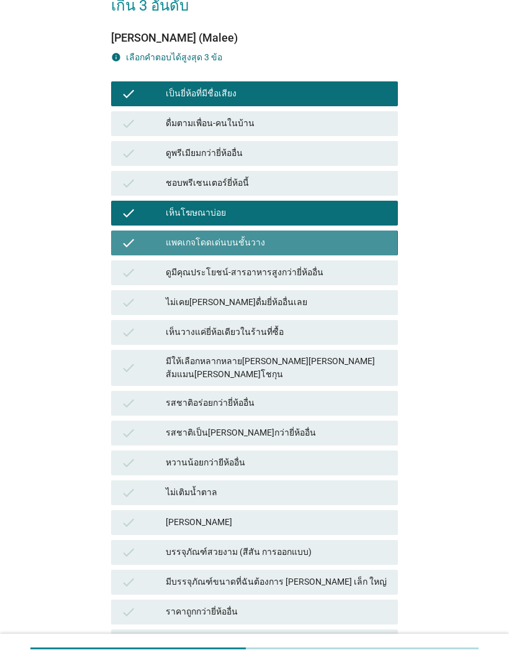
click at [131, 235] on icon "check" at bounding box center [128, 242] width 15 height 15
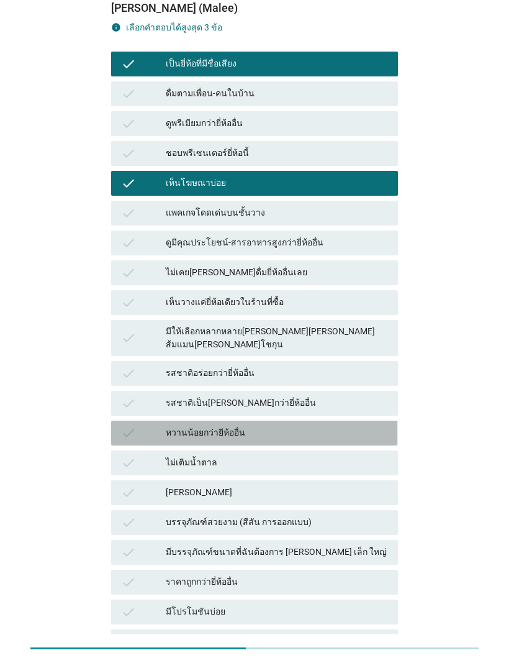
scroll to position [164, 0]
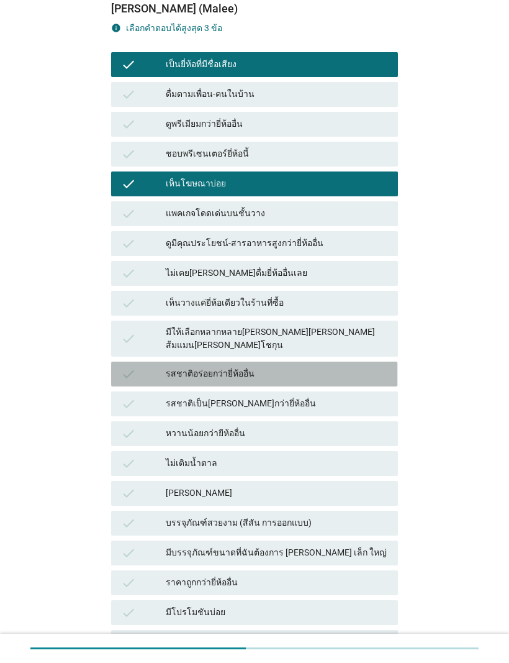
click at [130, 366] on icon "check" at bounding box center [128, 373] width 15 height 15
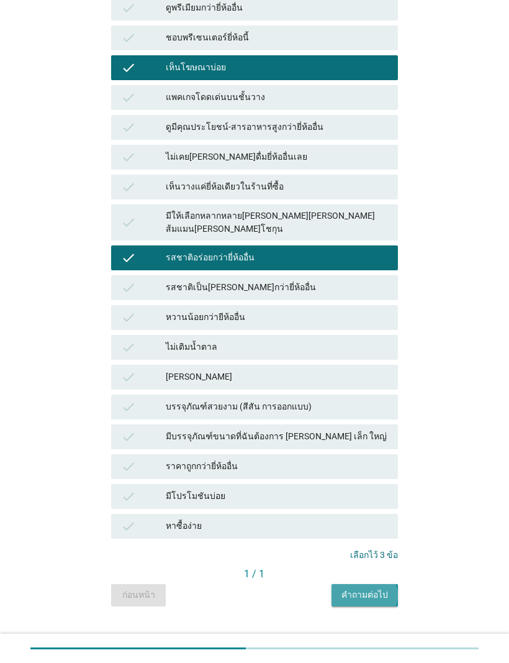
scroll to position [280, 0]
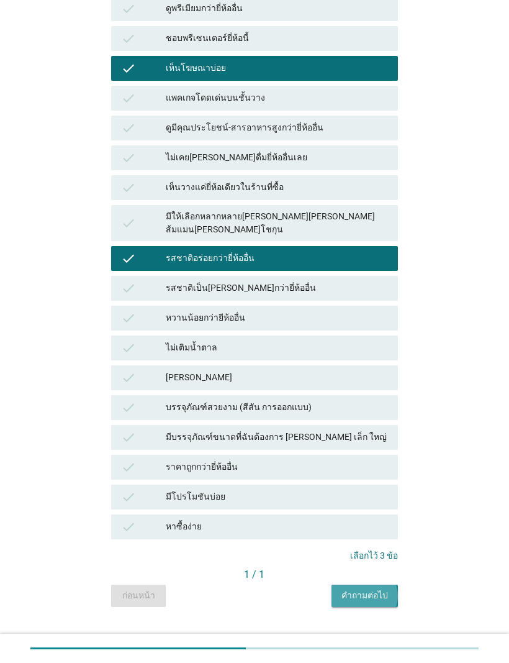
click at [358, 589] on div "คำถามต่อไป" at bounding box center [365, 595] width 47 height 13
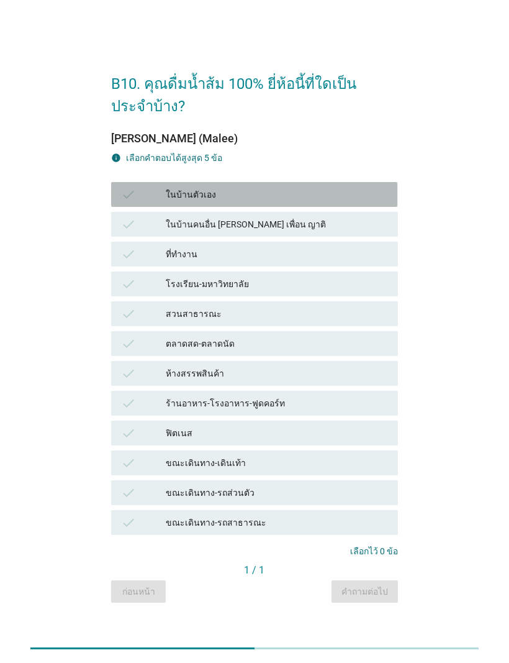
click at [132, 192] on icon "check" at bounding box center [128, 194] width 15 height 15
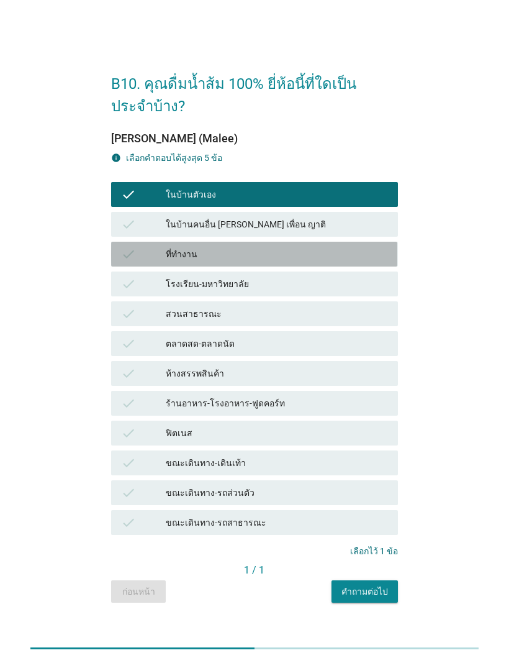
click at [155, 254] on div "check" at bounding box center [143, 254] width 45 height 15
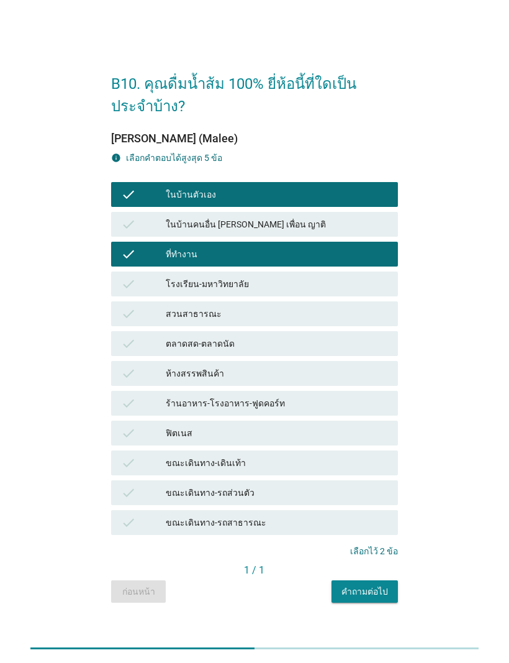
click at [363, 590] on div "คำถามต่อไป" at bounding box center [365, 591] width 47 height 13
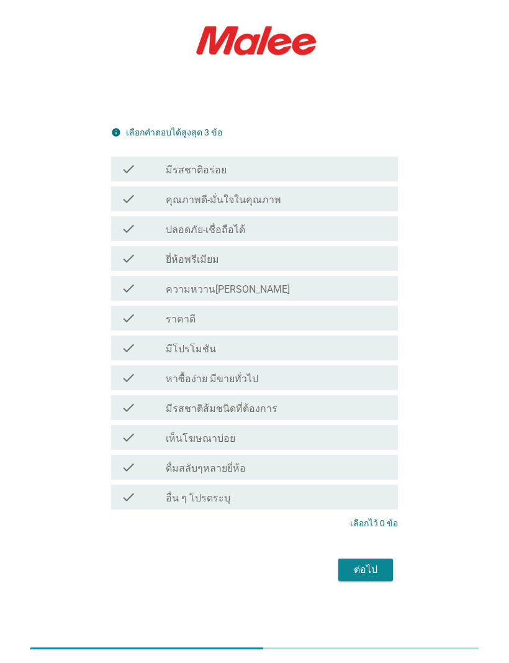
scroll to position [178, 0]
click at [122, 175] on icon "check" at bounding box center [128, 170] width 15 height 15
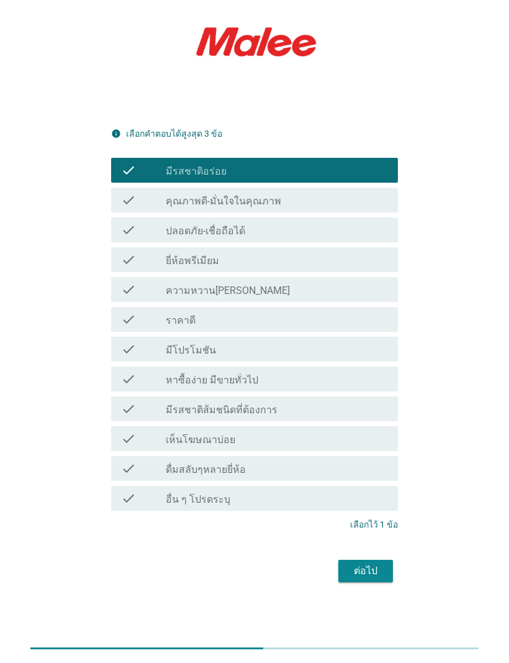
click at [127, 205] on icon "check" at bounding box center [128, 200] width 15 height 15
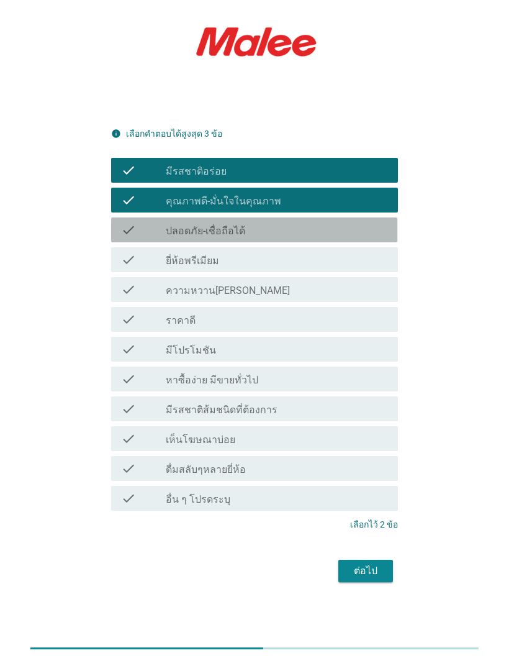
click at [129, 225] on icon "check" at bounding box center [128, 229] width 15 height 15
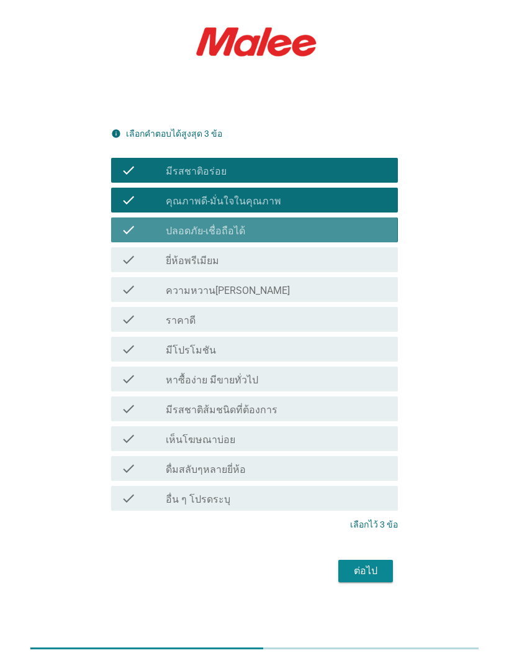
click at [135, 234] on icon "check" at bounding box center [128, 229] width 15 height 15
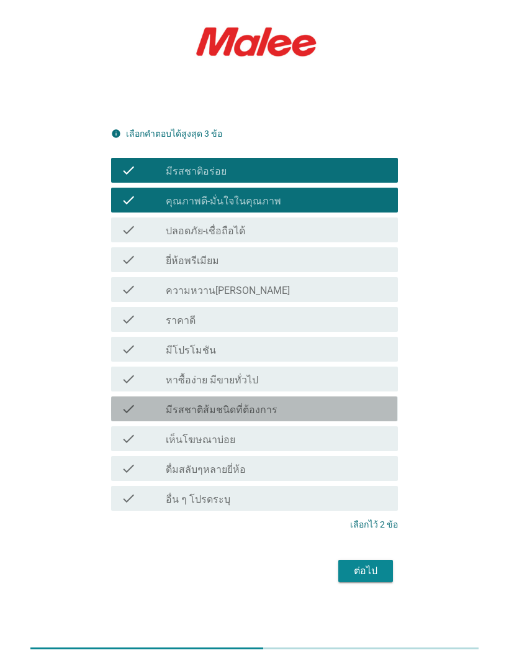
click at [143, 411] on div "check" at bounding box center [143, 408] width 45 height 15
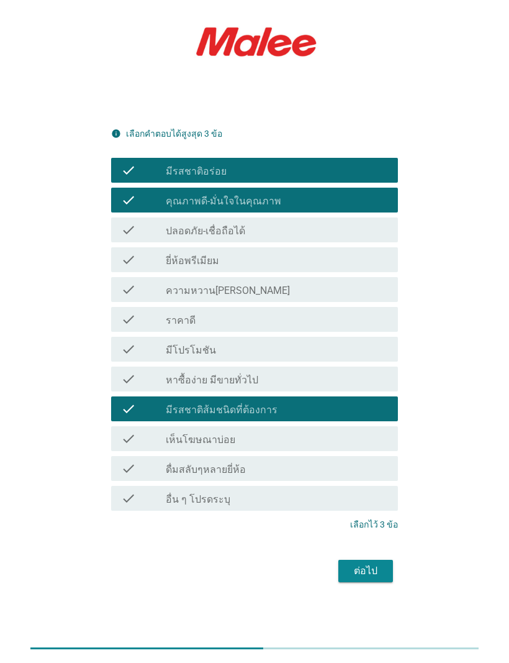
click at [351, 563] on div "ต่อไป" at bounding box center [365, 570] width 35 height 15
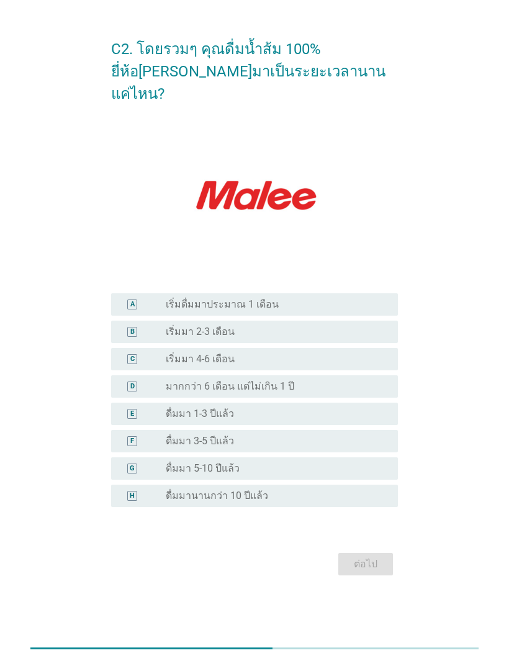
scroll to position [0, 0]
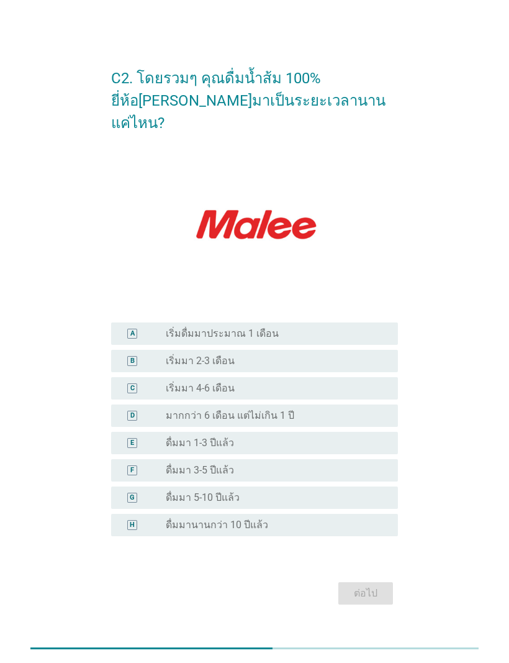
click at [268, 519] on div "radio_button_unchecked ดื่มมานานกว่า 10 ปีแล้ว" at bounding box center [272, 525] width 212 height 12
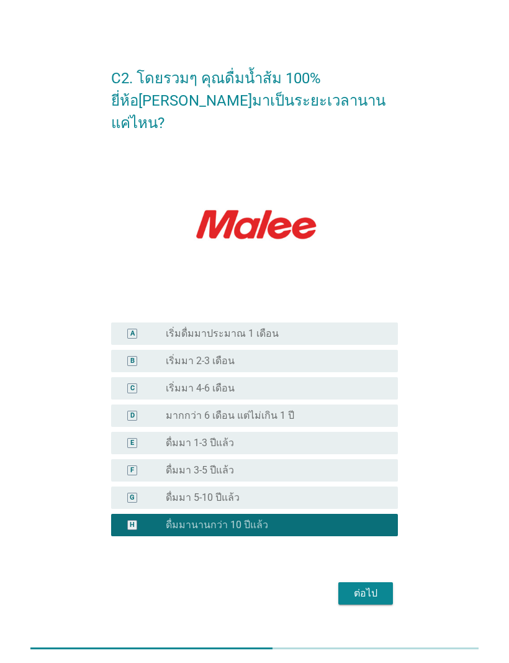
click at [366, 602] on div "C2. โดยรวมๆ คุณดื่มน้ำส้ม 100% ยี่ห้อ[PERSON_NAME]มาเป็นระยะเวลานานแค่ไหน? A ra…" at bounding box center [254, 331] width 306 height 573
click at [375, 586] on div "ต่อไป" at bounding box center [365, 593] width 35 height 15
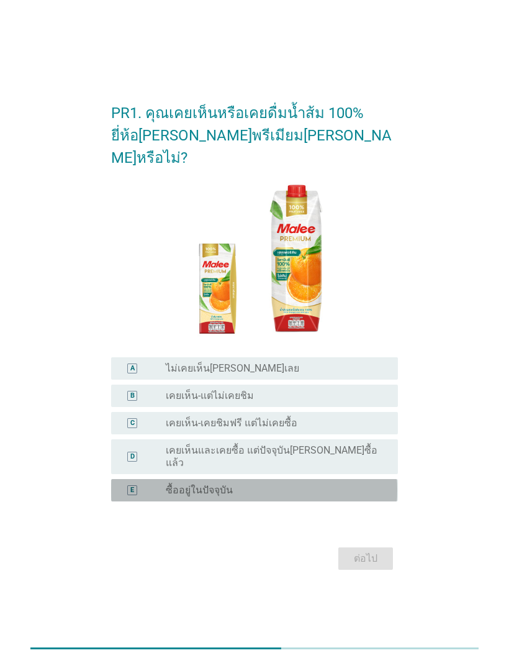
click at [327, 484] on div "radio_button_unchecked ซื้ออยู่ในปัจจุบัน" at bounding box center [272, 490] width 212 height 12
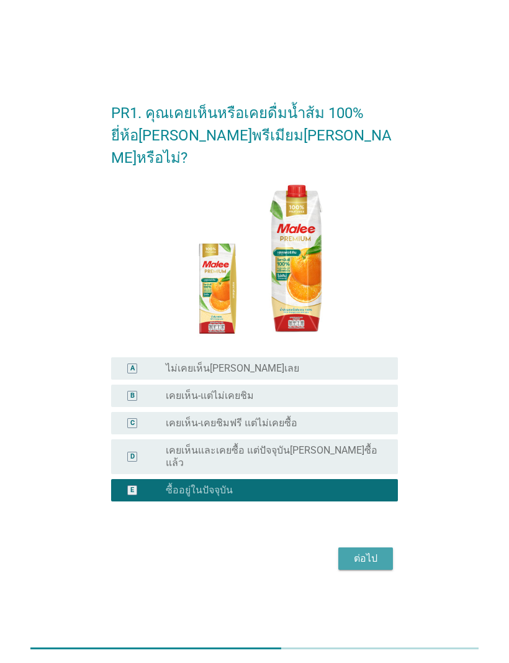
click at [372, 551] on div "ต่อไป" at bounding box center [365, 558] width 35 height 15
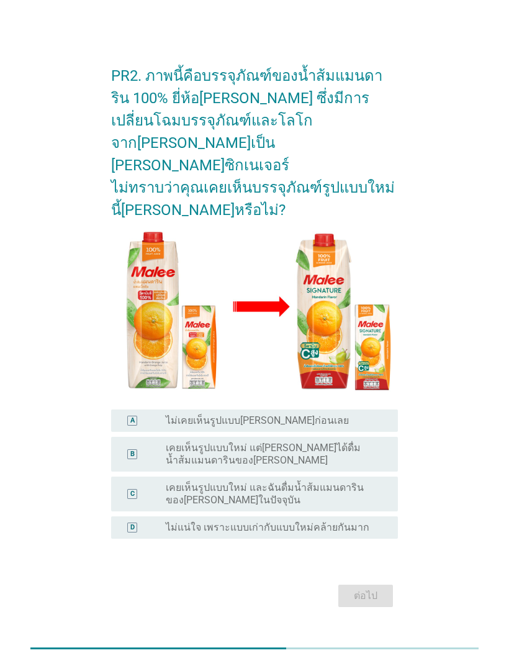
click at [357, 521] on label "ไม่แน่ใจ เพราะแบบเก่ากับแบบใหม่คล้ายกันมาก" at bounding box center [268, 527] width 204 height 12
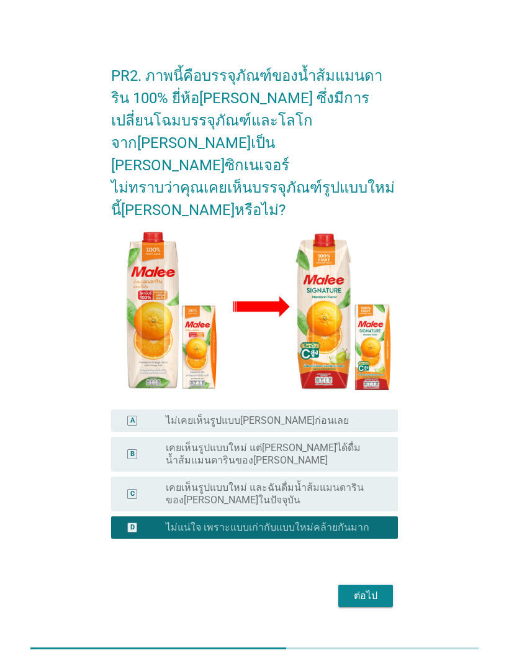
click at [378, 592] on div "PR2. ภาพนี้คือบรรจุภัณฑ์ของน้ำส้มแมนดาริน 100% ยี่ห้อ[PERSON_NAME] ซึ่งมีการเปล…" at bounding box center [254, 331] width 306 height 578
click at [373, 585] on button "ต่อไป" at bounding box center [366, 596] width 55 height 22
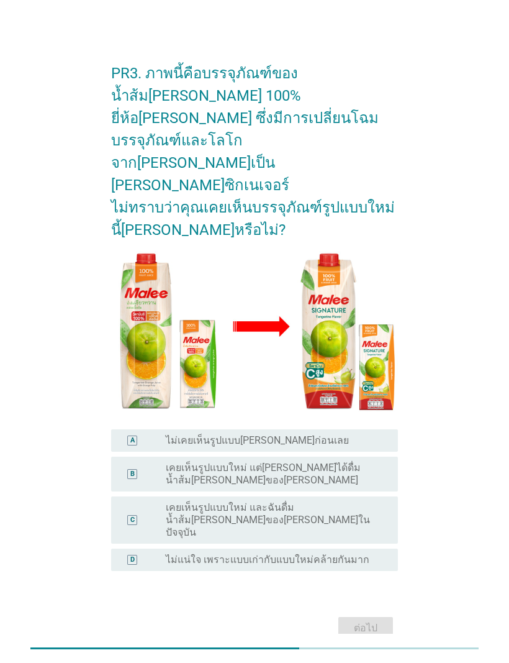
click at [359, 553] on label "ไม่แน่ใจ เพราะแบบเก่ากับแบบใหม่คล้ายกันมาก" at bounding box center [268, 559] width 204 height 12
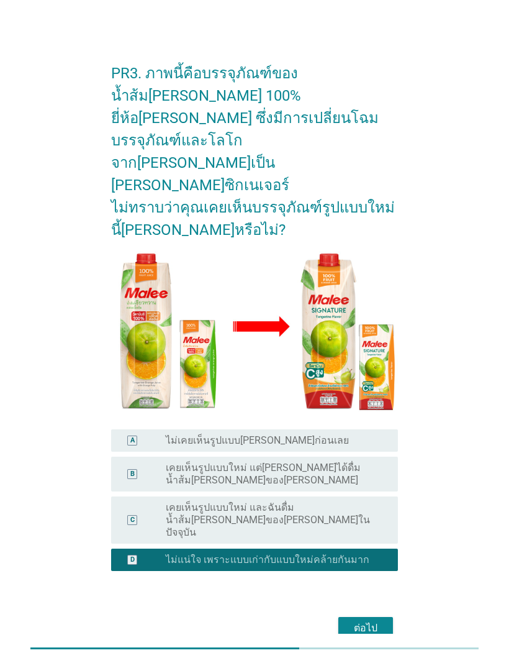
click at [376, 617] on button "ต่อไป" at bounding box center [366, 628] width 55 height 22
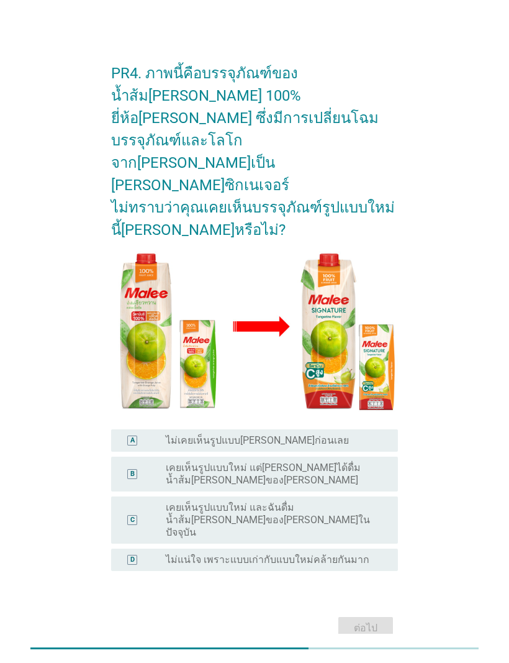
click at [372, 553] on div "radio_button_unchecked ไม่แน่ใจ เพราะแบบเก่ากับแบบใหม่คล้ายกันมาก" at bounding box center [272, 559] width 212 height 12
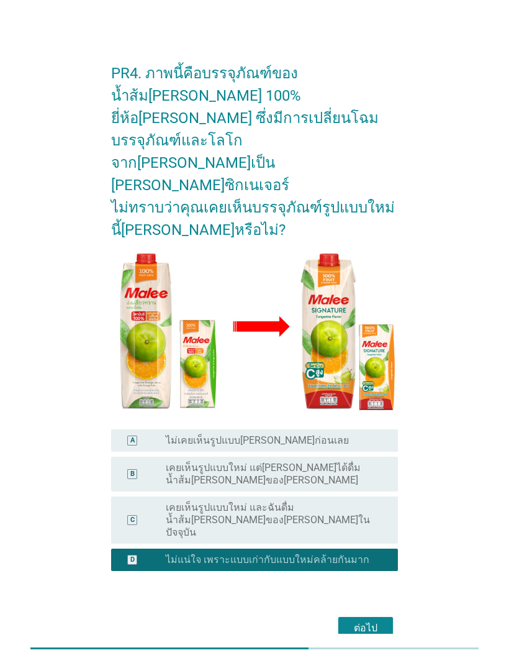
click at [378, 621] on div "ต่อไป" at bounding box center [365, 628] width 35 height 15
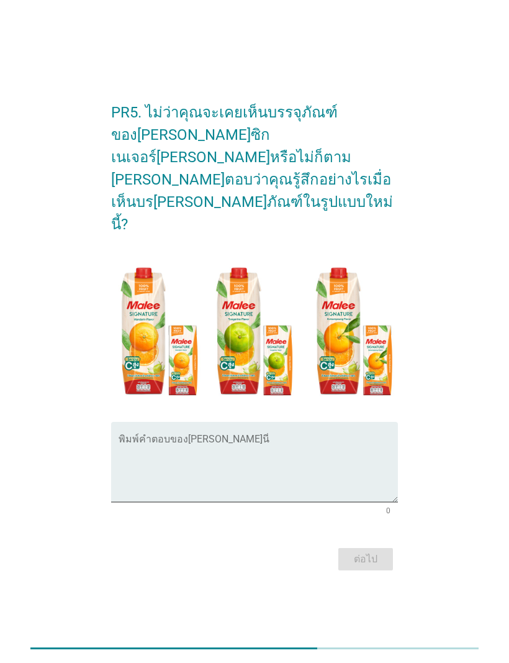
click at [326, 437] on textarea "พิมพ์คำตอบของคุณ ที่นี่" at bounding box center [258, 469] width 279 height 65
click at [203, 445] on textarea "พิมพ์คำตอบของคุณ ที่นี่" at bounding box center [258, 469] width 279 height 65
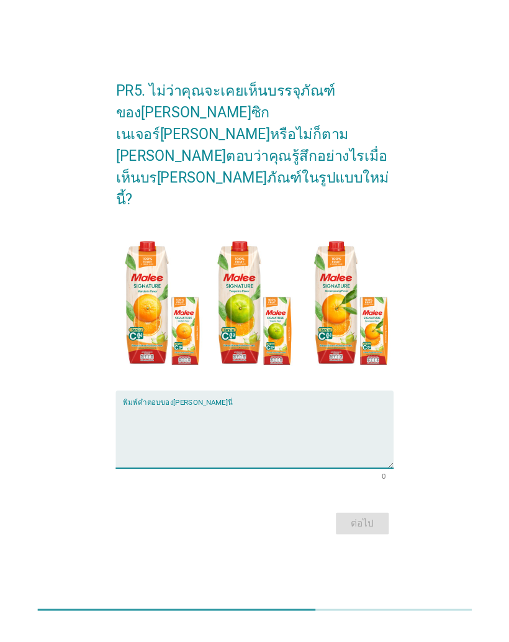
scroll to position [6, 0]
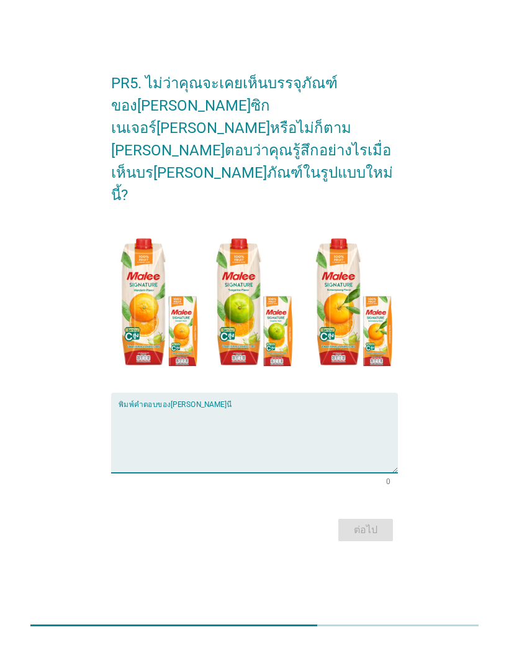
click at [147, 416] on div "พิมพ์คำตอบของ[PERSON_NAME]นี่" at bounding box center [258, 456] width 279 height 80
click at [163, 430] on textarea "พิมพ์คำตอบของคุณ ที่นี่" at bounding box center [258, 462] width 279 height 65
click at [148, 430] on textarea "พิมพ์คำตอบของคุณ ที่นี่" at bounding box center [258, 462] width 279 height 65
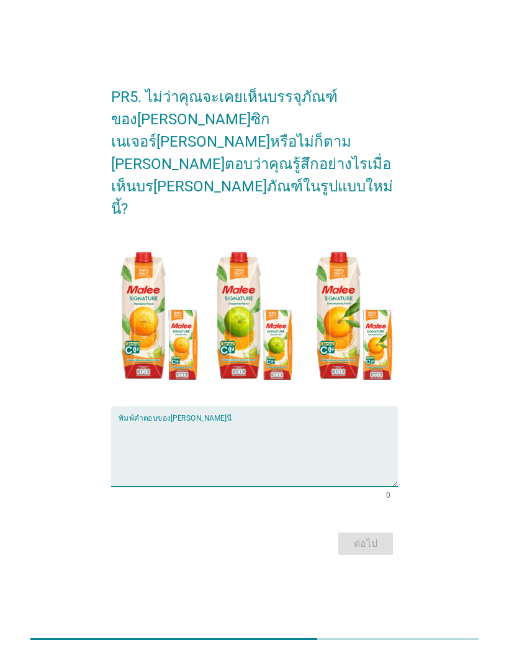
click at [160, 430] on textarea "พิมพ์คำตอบของคุณ ที่นี่" at bounding box center [258, 462] width 279 height 65
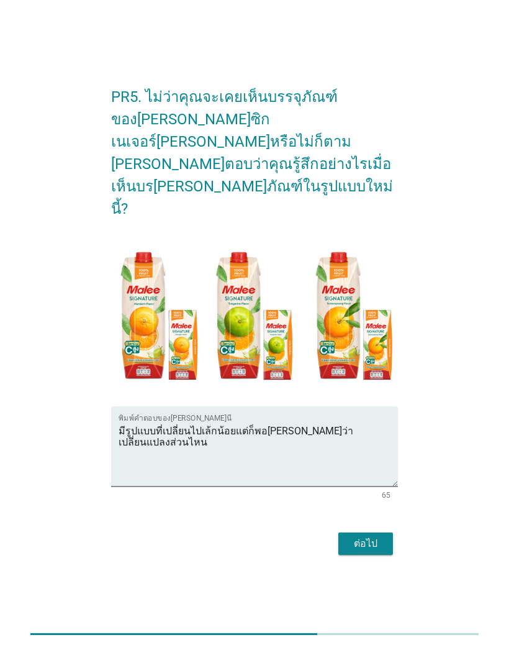
scroll to position [0, 0]
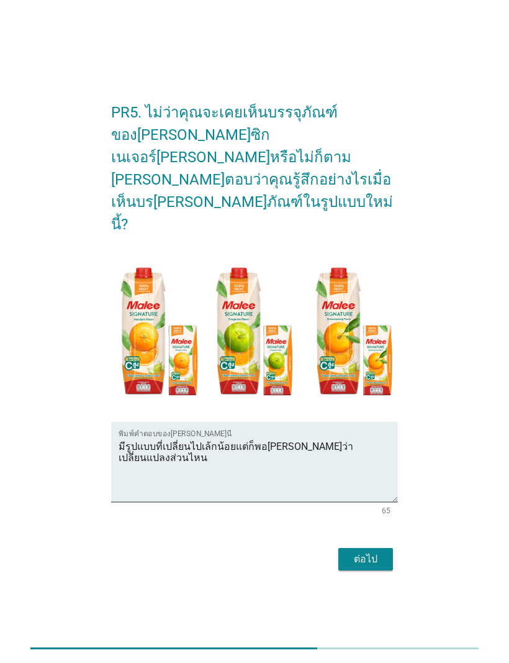
click at [280, 457] on textarea "มีรูปแบบที่เปลี่ยนไปเล้กน้อยแต่ก็พอ[PERSON_NAME]ว่าเปลี่ยนแปลงส่วนไหน" at bounding box center [258, 469] width 279 height 65
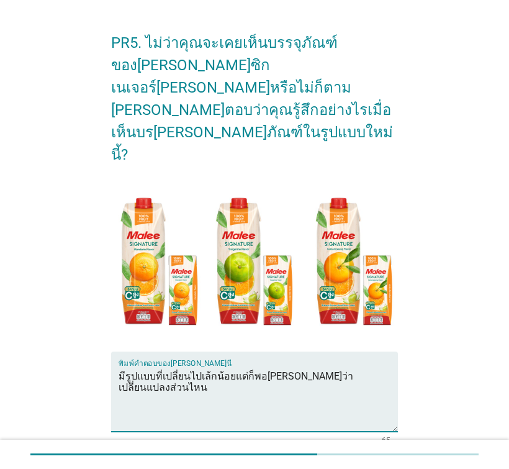
scroll to position [33, 0]
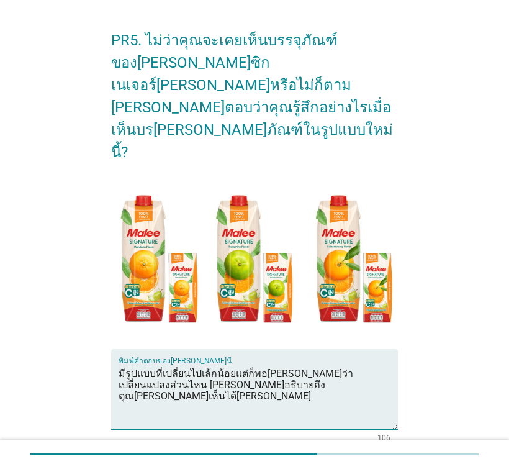
type textarea "มีรูปแบบที่เปลี่ยนไปเล้กน้อยแต่ก็พอ[PERSON_NAME]ว่าเปลี่ยนแปลงส่วนไหน [PERSON_N…"
click at [432, 430] on div "PR5. ไม่ว่าคุณจะเคยเห็นบรรจุภัณฑ์ของ[PERSON_NAME]ซิกเนเจอร์[PERSON_NAME]หรือไม่…" at bounding box center [255, 259] width 460 height 504
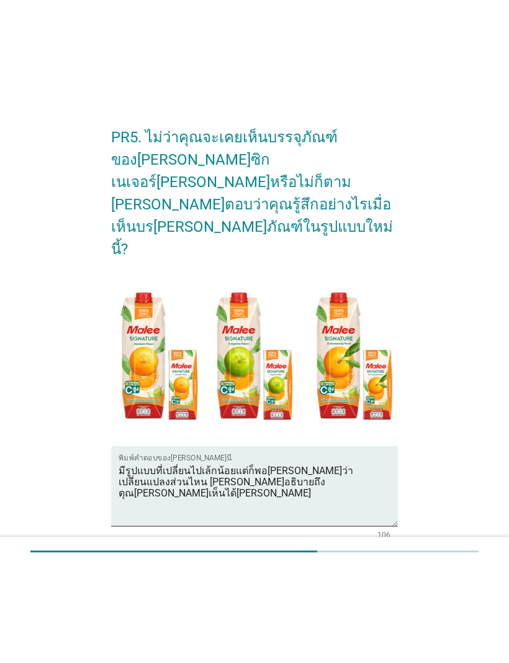
scroll to position [0, 0]
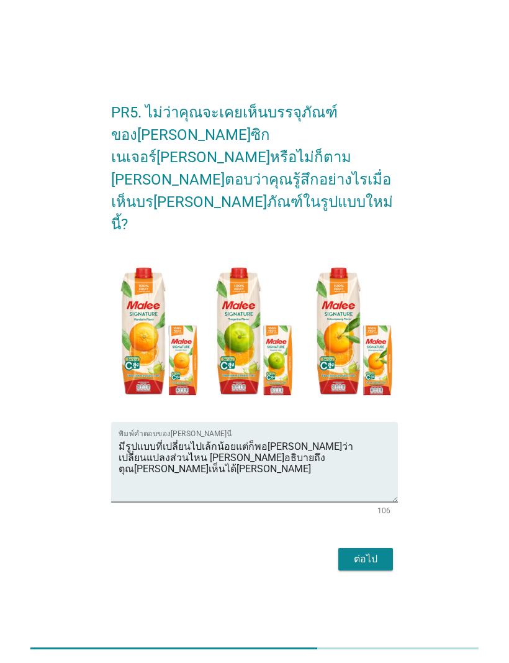
click at [385, 548] on button "ต่อไป" at bounding box center [366, 559] width 55 height 22
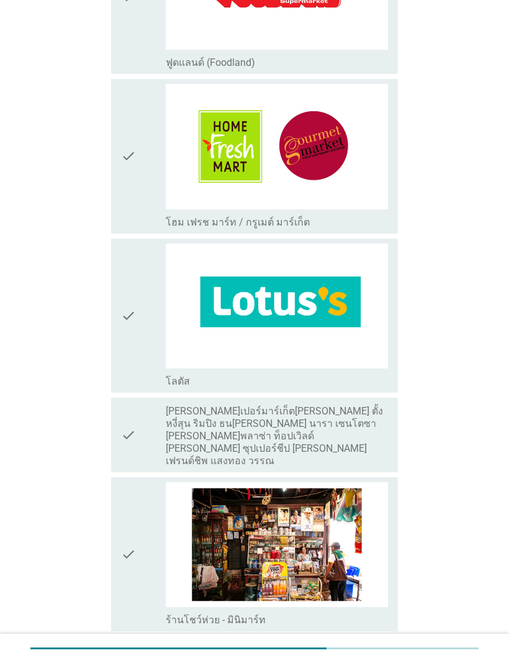
scroll to position [1474, 0]
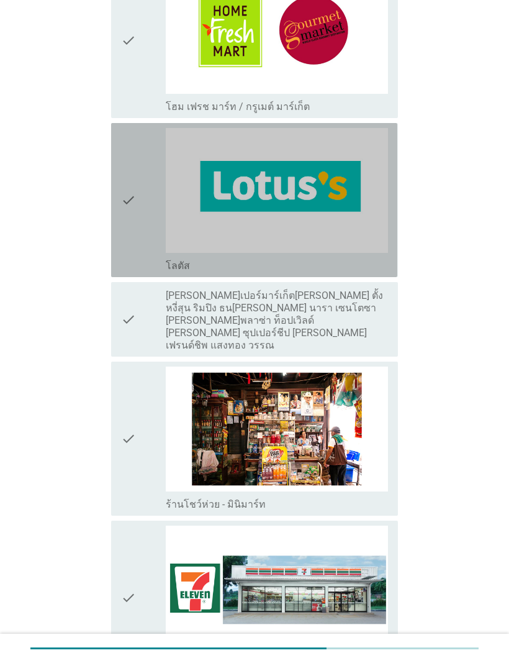
click at [344, 192] on img at bounding box center [277, 190] width 222 height 125
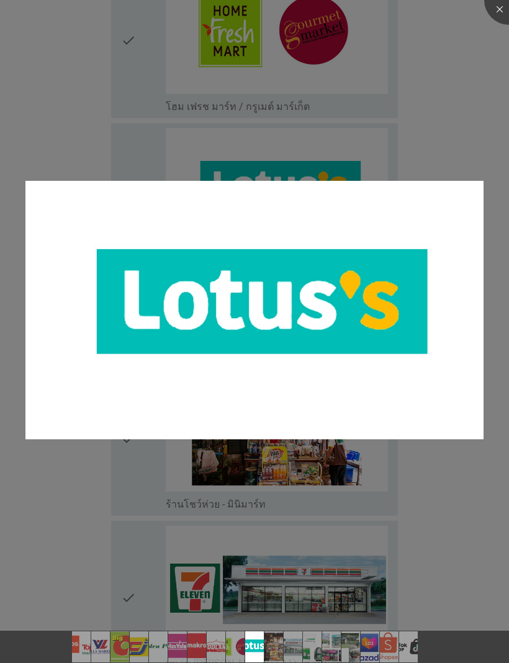
click at [443, 114] on div at bounding box center [254, 331] width 509 height 663
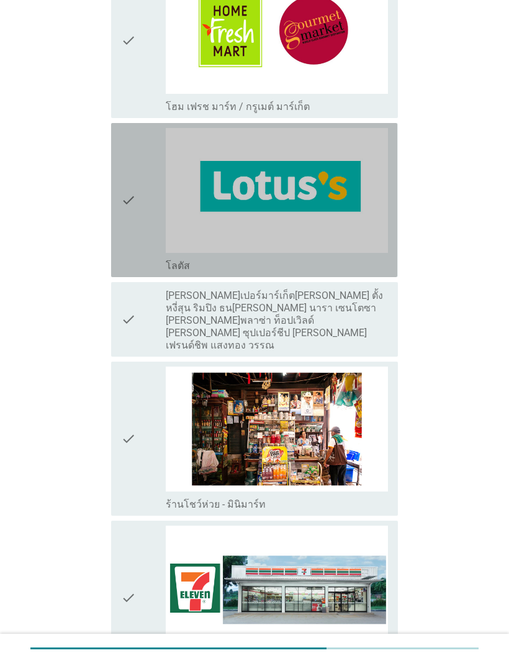
click at [118, 181] on div "check check_box_outline_blank โลตัส" at bounding box center [254, 200] width 286 height 154
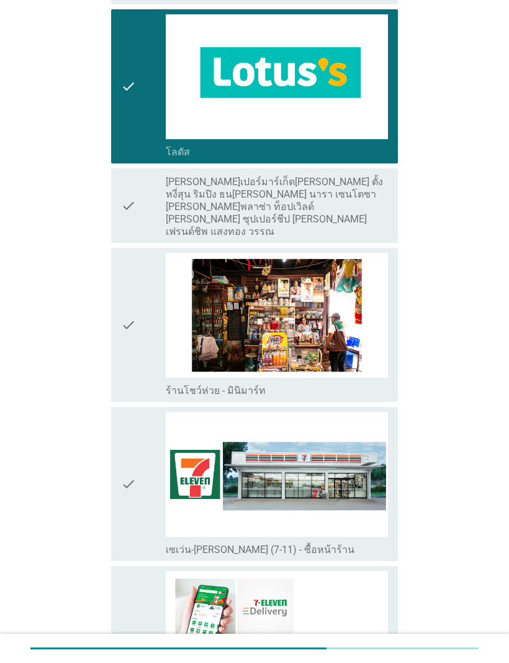
scroll to position [1822, 0]
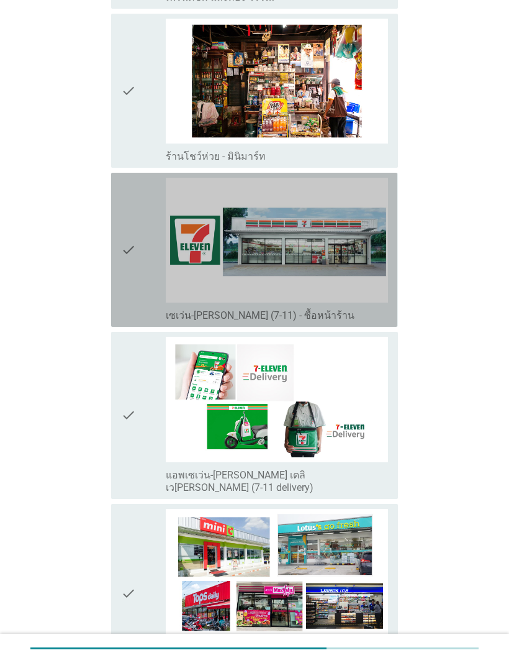
click at [121, 217] on div "check check_box_outline_blank เซเว่น-[PERSON_NAME] (7-11) - ซื้อหน้าร้าน" at bounding box center [254, 250] width 286 height 154
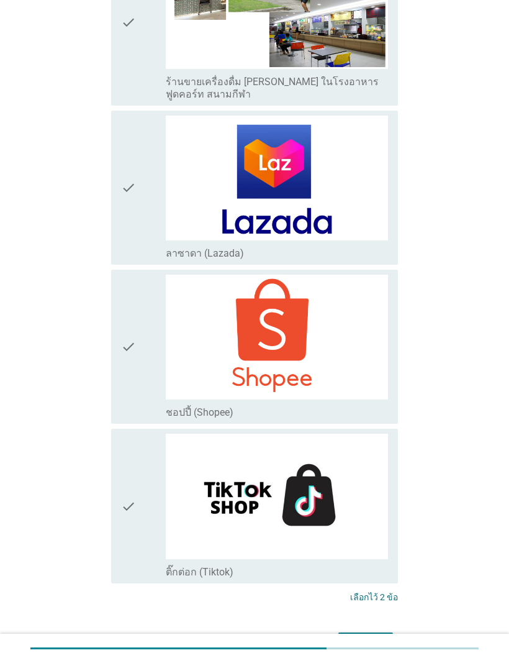
scroll to position [2570, 0]
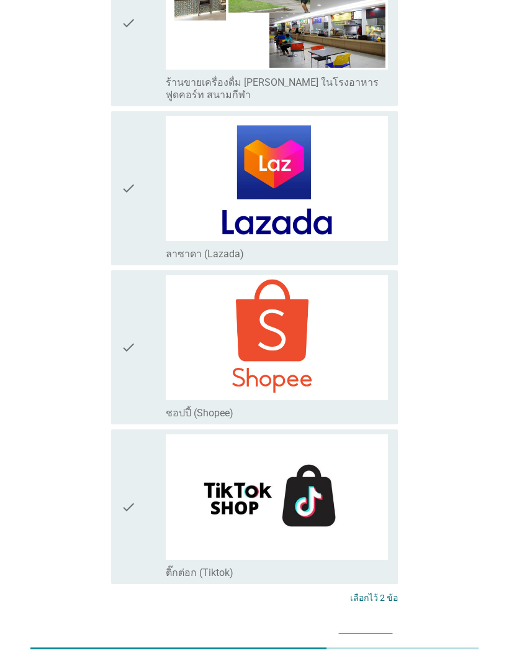
click at [364, 637] on div "ต่อไป" at bounding box center [365, 644] width 35 height 15
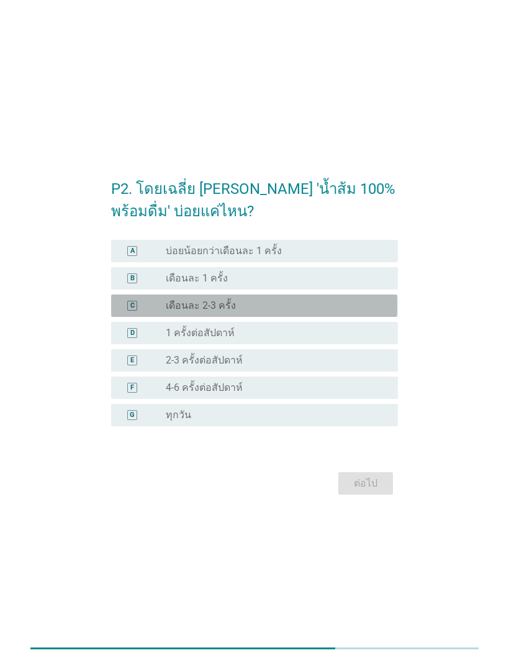
click at [126, 307] on div "C" at bounding box center [132, 305] width 22 height 12
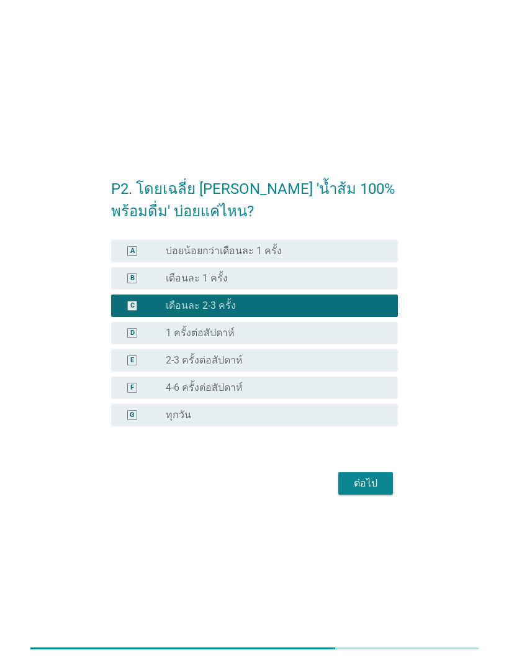
click at [390, 490] on button "ต่อไป" at bounding box center [366, 483] width 55 height 22
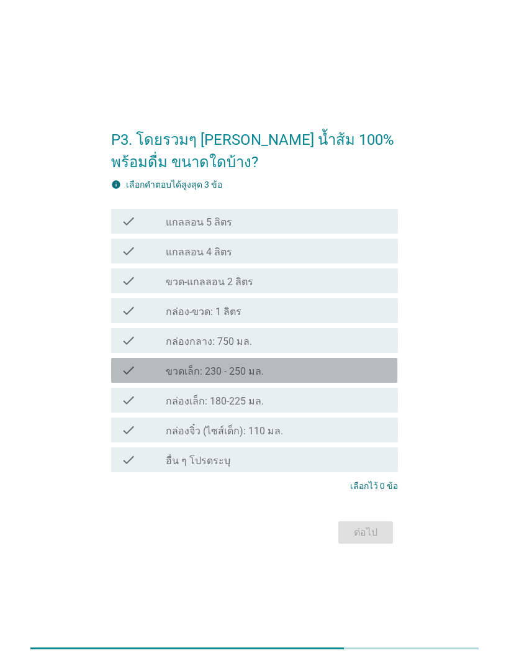
click at [128, 365] on icon "check" at bounding box center [128, 370] width 15 height 15
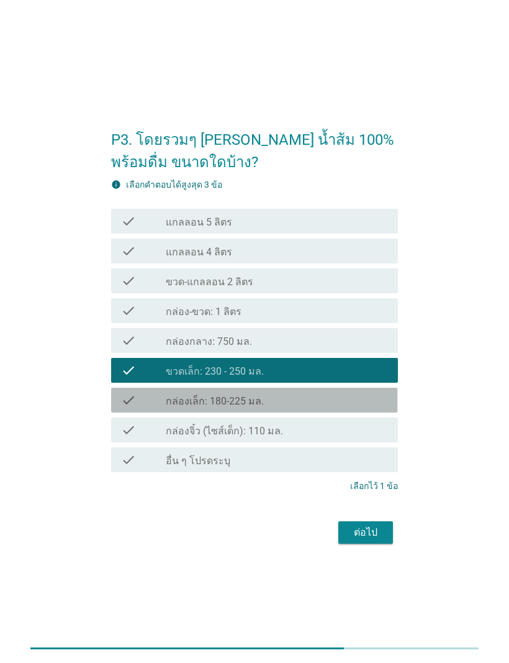
click at [124, 389] on div "check check_box_outline_blank กล่องเล็ก: 180-225 มล." at bounding box center [254, 400] width 286 height 25
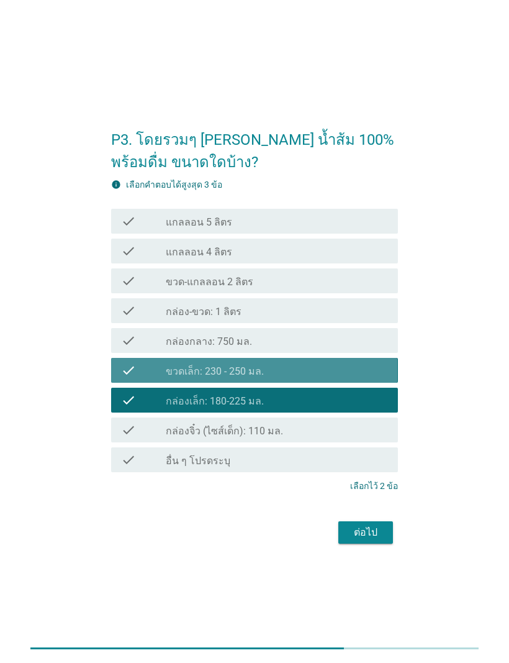
click at [119, 365] on div "check check_box_outline_blank ขวดเล็ก: 230 - 250 มล." at bounding box center [254, 370] width 286 height 25
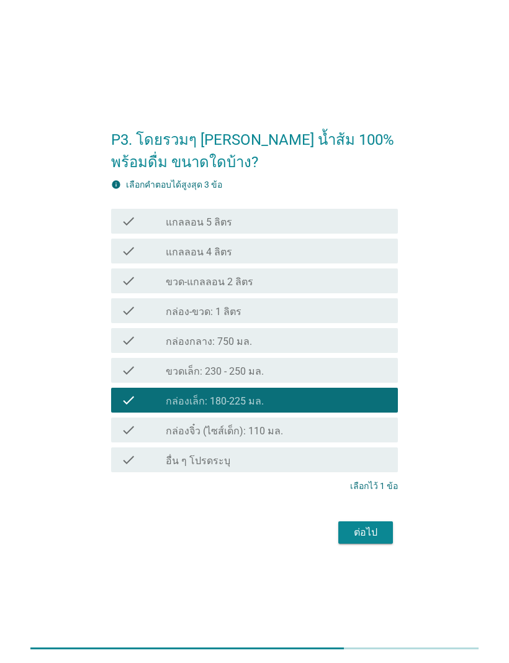
click at [375, 524] on button "ต่อไป" at bounding box center [366, 532] width 55 height 22
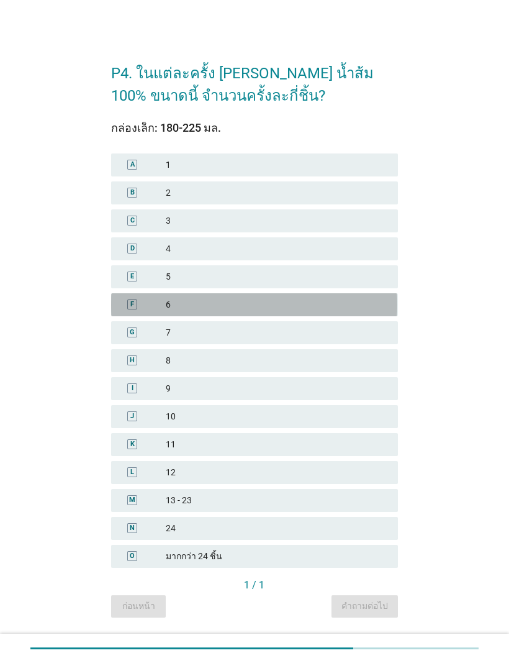
click at [131, 301] on div "F" at bounding box center [132, 304] width 4 height 11
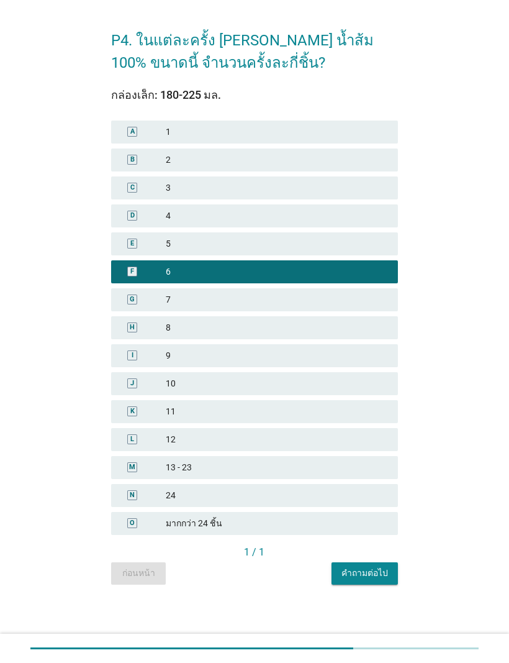
scroll to position [33, 0]
click at [381, 593] on div "P4. ในแต่ละครั้ง [PERSON_NAME] น้ำส้ม 100% ขนาดนี้ จำนวนครั้งละกี่ชิ้น? กล่องเล…" at bounding box center [254, 301] width 306 height 588
click at [378, 569] on div "คำถามต่อไป" at bounding box center [365, 573] width 47 height 13
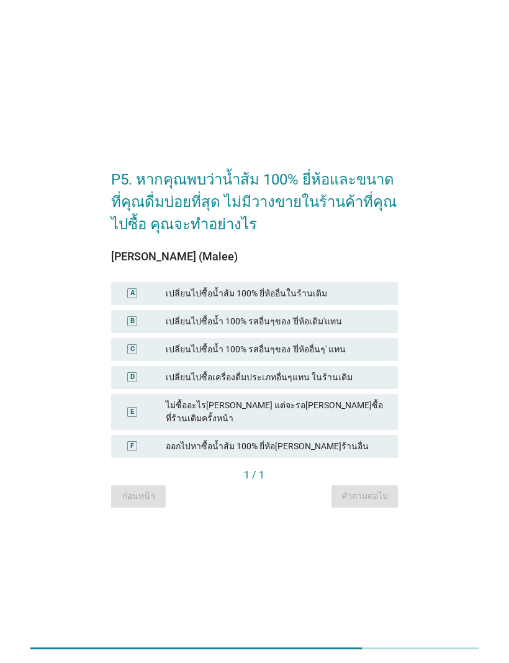
click at [346, 328] on div "เปลี่ยนไปซื้อน้ำ 100% รสอื่นๆของ 'ยี่ห้อเดิม'แทน" at bounding box center [277, 321] width 222 height 13
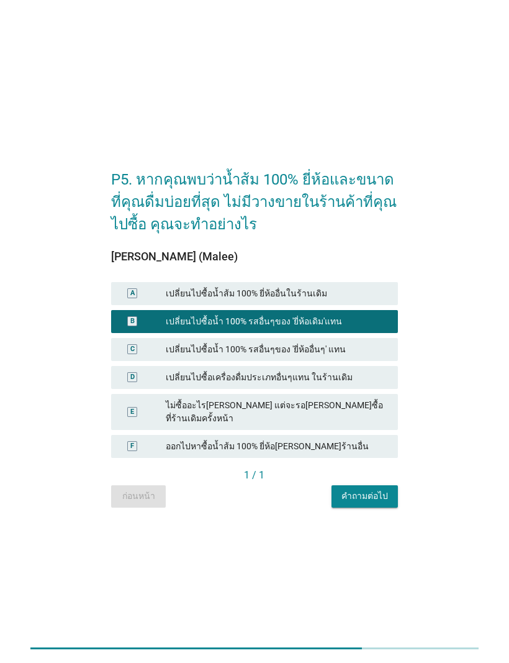
click at [371, 498] on button "คำถามต่อไป" at bounding box center [365, 496] width 66 height 22
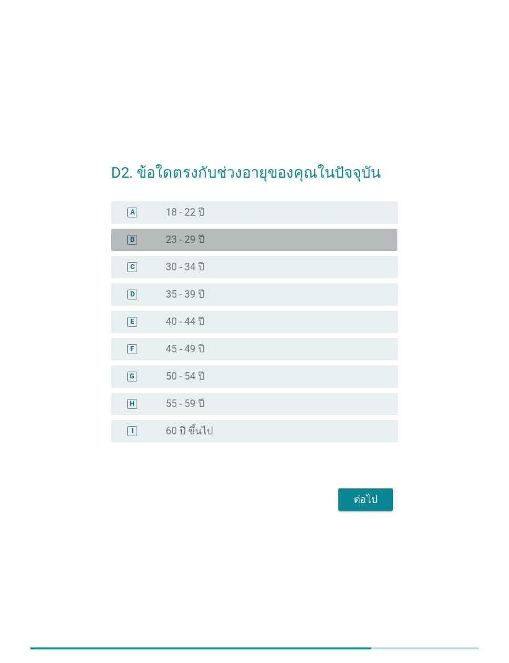
click at [356, 238] on div "radio_button_unchecked 23 - 29 ปี" at bounding box center [272, 240] width 212 height 12
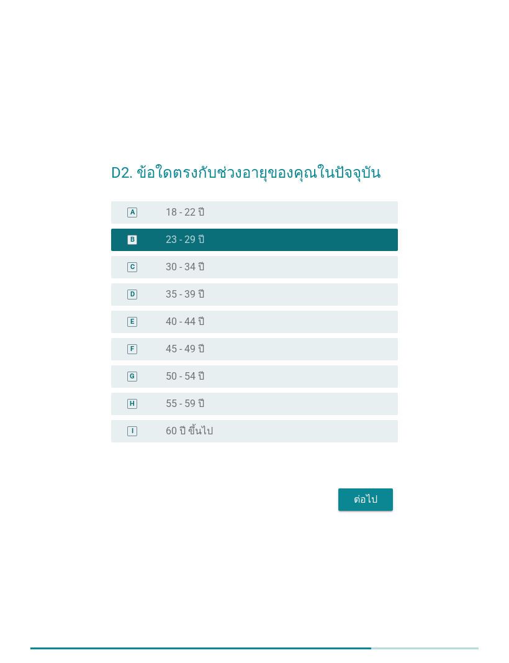
click at [352, 494] on div "ต่อไป" at bounding box center [365, 499] width 35 height 15
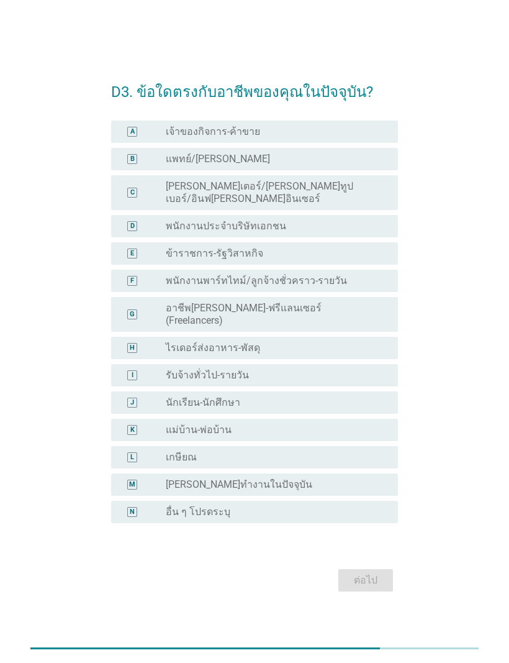
click at [375, 232] on div "D radio_button_unchecked พนักงานประจำบริษัทเอกชน" at bounding box center [254, 226] width 286 height 22
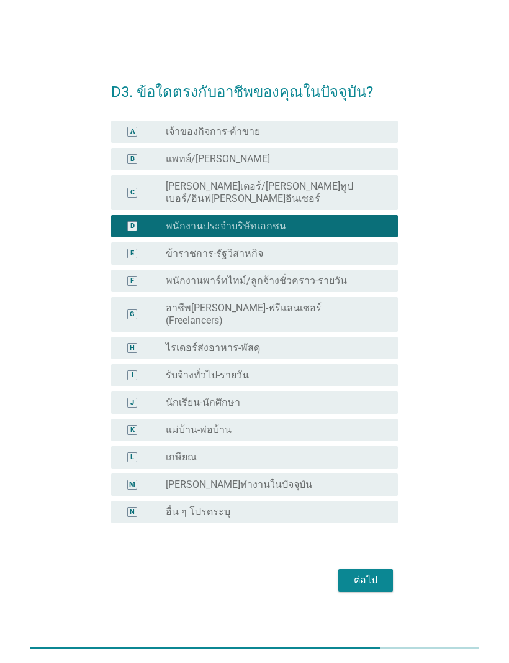
click at [383, 569] on button "ต่อไป" at bounding box center [366, 580] width 55 height 22
